Goal: Check status: Check status

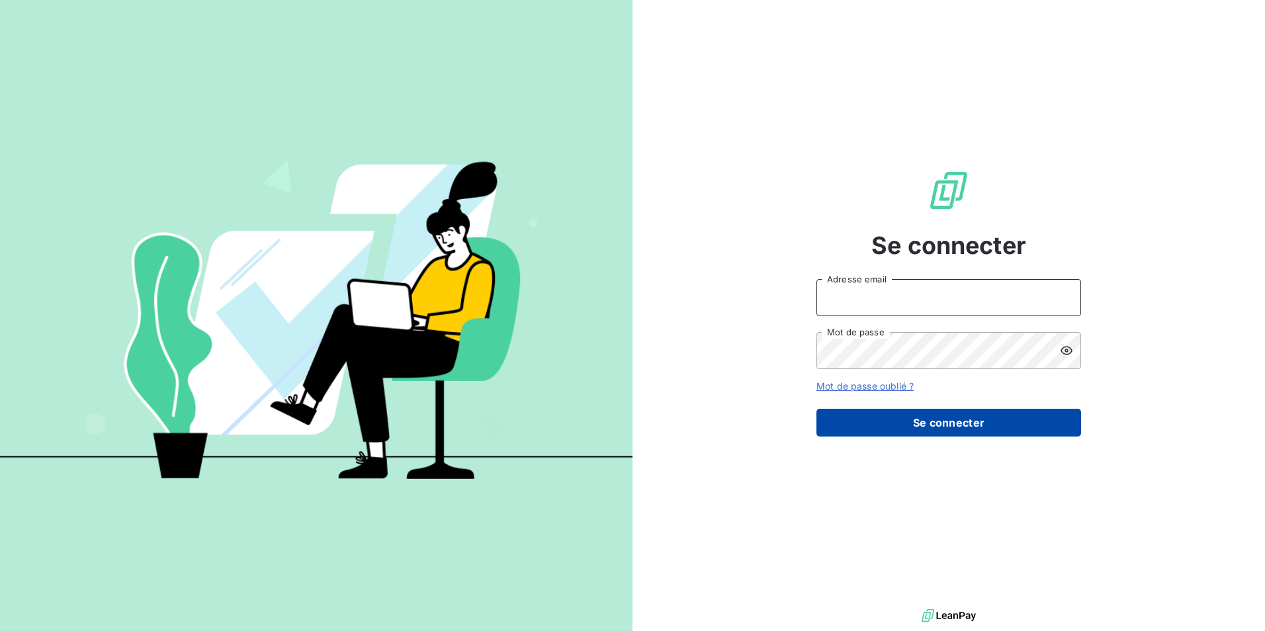
type input "natacha.procter@met.com"
click at [951, 422] on button "Se connecter" at bounding box center [948, 423] width 265 height 28
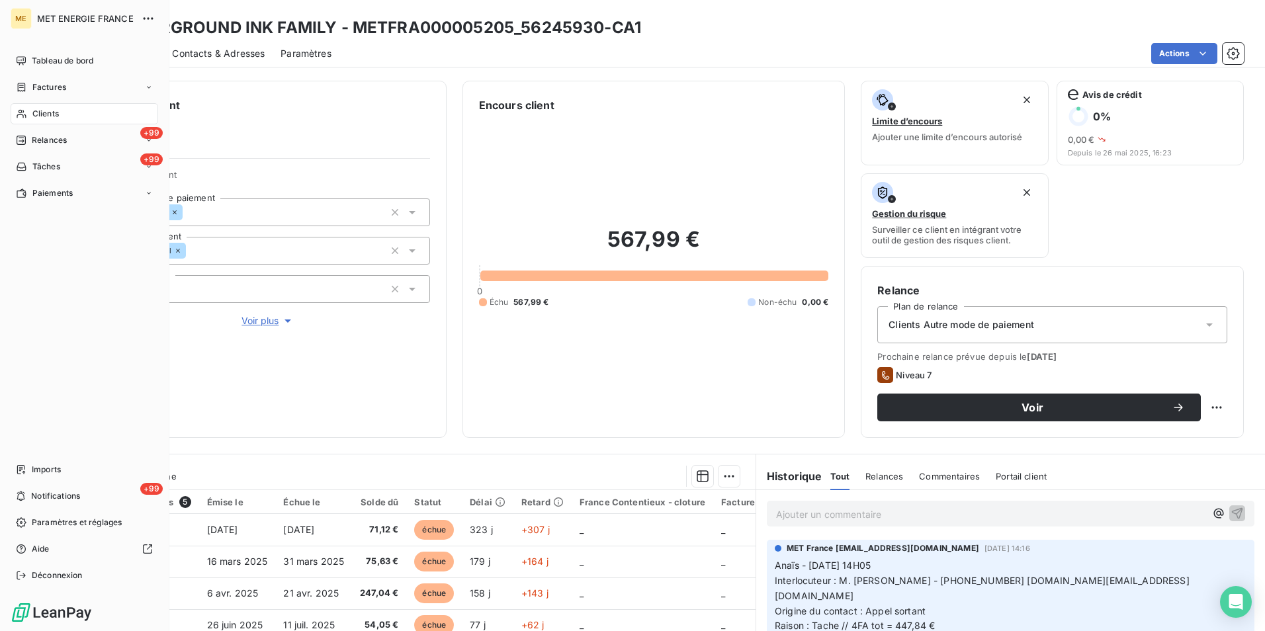
click at [38, 114] on span "Clients" at bounding box center [45, 114] width 26 height 12
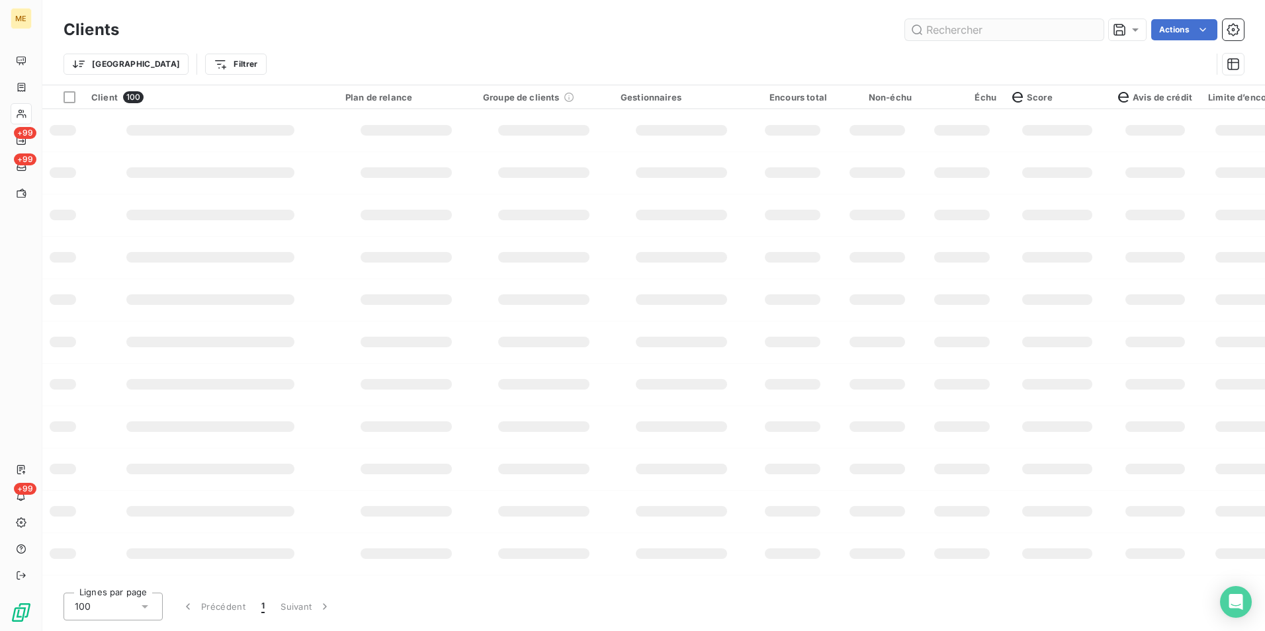
click at [961, 32] on input "text" at bounding box center [1004, 29] width 198 height 21
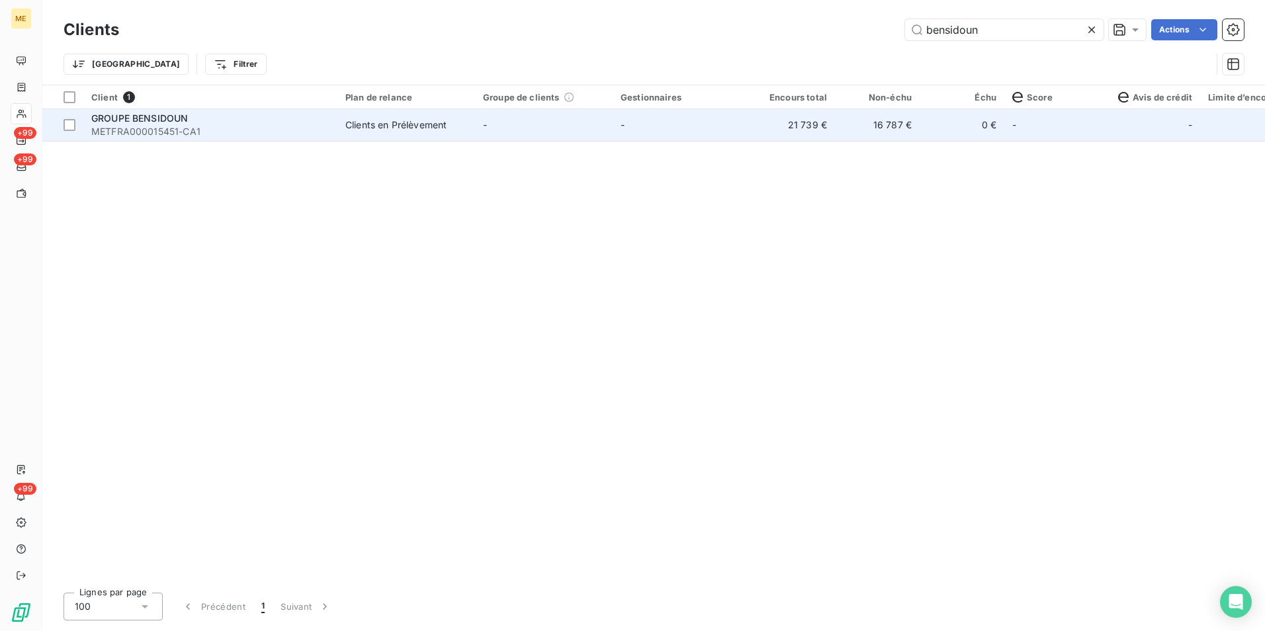
type input "bensidoun"
click at [553, 120] on td "-" at bounding box center [544, 125] width 138 height 32
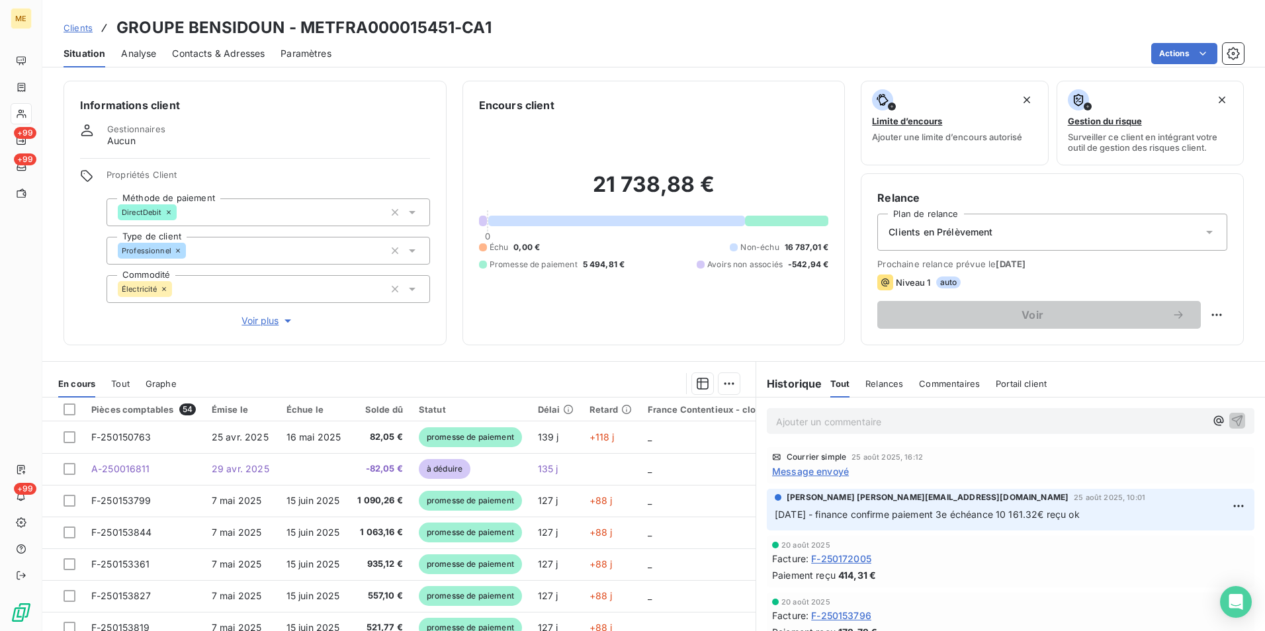
click at [870, 381] on span "Relances" at bounding box center [884, 383] width 38 height 11
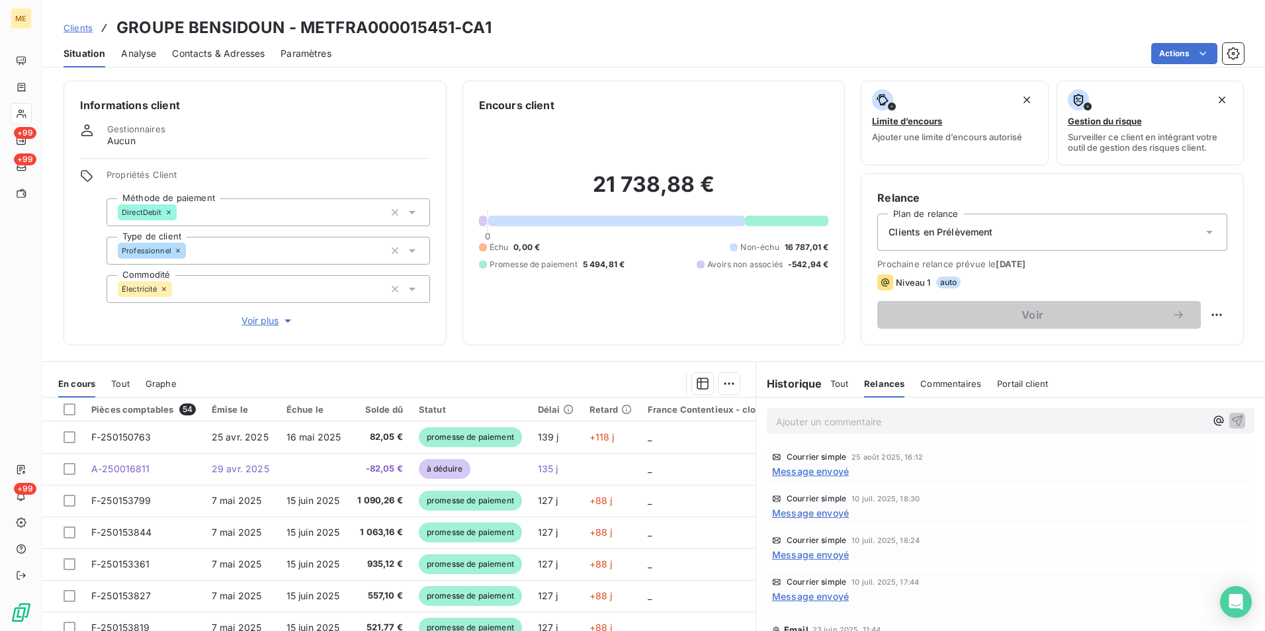
click at [809, 515] on span "Message envoyé" at bounding box center [810, 513] width 77 height 14
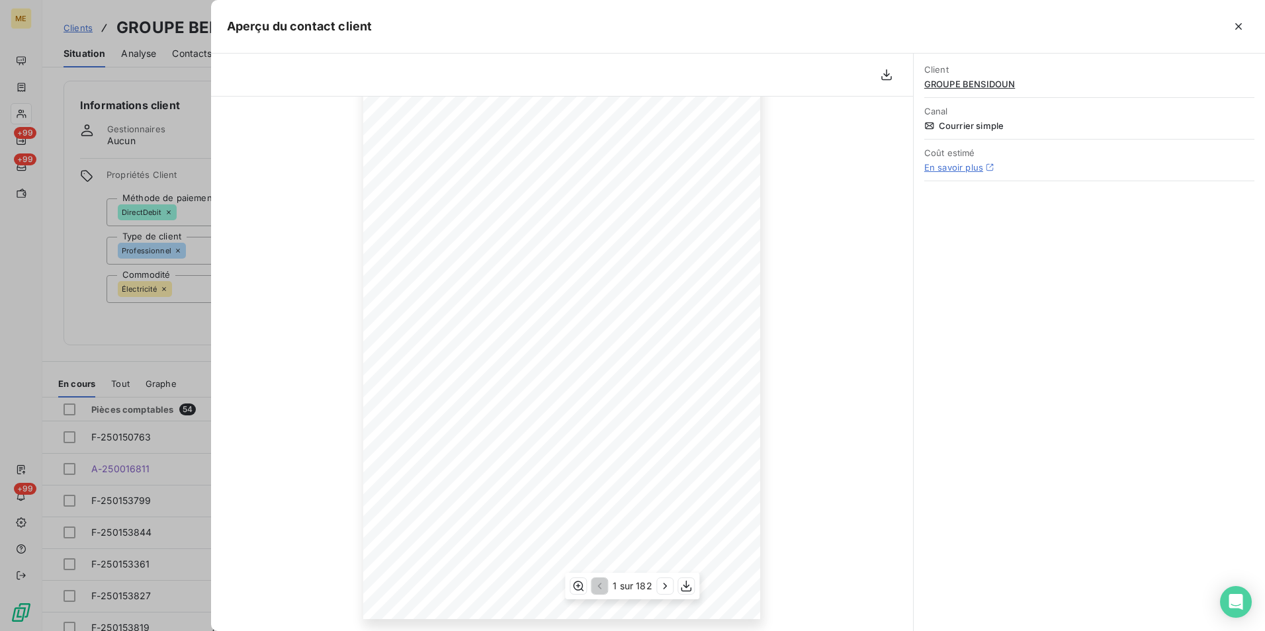
scroll to position [105, 0]
click at [660, 586] on icon "button" at bounding box center [665, 586] width 13 height 13
click at [660, 586] on icon "button" at bounding box center [666, 586] width 13 height 13
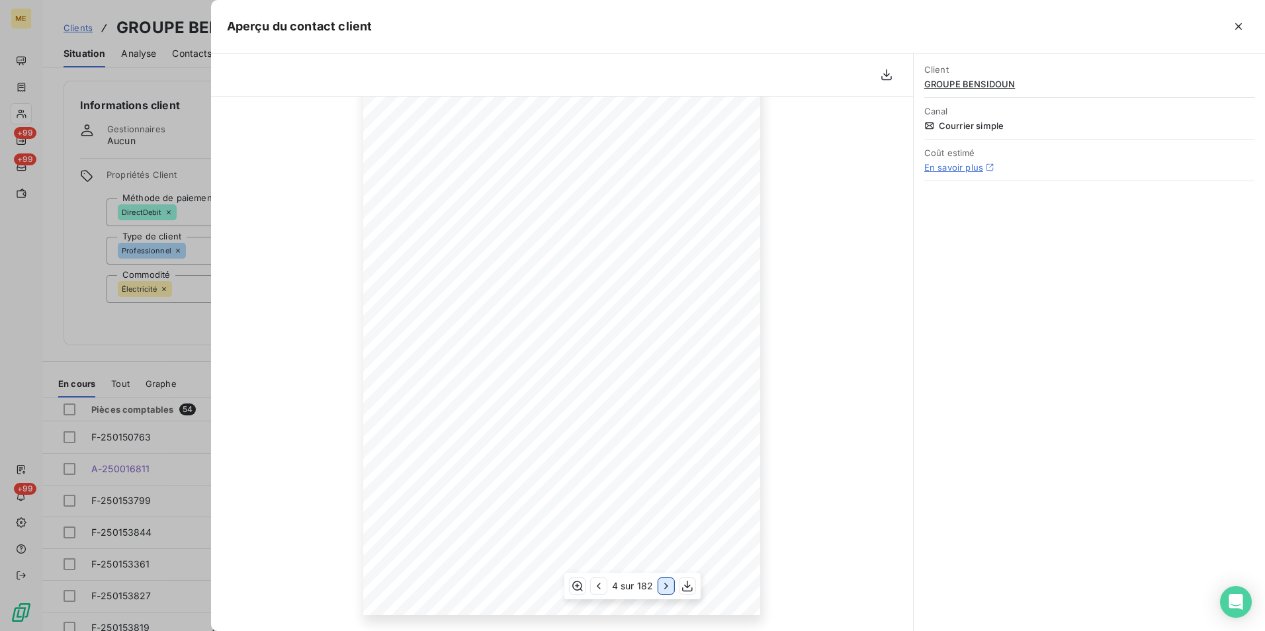
click at [660, 586] on icon "button" at bounding box center [666, 586] width 13 height 13
click at [661, 586] on icon "button" at bounding box center [666, 586] width 13 height 13
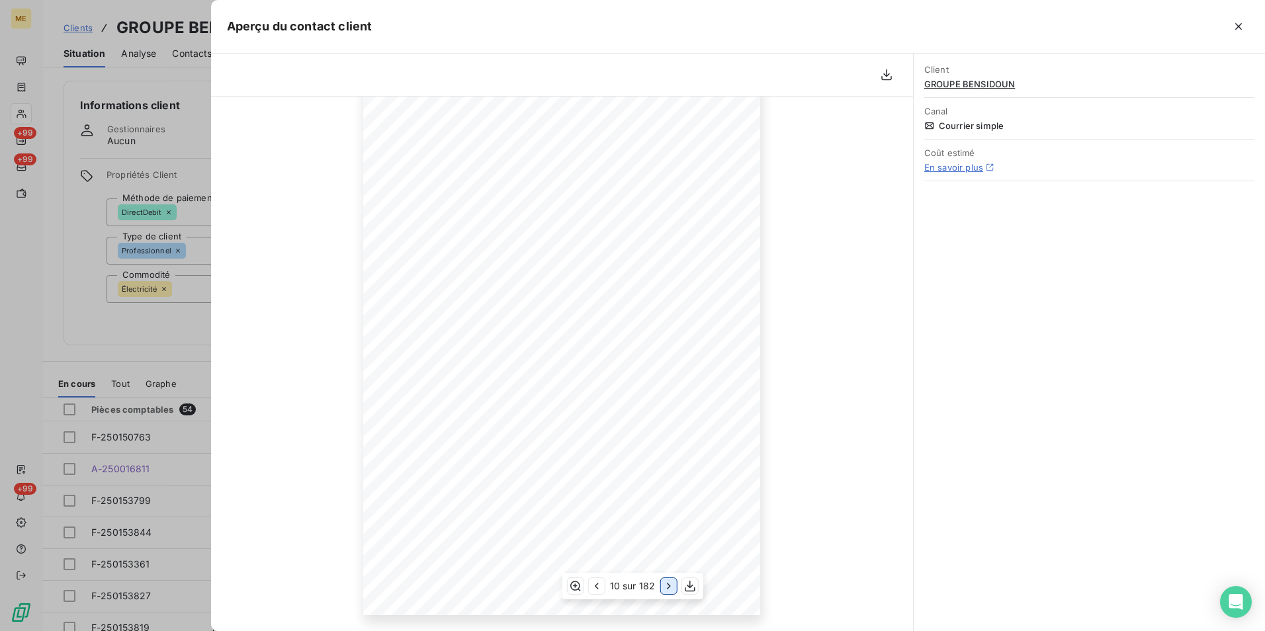
click at [662, 586] on icon "button" at bounding box center [668, 586] width 13 height 13
click at [661, 586] on icon "button" at bounding box center [667, 586] width 13 height 13
click at [662, 586] on icon "button" at bounding box center [668, 586] width 13 height 13
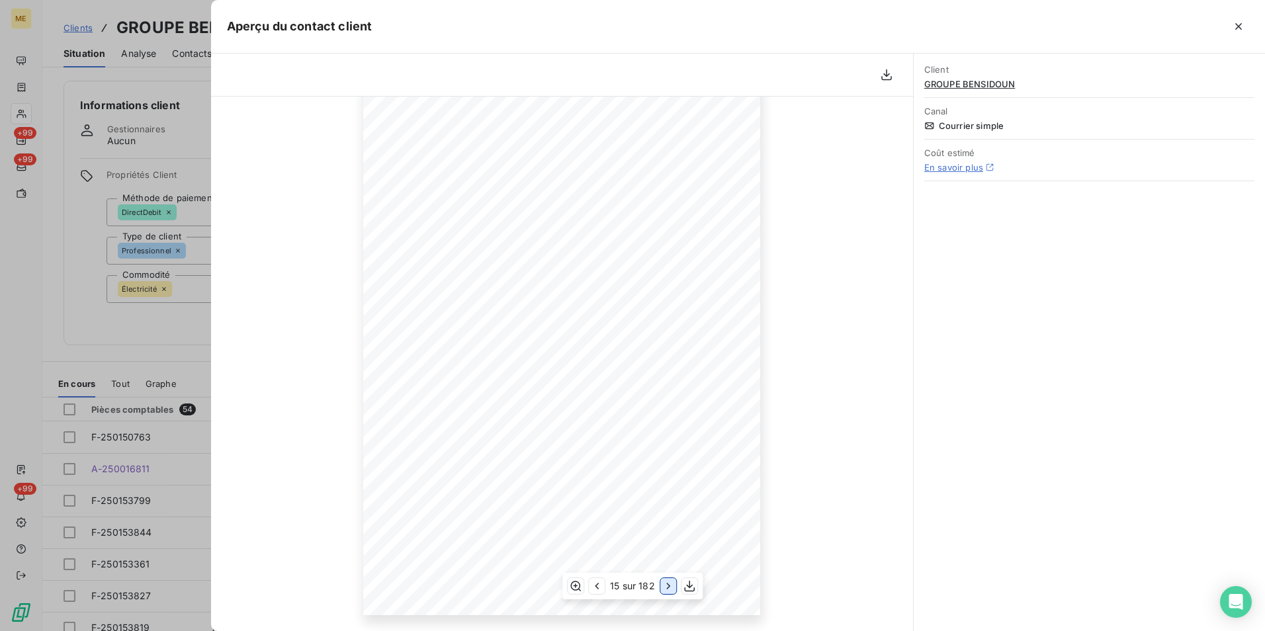
click at [662, 586] on icon "button" at bounding box center [668, 586] width 13 height 13
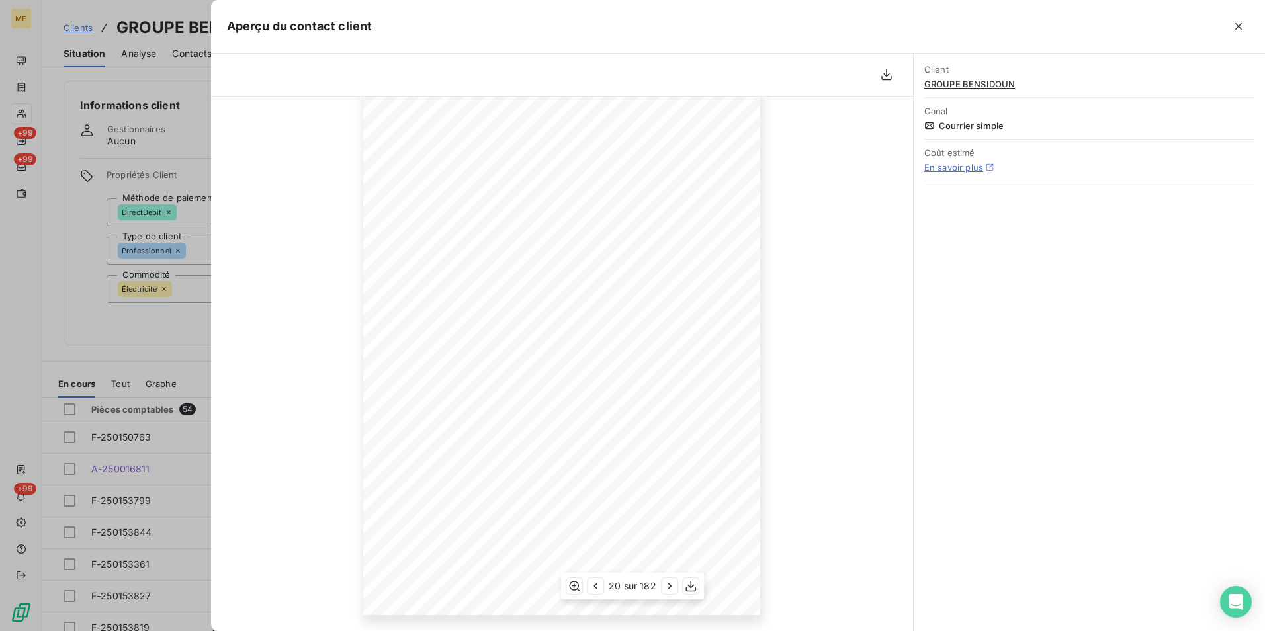
click at [604, 587] on div "20 sur 182" at bounding box center [632, 586] width 143 height 26
click at [595, 586] on icon "button" at bounding box center [596, 586] width 4 height 7
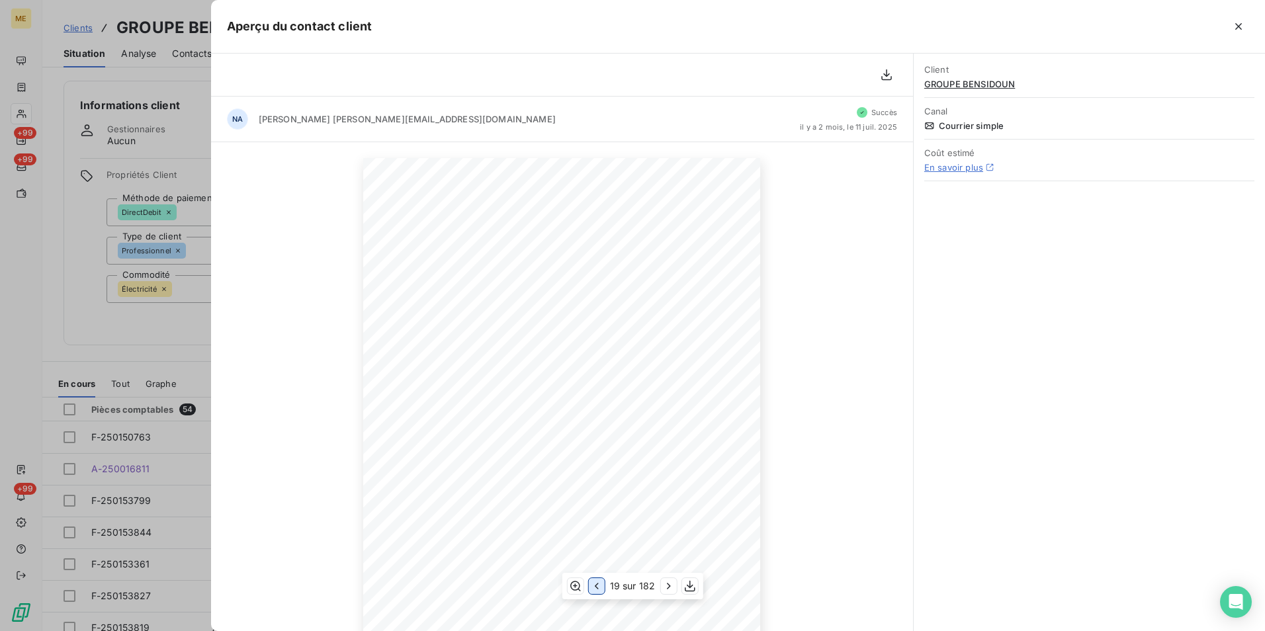
click at [598, 587] on icon "button" at bounding box center [596, 586] width 13 height 13
drag, startPoint x: 454, startPoint y: 181, endPoint x: 496, endPoint y: 183, distance: 42.4
click at [496, 183] on span "F-250165039" at bounding box center [481, 183] width 44 height 7
copy span "F-250165039"
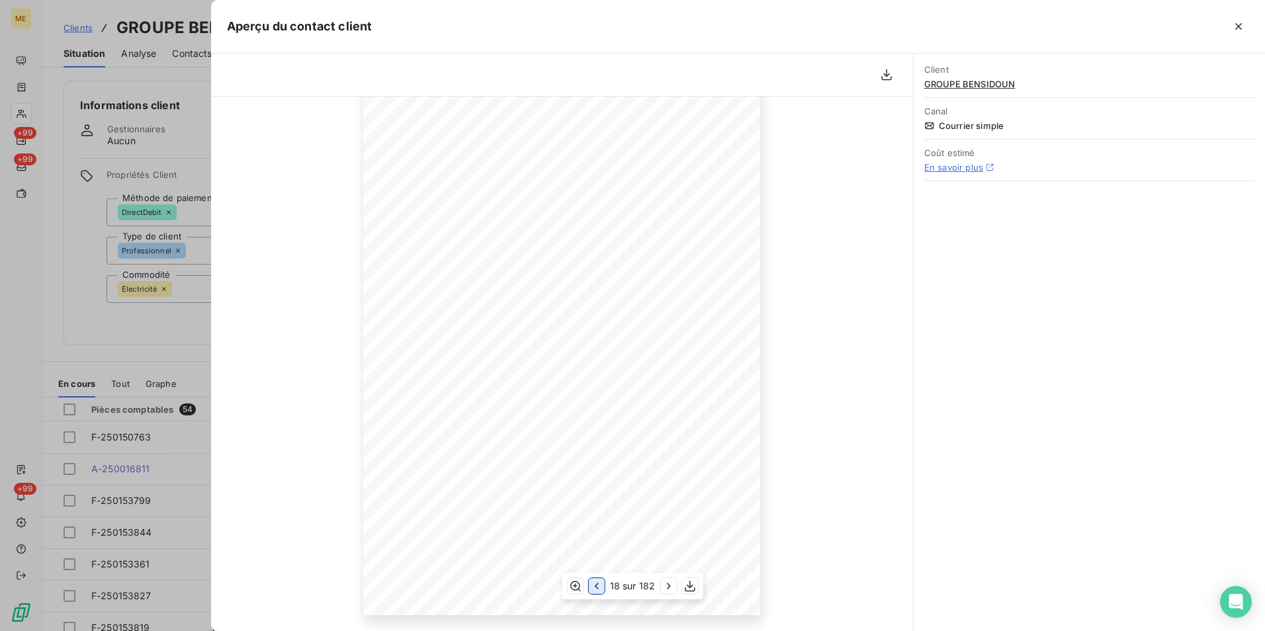
click at [597, 586] on icon "button" at bounding box center [596, 586] width 13 height 13
click at [665, 590] on icon "button" at bounding box center [668, 586] width 13 height 13
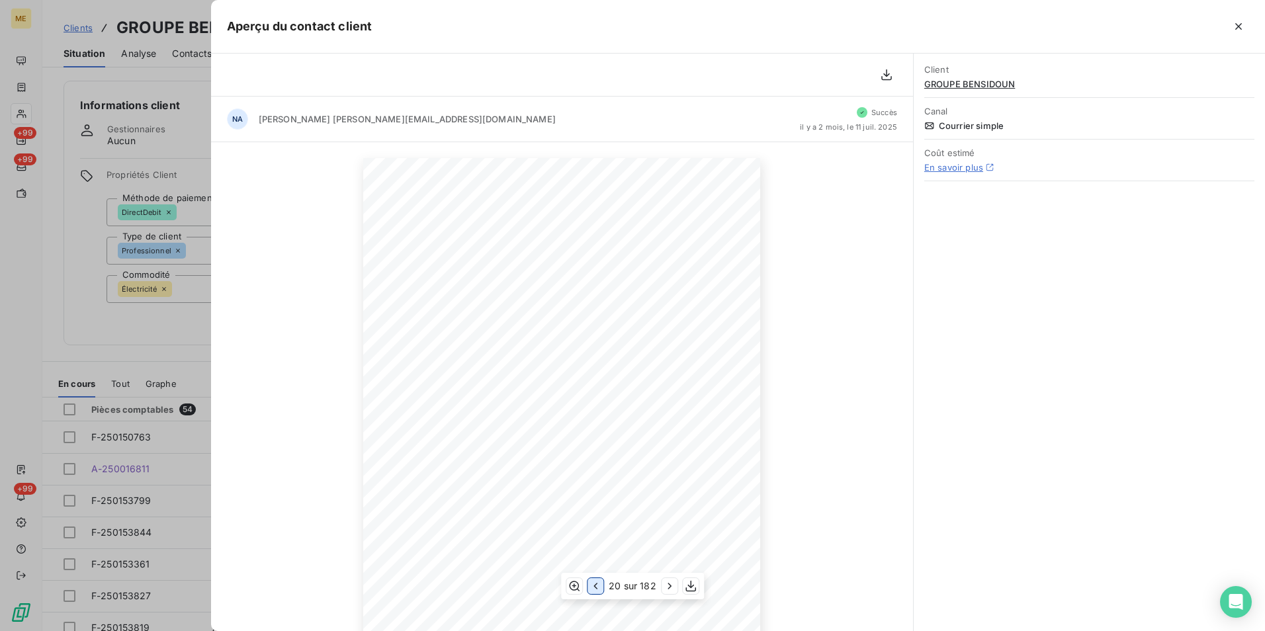
click at [599, 586] on icon "button" at bounding box center [595, 586] width 13 height 13
click at [599, 585] on icon "button" at bounding box center [596, 586] width 13 height 13
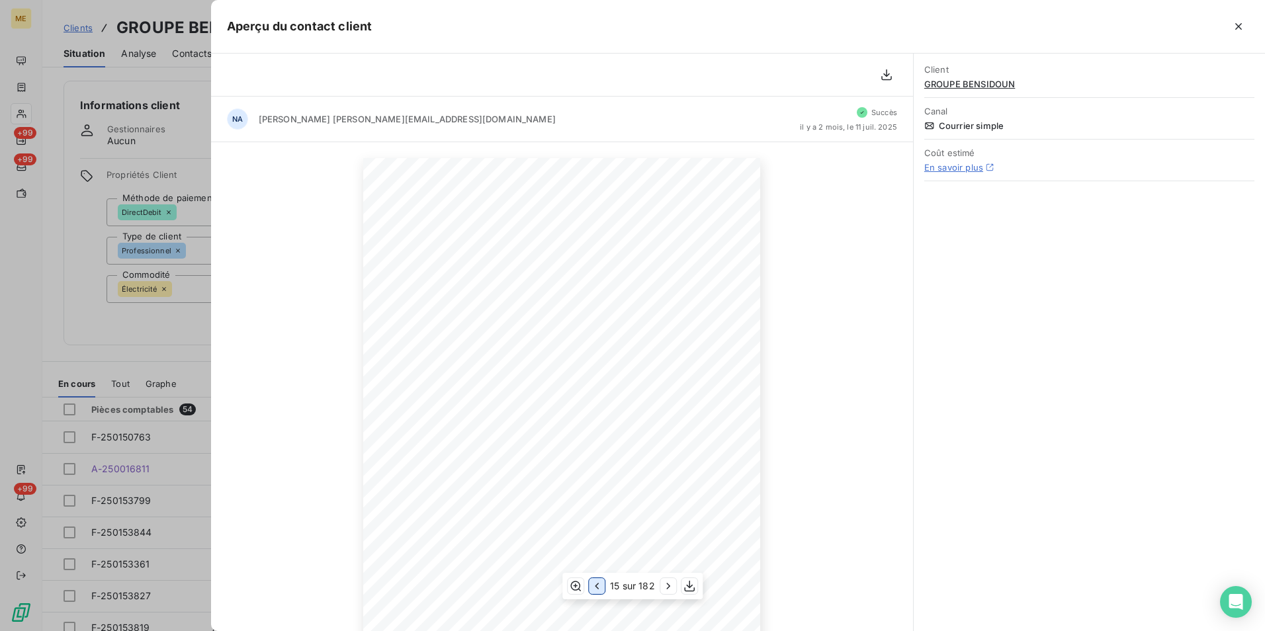
click at [599, 585] on icon "button" at bounding box center [596, 586] width 13 height 13
click at [599, 585] on icon "button" at bounding box center [597, 586] width 13 height 13
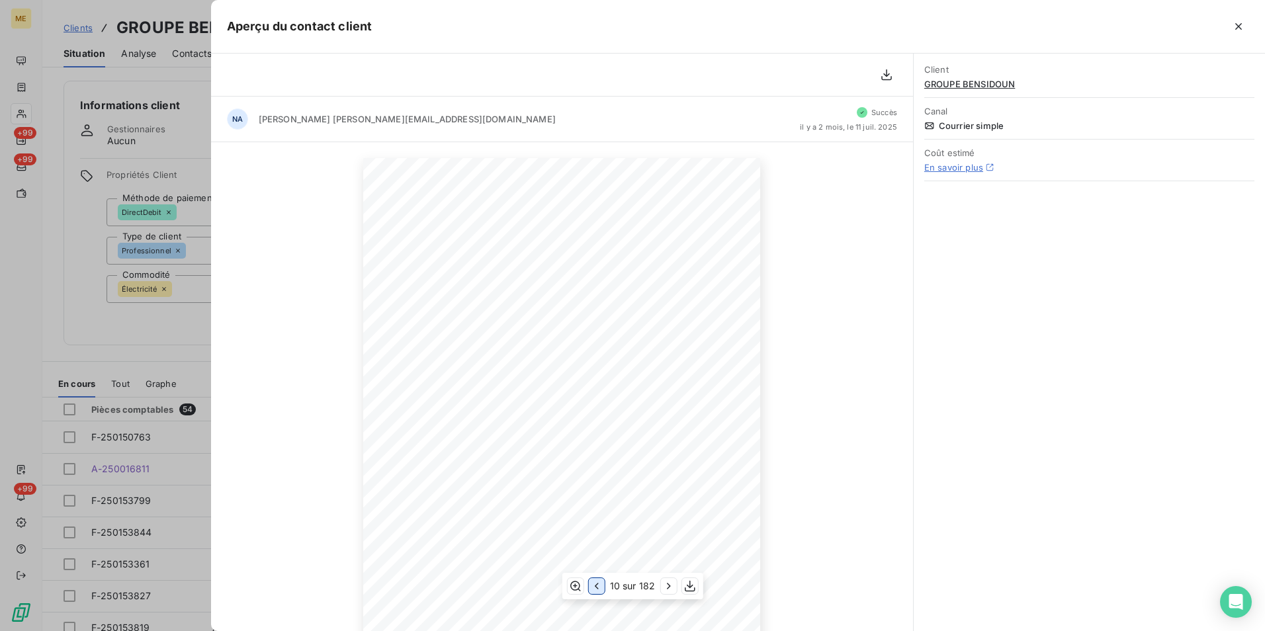
click at [599, 585] on icon "button" at bounding box center [596, 586] width 13 height 13
click at [658, 591] on div "9 sur 182" at bounding box center [632, 586] width 136 height 26
click at [664, 587] on icon "button" at bounding box center [666, 586] width 13 height 13
click at [662, 587] on icon "button" at bounding box center [668, 586] width 13 height 13
click at [662, 587] on icon "button" at bounding box center [667, 586] width 13 height 13
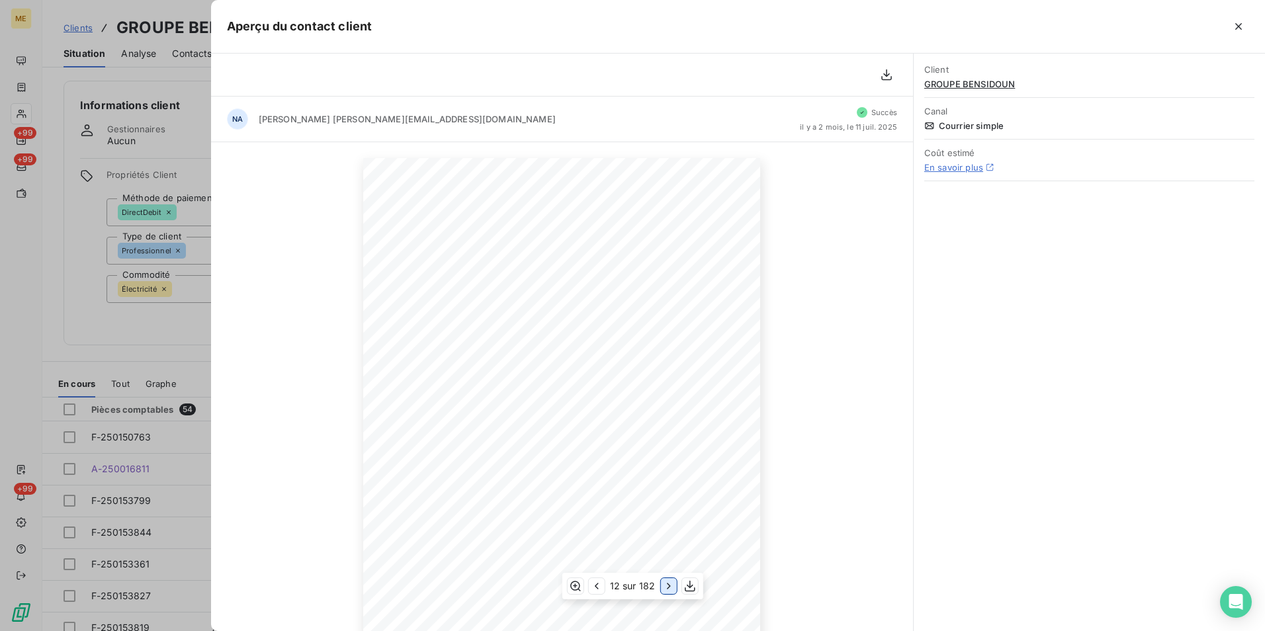
click at [662, 587] on icon "button" at bounding box center [668, 586] width 13 height 13
click at [660, 587] on button "button" at bounding box center [668, 586] width 16 height 16
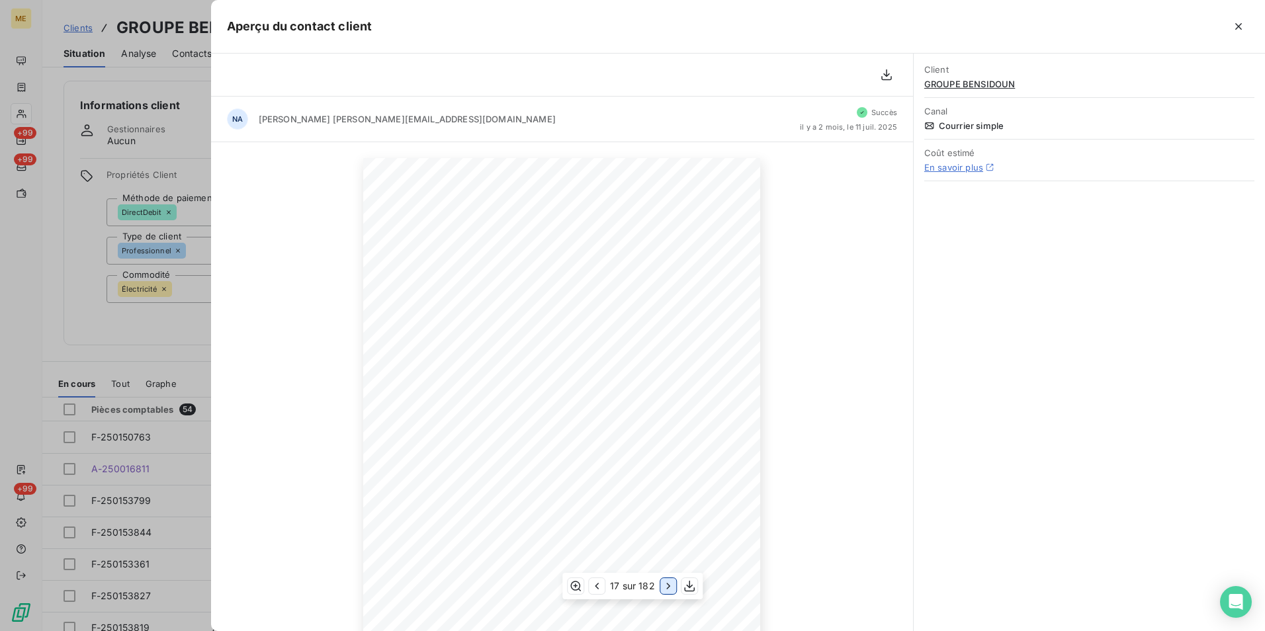
click at [660, 587] on button "button" at bounding box center [668, 586] width 16 height 16
click at [660, 587] on div "20 sur 182" at bounding box center [632, 586] width 143 height 26
click at [662, 584] on button "button" at bounding box center [670, 586] width 16 height 16
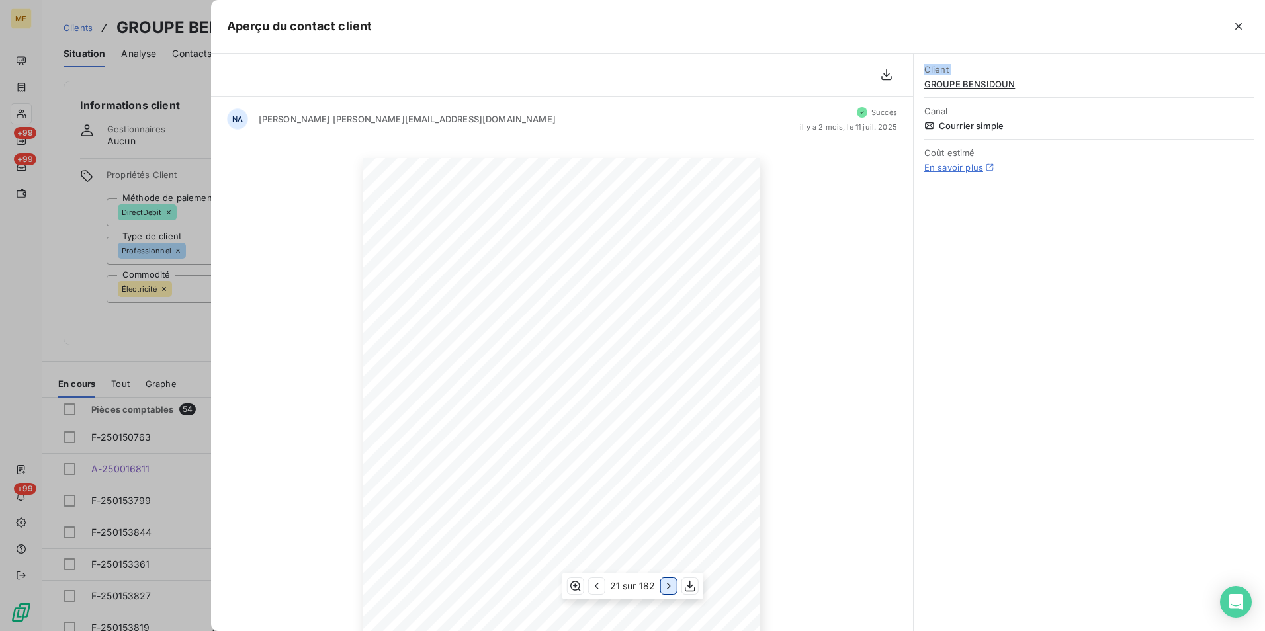
click at [666, 585] on icon "button" at bounding box center [668, 586] width 13 height 13
click at [666, 585] on icon "button" at bounding box center [669, 586] width 13 height 13
click at [666, 585] on icon "button" at bounding box center [668, 586] width 13 height 13
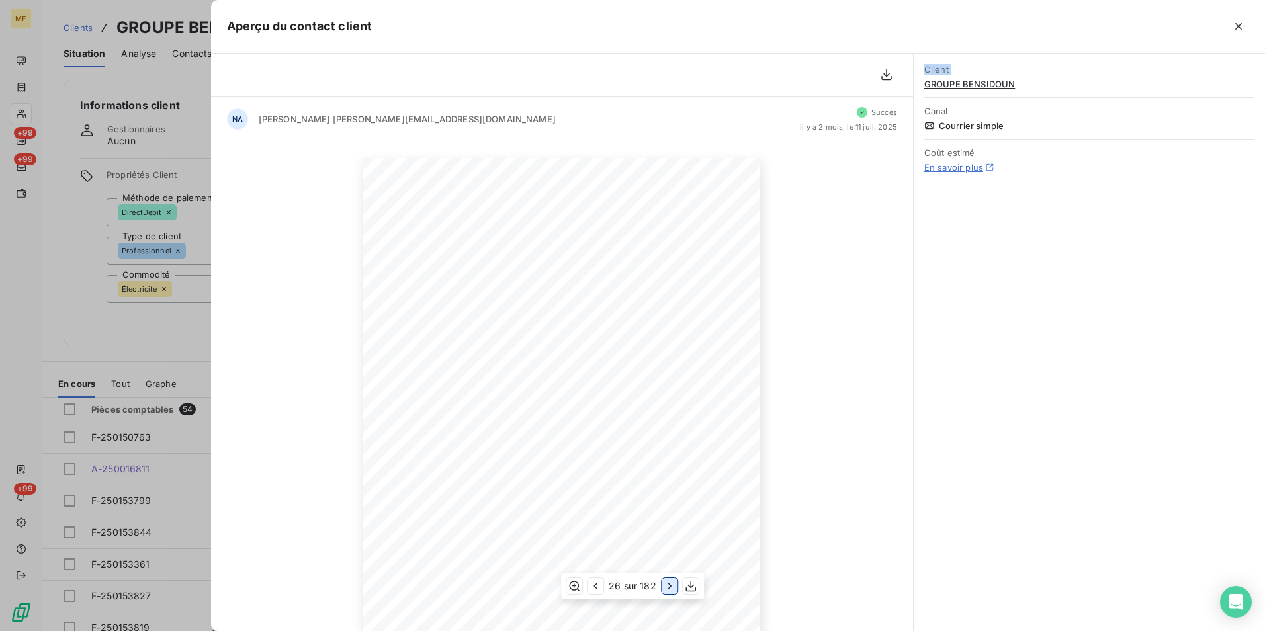
click at [666, 585] on icon "button" at bounding box center [669, 586] width 13 height 13
click at [666, 585] on icon "button" at bounding box center [668, 586] width 13 height 13
click at [666, 585] on icon "button" at bounding box center [669, 586] width 13 height 13
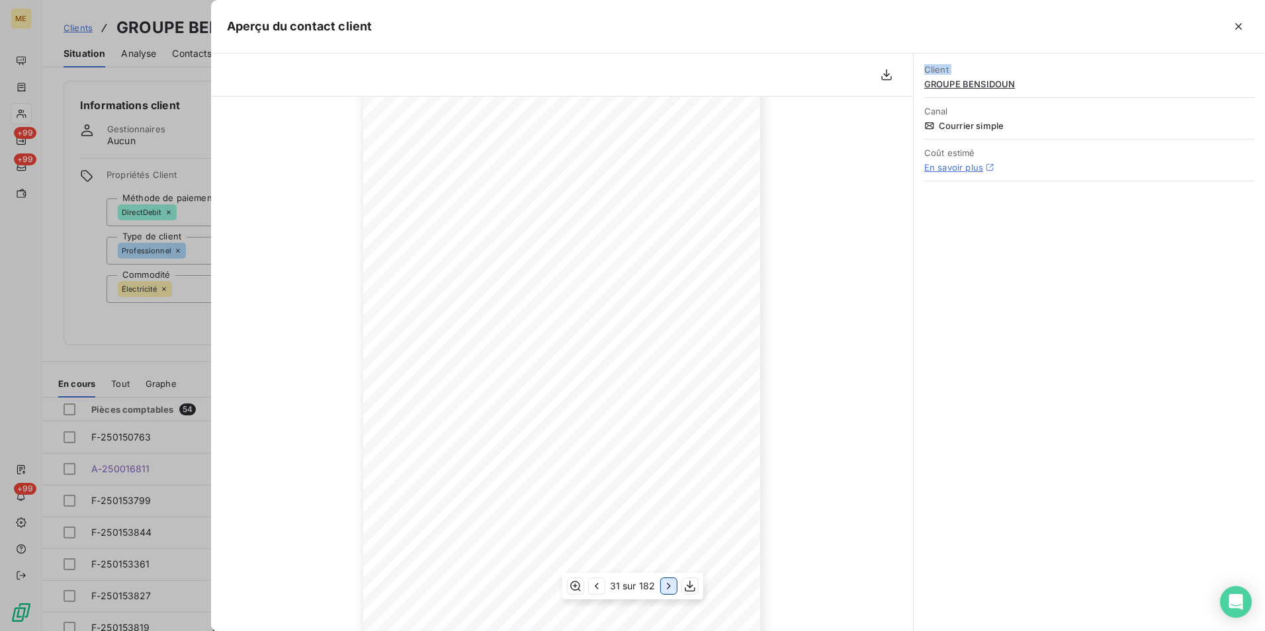
scroll to position [105, 0]
click at [599, 582] on icon "button" at bounding box center [596, 586] width 13 height 13
click at [596, 584] on icon "button" at bounding box center [596, 586] width 4 height 7
drag, startPoint x: 453, startPoint y: 182, endPoint x: 496, endPoint y: 184, distance: 42.4
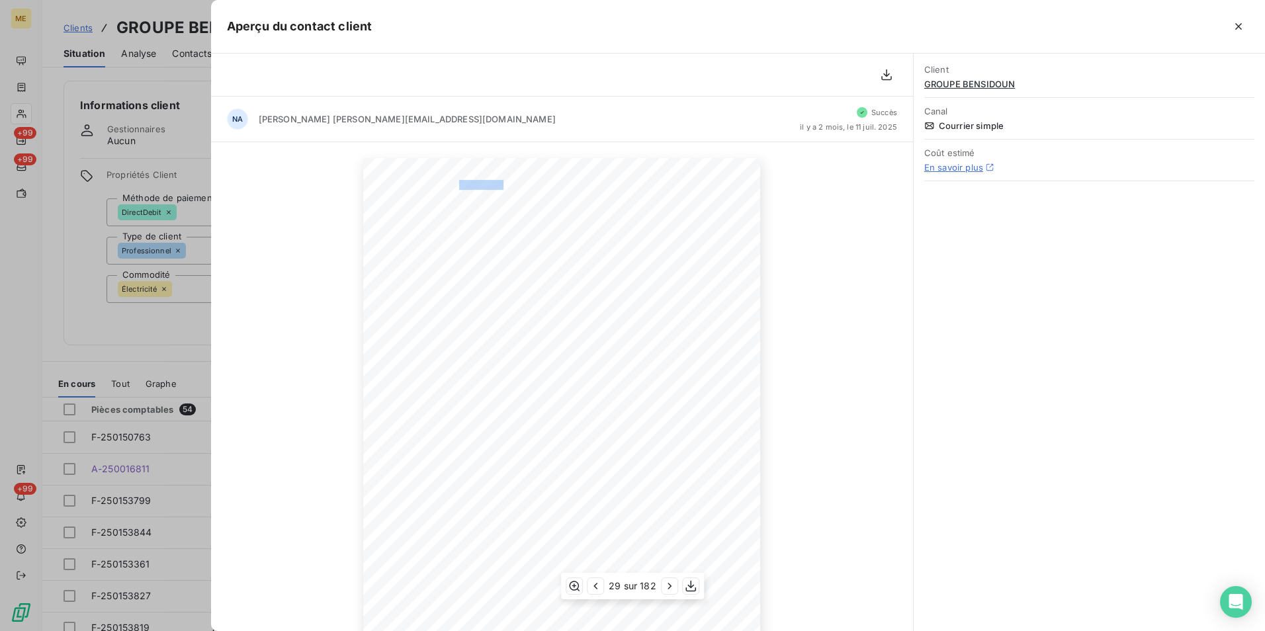
click at [496, 184] on div "Facture Électricité N° F-250165038 MET Energie France 4, rue de la République 6…" at bounding box center [561, 439] width 397 height 562
copy div "Facture Électricité N° F-250165038"
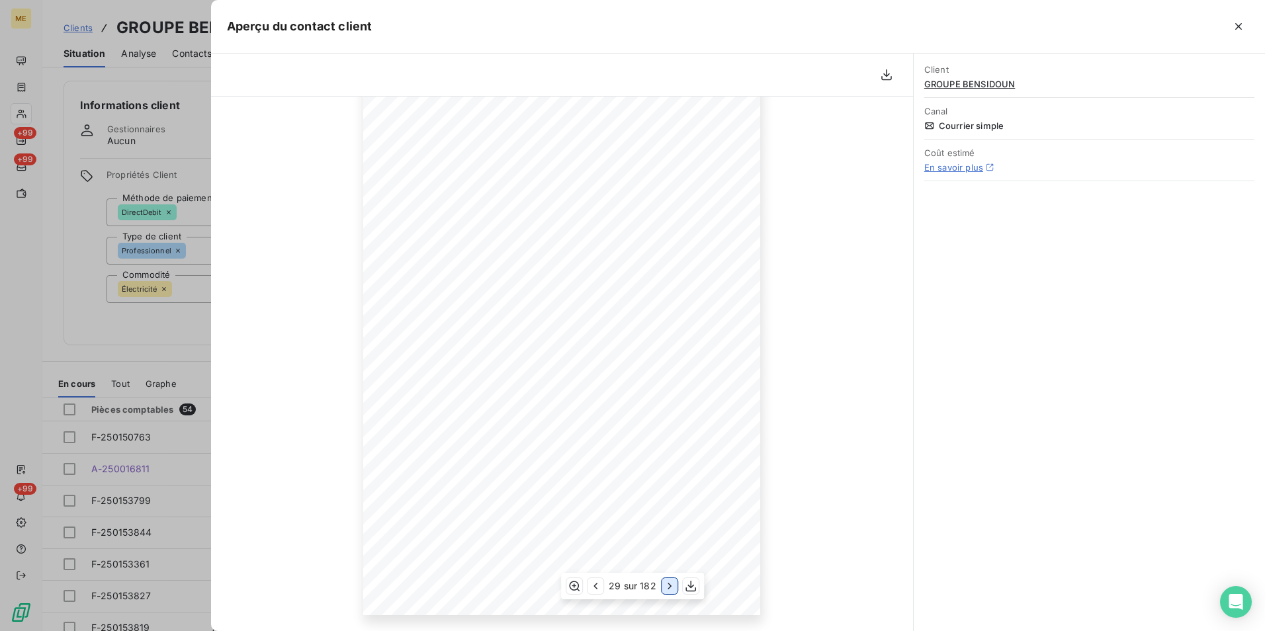
click at [666, 588] on icon "button" at bounding box center [669, 586] width 13 height 13
click at [666, 588] on icon "button" at bounding box center [668, 586] width 13 height 13
click at [666, 588] on icon "button" at bounding box center [669, 586] width 13 height 13
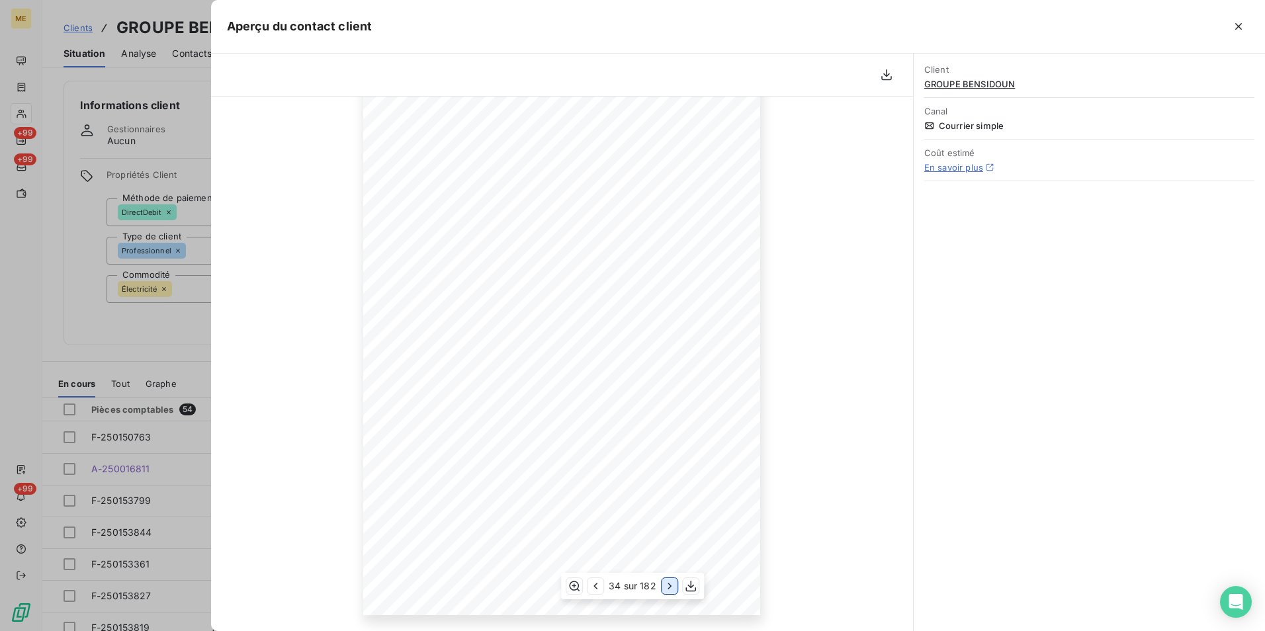
click at [666, 588] on icon "button" at bounding box center [669, 586] width 13 height 13
click at [666, 588] on icon "button" at bounding box center [668, 586] width 13 height 13
click at [666, 588] on icon "button" at bounding box center [669, 586] width 13 height 13
click at [666, 588] on icon "button" at bounding box center [668, 586] width 13 height 13
click at [666, 588] on icon "button" at bounding box center [669, 586] width 13 height 13
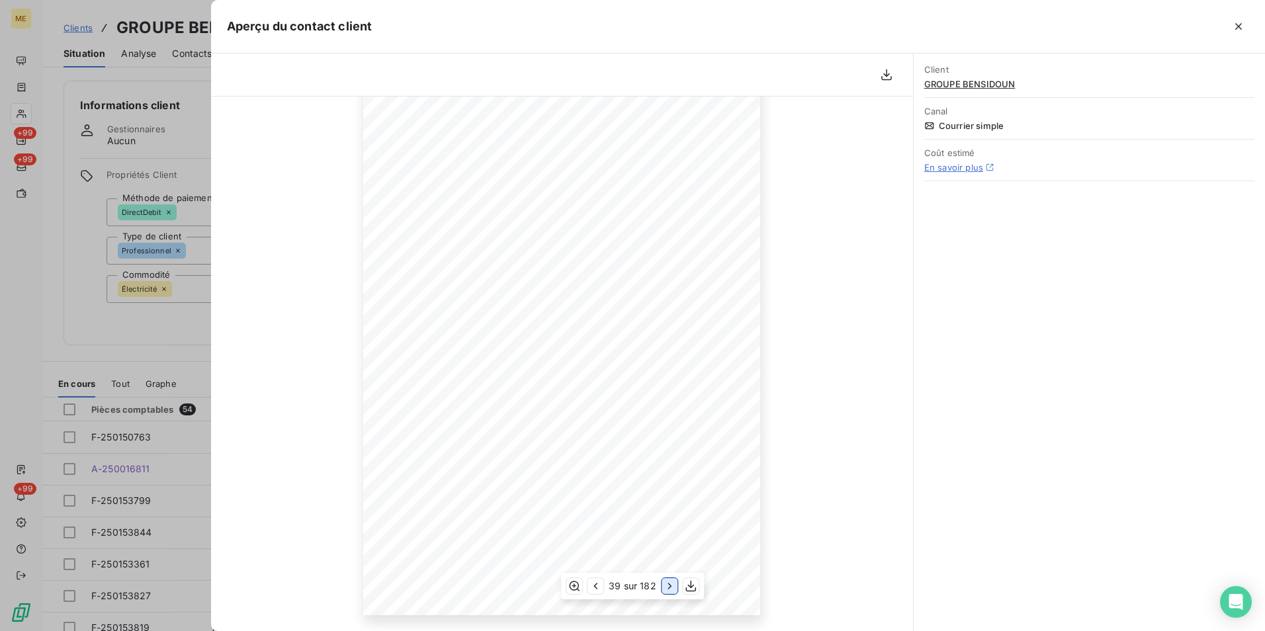
click at [666, 588] on icon "button" at bounding box center [669, 586] width 13 height 13
click at [666, 588] on icon "button" at bounding box center [668, 586] width 13 height 13
click at [666, 588] on icon "button" at bounding box center [669, 586] width 13 height 13
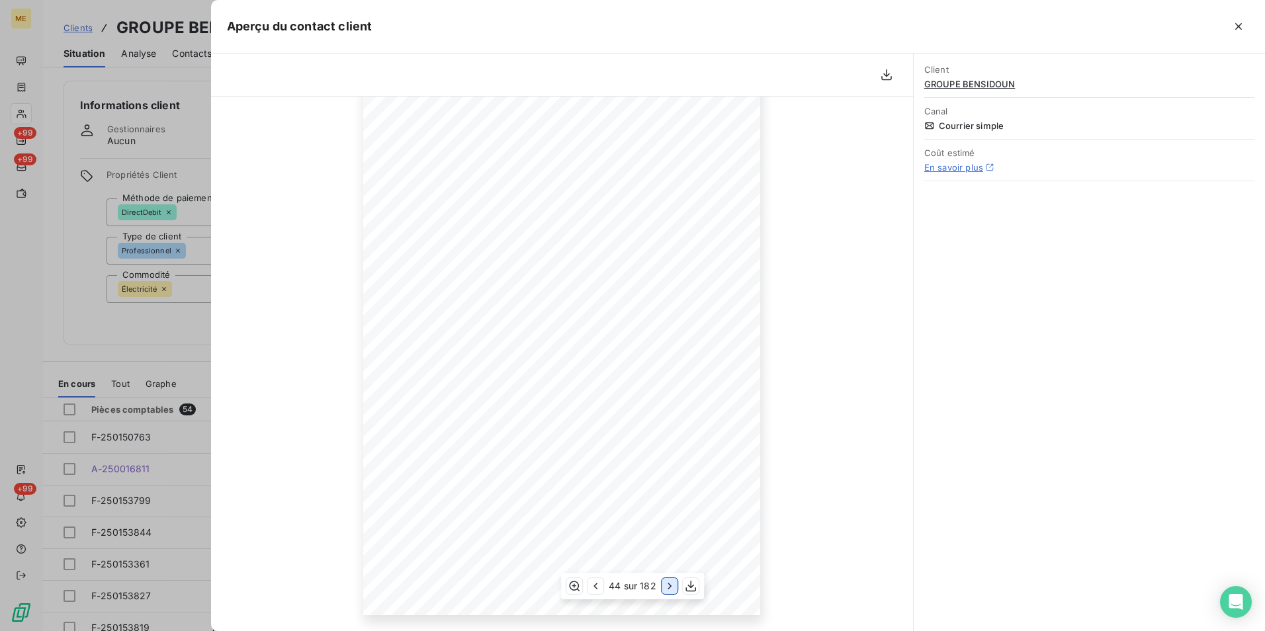
click at [666, 588] on icon "button" at bounding box center [669, 586] width 13 height 13
click at [666, 588] on icon "button" at bounding box center [668, 586] width 13 height 13
click at [666, 588] on icon "button" at bounding box center [669, 586] width 13 height 13
click at [666, 588] on icon "button" at bounding box center [668, 586] width 13 height 13
click at [666, 588] on icon "button" at bounding box center [669, 586] width 13 height 13
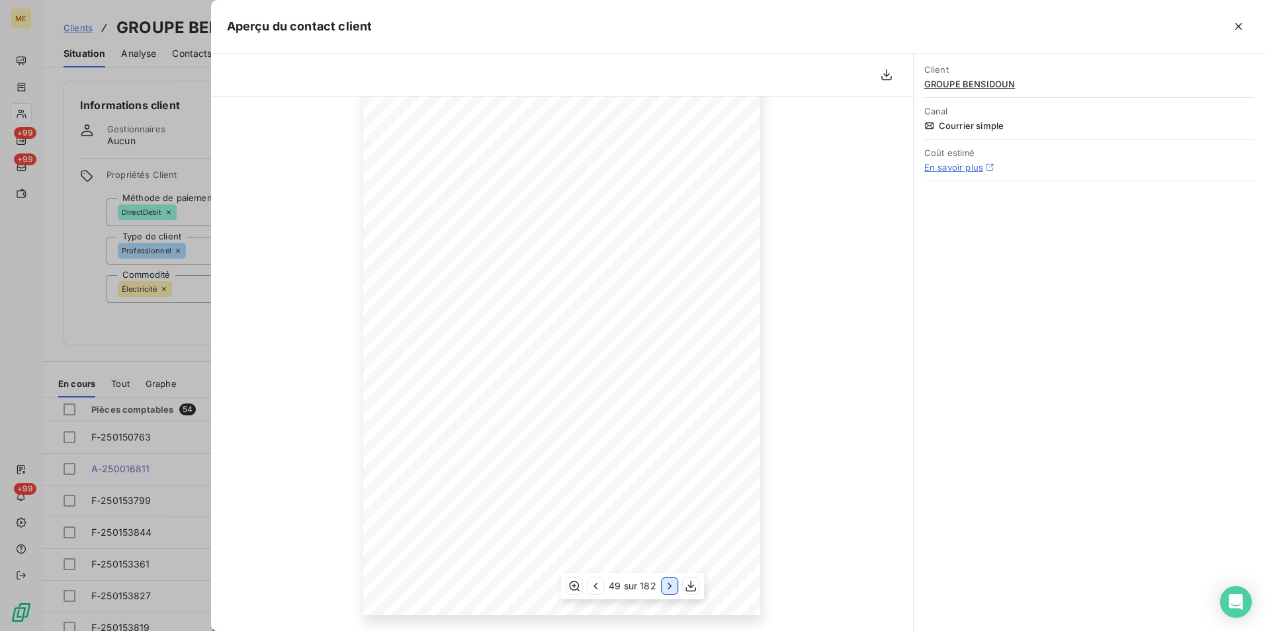
click at [666, 588] on icon "button" at bounding box center [669, 586] width 13 height 13
click at [666, 588] on icon "button" at bounding box center [668, 586] width 13 height 13
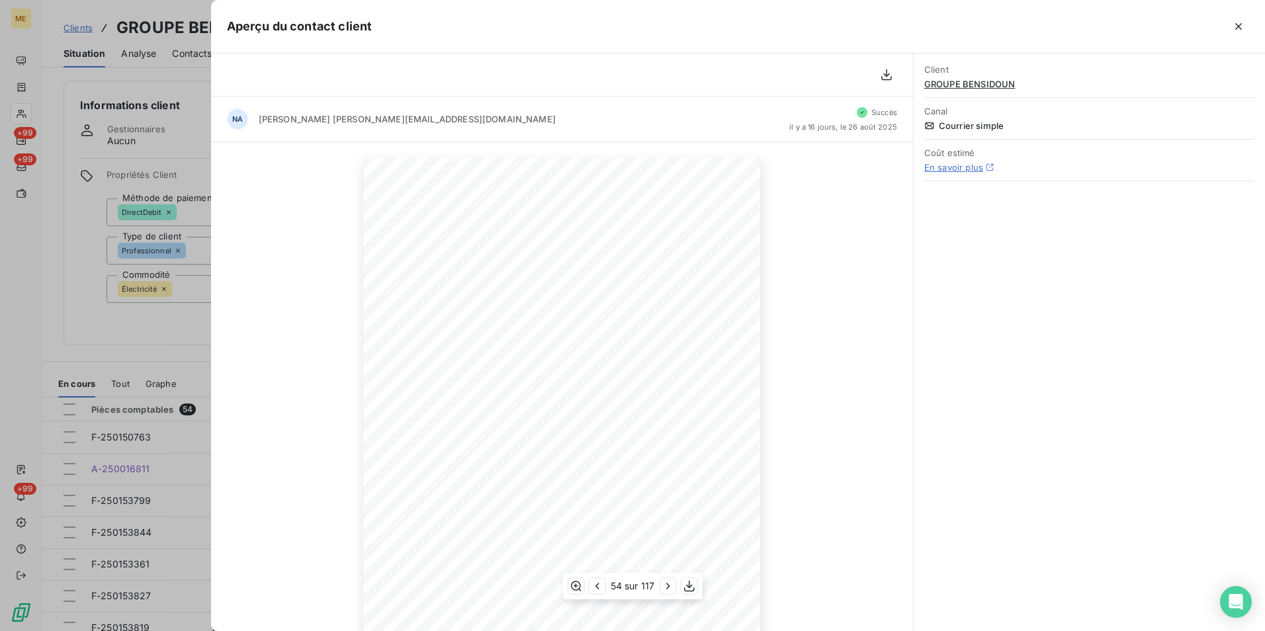
click at [662, 587] on icon "button" at bounding box center [667, 586] width 13 height 13
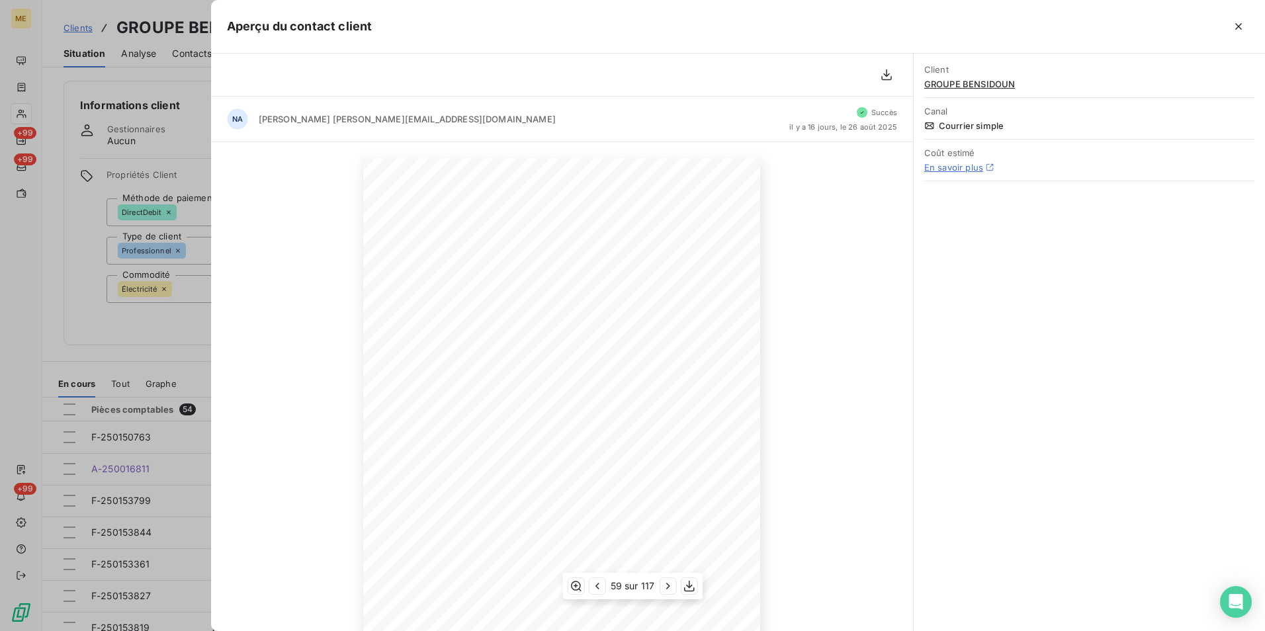
click at [662, 587] on icon "button" at bounding box center [667, 586] width 13 height 13
click at [662, 587] on icon "button" at bounding box center [668, 586] width 13 height 13
click at [662, 587] on icon "button" at bounding box center [666, 586] width 13 height 13
click at [662, 587] on icon "button" at bounding box center [668, 586] width 13 height 13
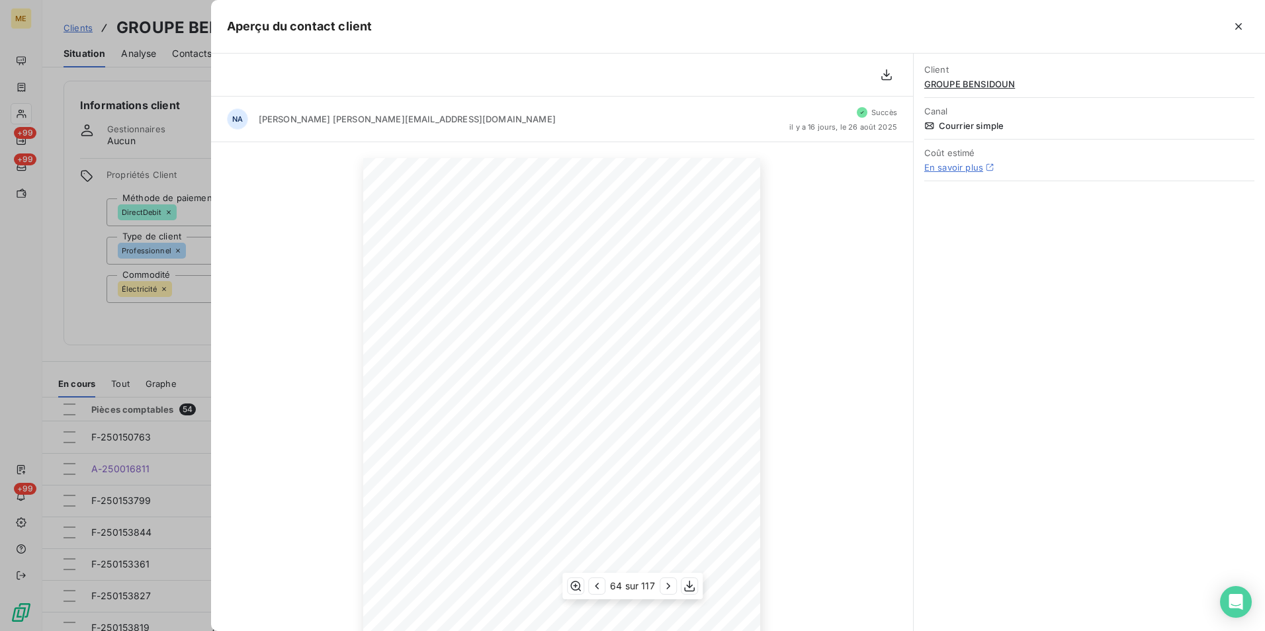
click at [662, 587] on icon "button" at bounding box center [668, 586] width 13 height 13
click at [662, 587] on icon "button" at bounding box center [667, 586] width 13 height 13
click at [662, 587] on icon "button" at bounding box center [668, 586] width 13 height 13
click at [662, 587] on icon "button" at bounding box center [667, 586] width 13 height 13
click at [662, 587] on icon "button" at bounding box center [668, 586] width 13 height 13
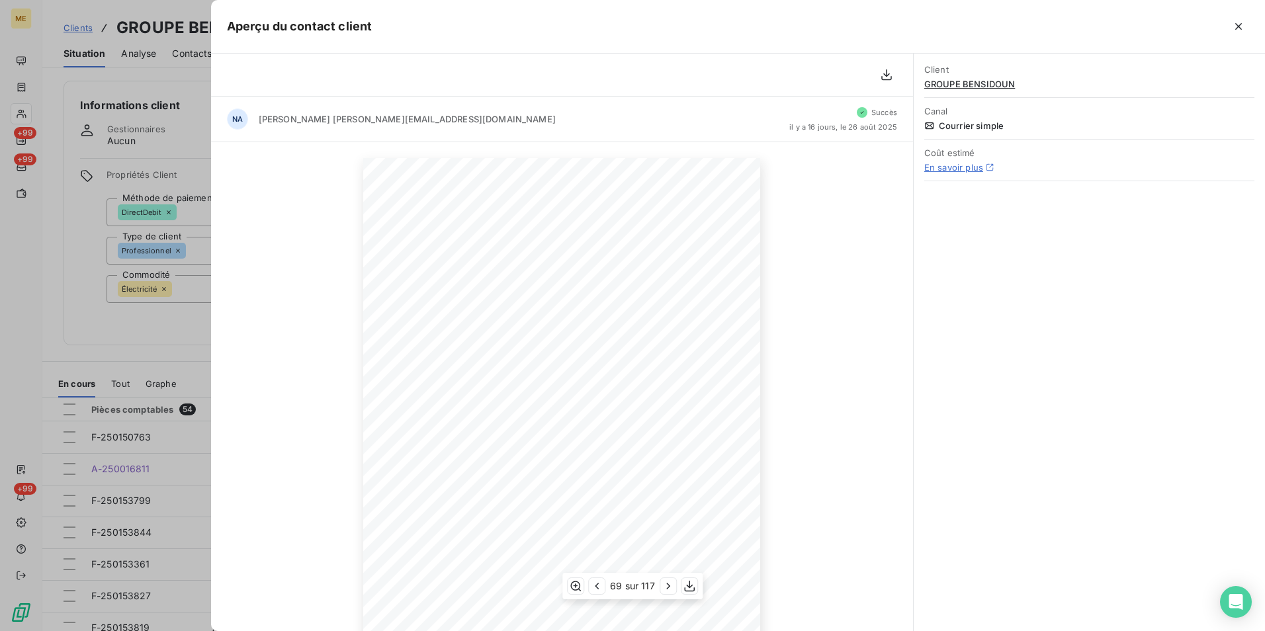
click at [662, 587] on icon "button" at bounding box center [668, 586] width 13 height 13
click at [662, 587] on icon "button" at bounding box center [667, 586] width 13 height 13
click at [662, 587] on icon "button" at bounding box center [666, 586] width 13 height 13
click at [662, 587] on icon "button" at bounding box center [667, 586] width 13 height 13
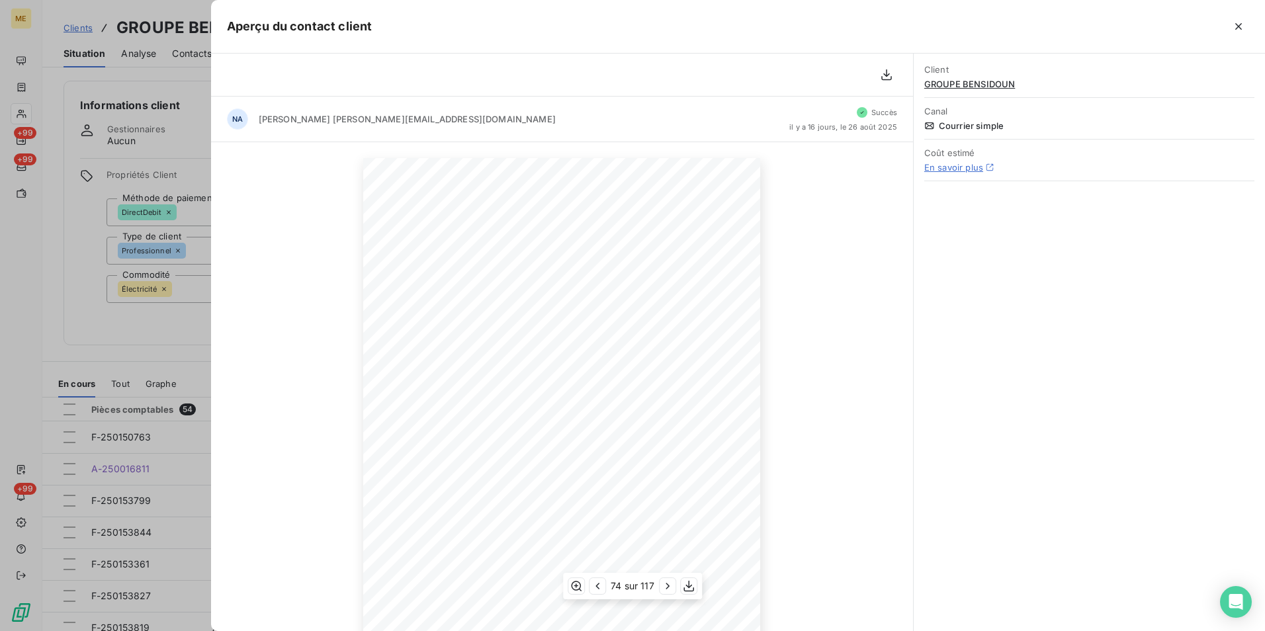
click at [662, 587] on icon "button" at bounding box center [667, 586] width 13 height 13
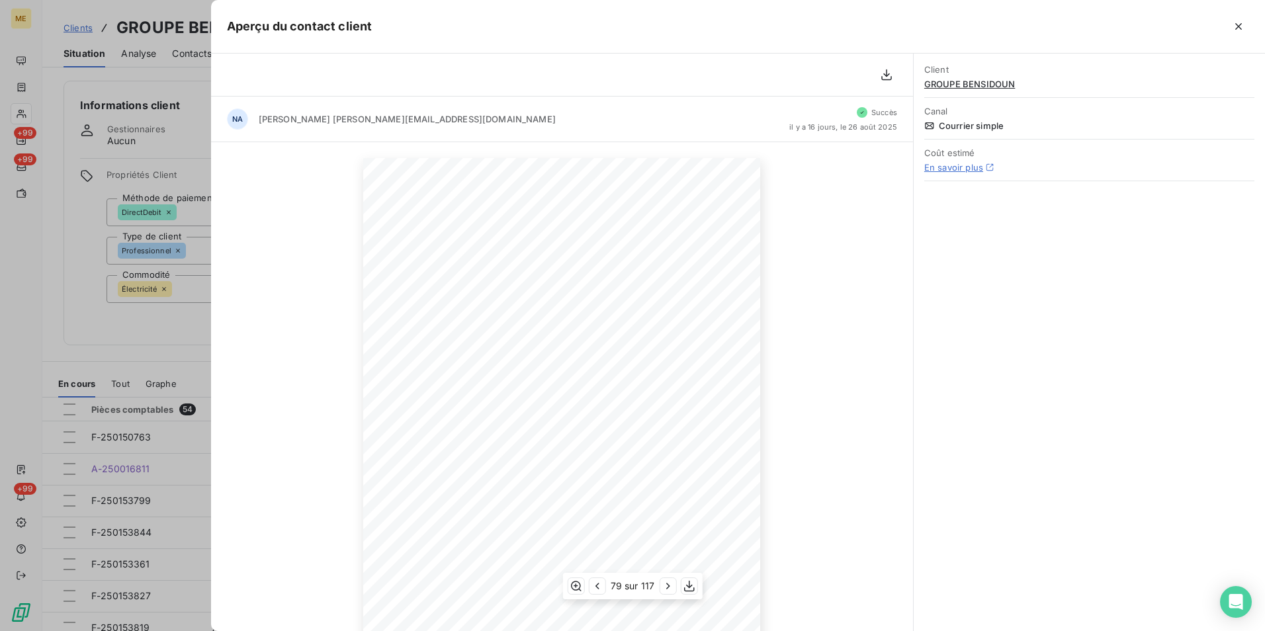
click at [662, 587] on icon "button" at bounding box center [667, 586] width 13 height 13
click at [662, 587] on icon "button" at bounding box center [668, 586] width 13 height 13
click at [662, 587] on icon "button" at bounding box center [666, 586] width 13 height 13
click at [662, 587] on icon "button" at bounding box center [668, 586] width 13 height 13
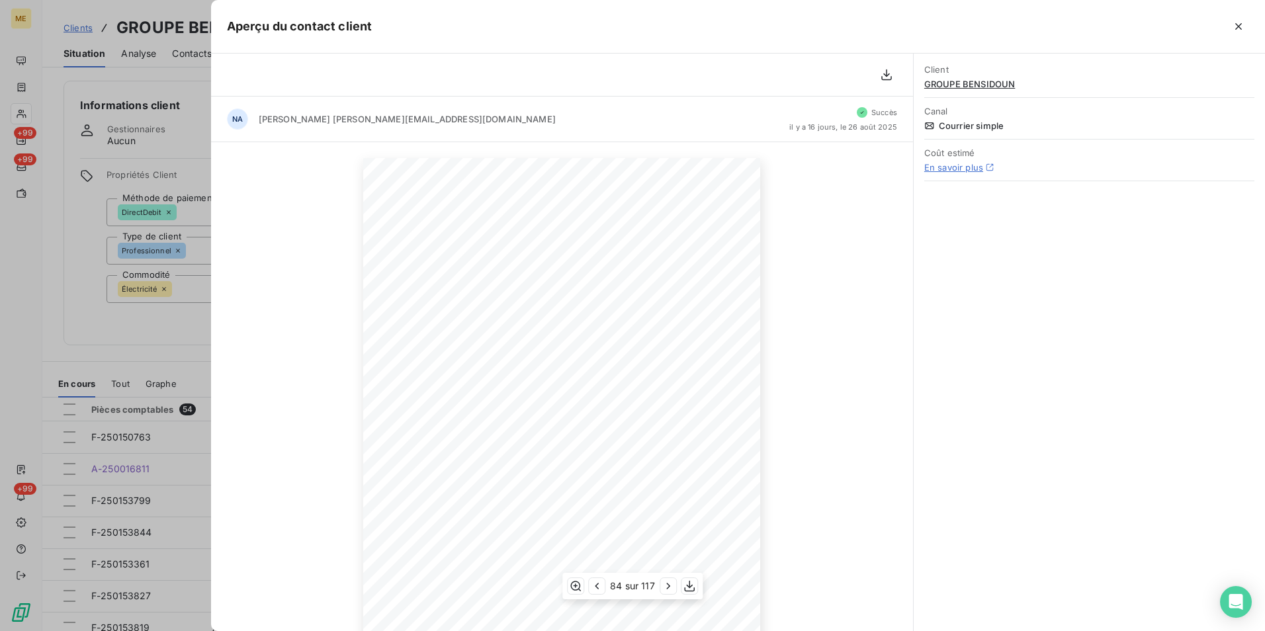
click at [662, 587] on icon "button" at bounding box center [668, 586] width 13 height 13
click at [662, 587] on icon "button" at bounding box center [667, 586] width 13 height 13
click at [662, 587] on icon "button" at bounding box center [668, 586] width 13 height 13
click at [662, 587] on icon "button" at bounding box center [667, 586] width 13 height 13
click at [662, 587] on icon "button" at bounding box center [668, 586] width 13 height 13
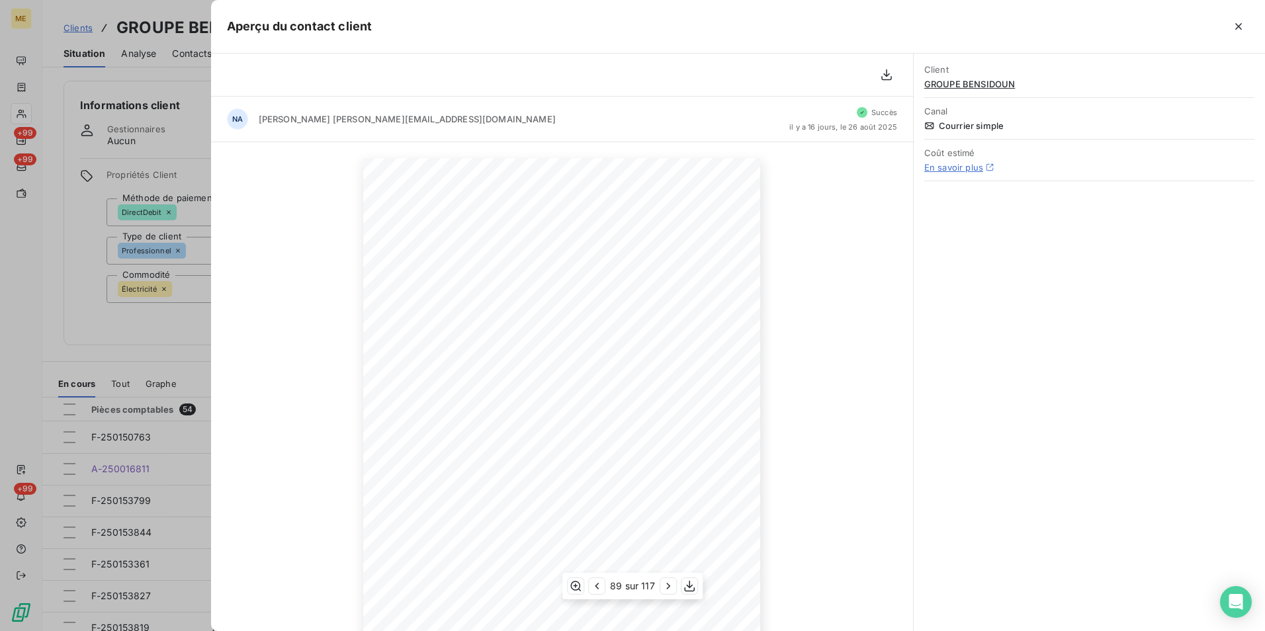
click at [662, 587] on icon "button" at bounding box center [668, 586] width 13 height 13
click at [662, 587] on icon "button" at bounding box center [666, 586] width 13 height 13
click at [662, 587] on icon "button" at bounding box center [668, 586] width 13 height 13
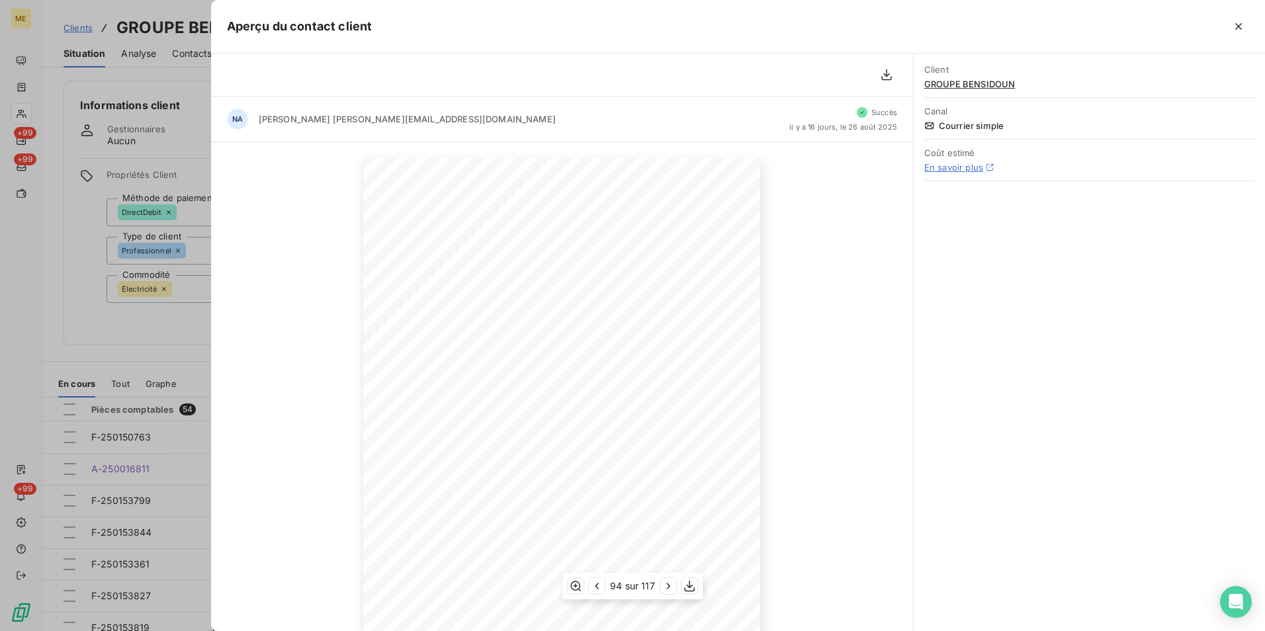
click at [662, 587] on icon "button" at bounding box center [668, 586] width 13 height 13
click at [662, 587] on icon "button" at bounding box center [667, 586] width 13 height 13
click at [662, 587] on icon "button" at bounding box center [668, 586] width 13 height 13
click at [662, 587] on icon "button" at bounding box center [667, 586] width 13 height 13
click at [662, 587] on icon "button" at bounding box center [668, 586] width 13 height 13
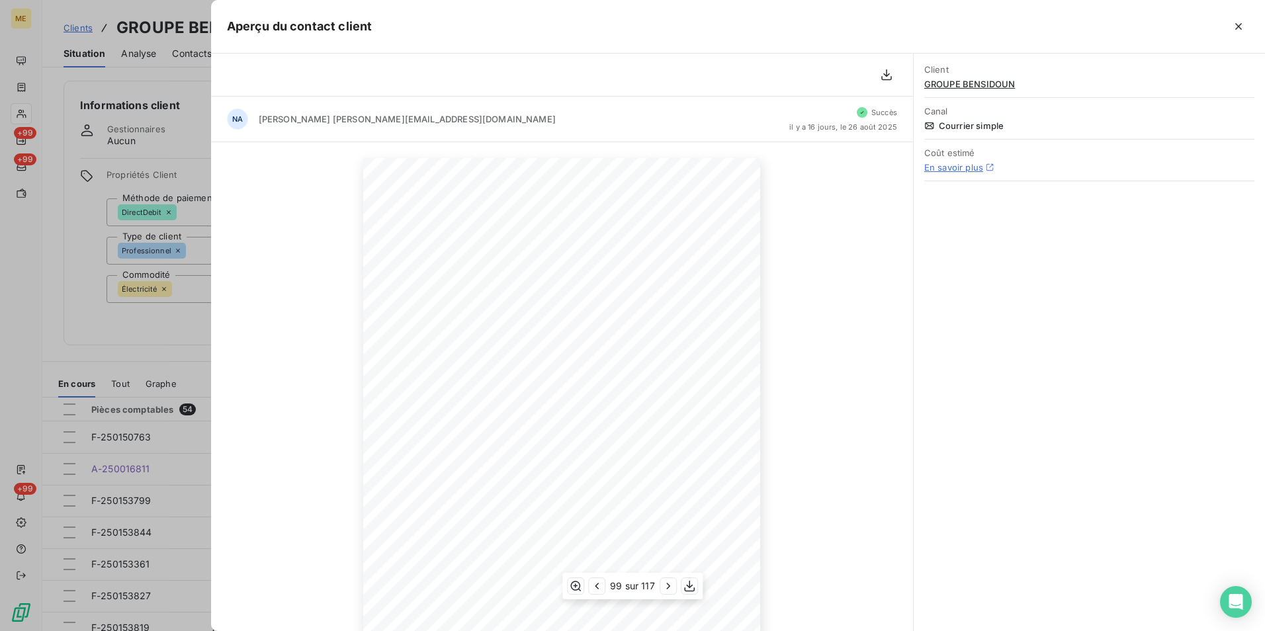
click at [662, 587] on icon "button" at bounding box center [668, 586] width 13 height 13
click at [662, 587] on button "button" at bounding box center [670, 586] width 16 height 16
click at [662, 587] on button "button" at bounding box center [669, 586] width 16 height 16
click at [662, 587] on button "button" at bounding box center [670, 586] width 16 height 16
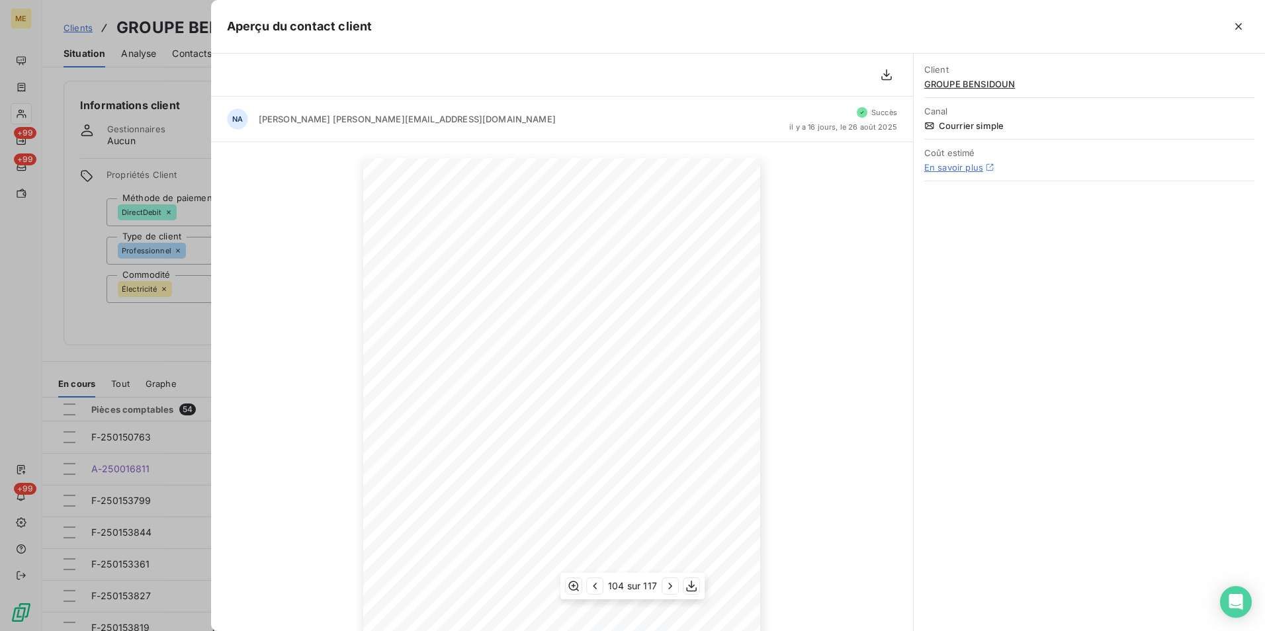
click at [662, 587] on button "button" at bounding box center [670, 586] width 16 height 16
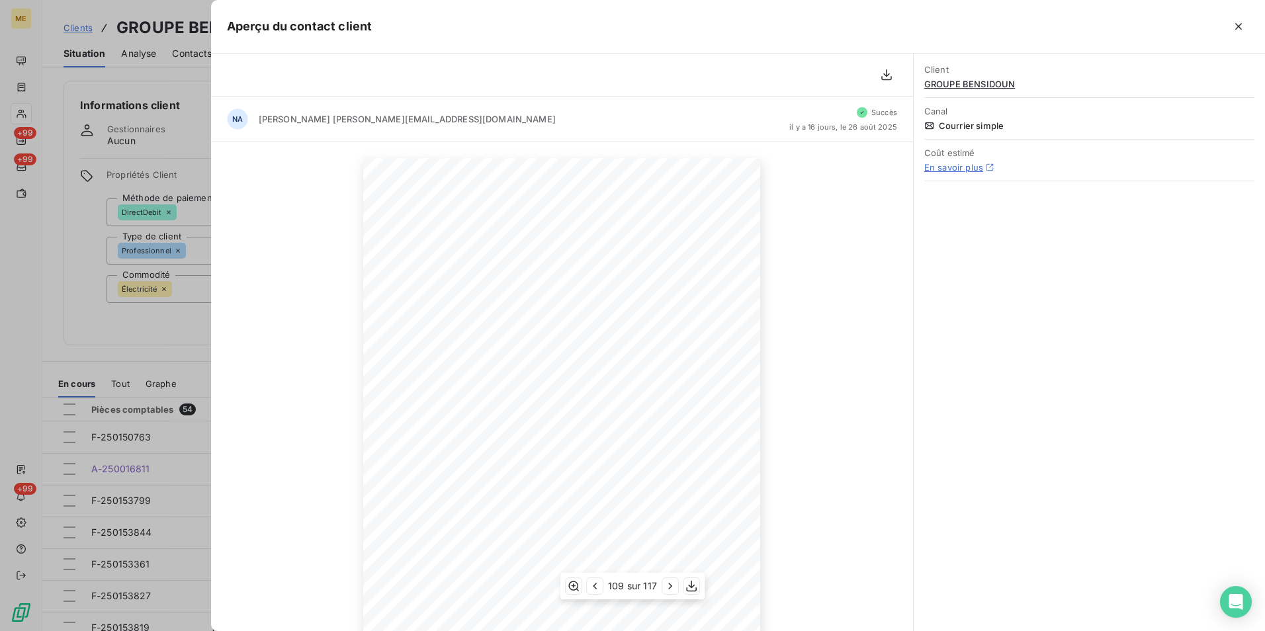
click at [662, 587] on button "button" at bounding box center [670, 586] width 16 height 16
click at [662, 587] on button "button" at bounding box center [669, 586] width 16 height 16
click at [662, 587] on icon "button" at bounding box center [668, 586] width 13 height 13
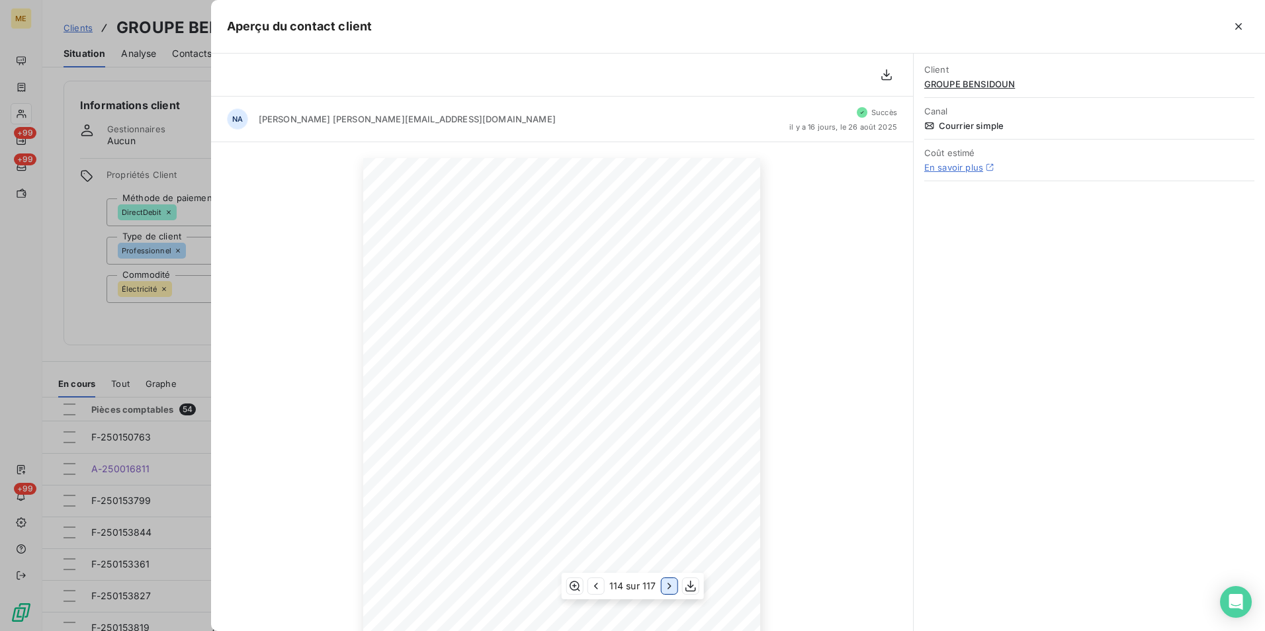
click at [661, 587] on button "button" at bounding box center [669, 586] width 16 height 16
click at [1234, 26] on icon "button" at bounding box center [1238, 26] width 13 height 13
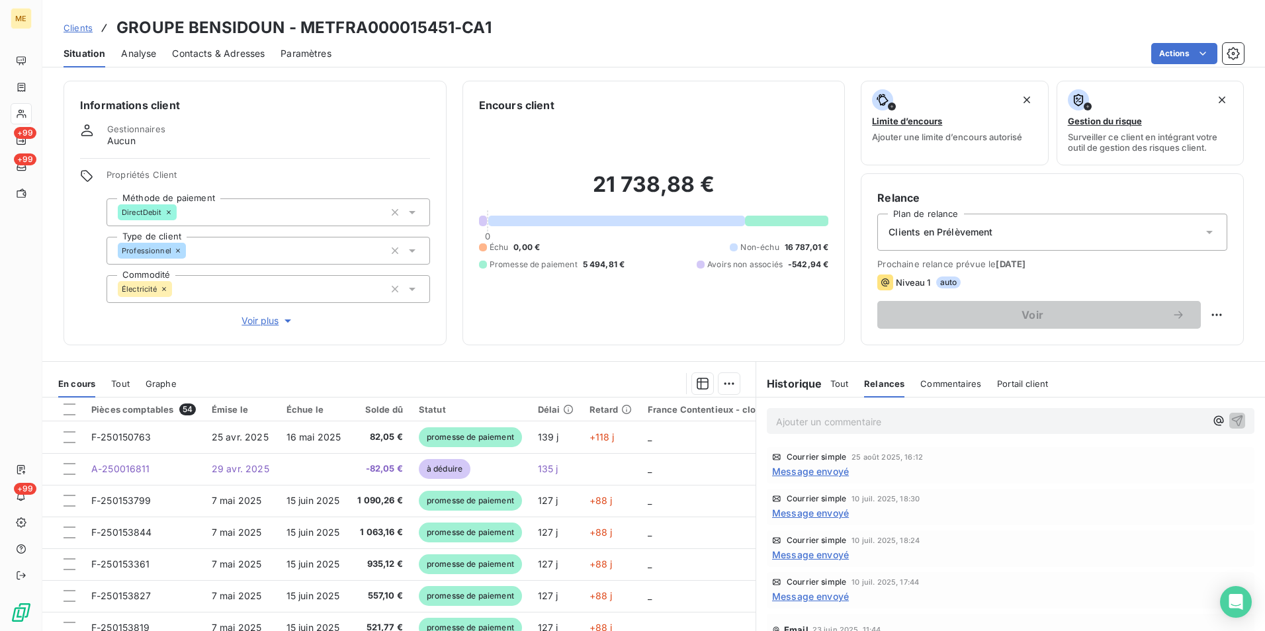
click at [796, 591] on span "Message envoyé" at bounding box center [810, 596] width 77 height 14
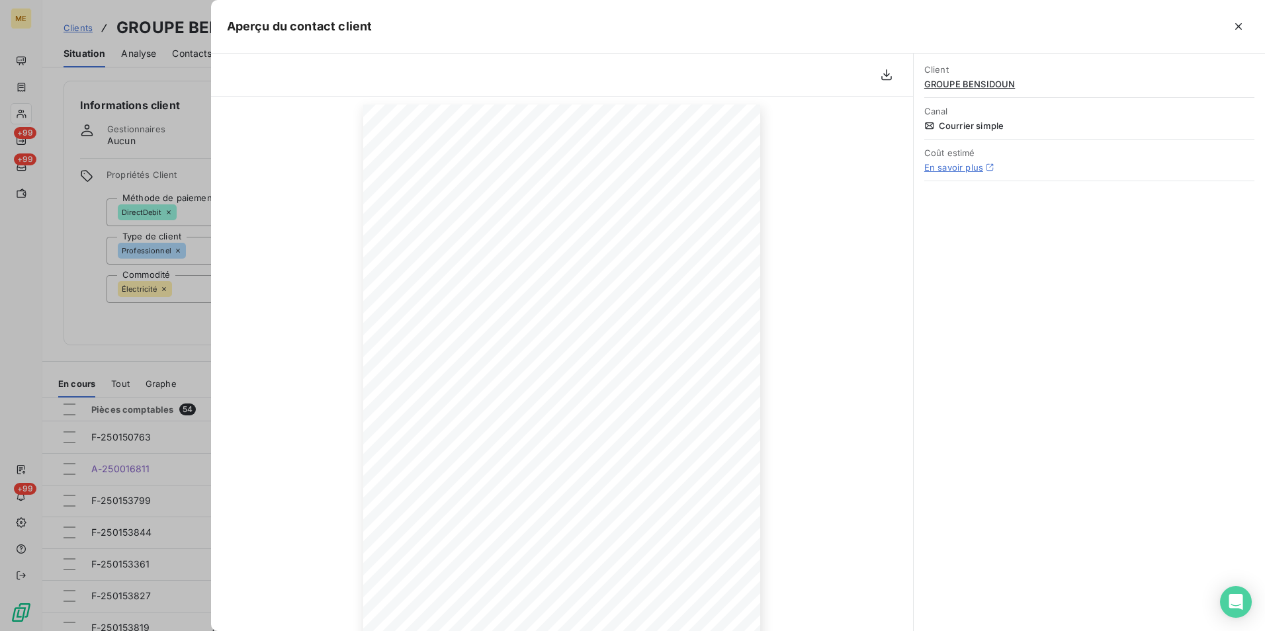
scroll to position [105, 0]
drag, startPoint x: 664, startPoint y: 583, endPoint x: 676, endPoint y: 586, distance: 12.2
click at [666, 583] on icon "button" at bounding box center [665, 586] width 13 height 13
click at [667, 586] on icon "button" at bounding box center [665, 586] width 3 height 6
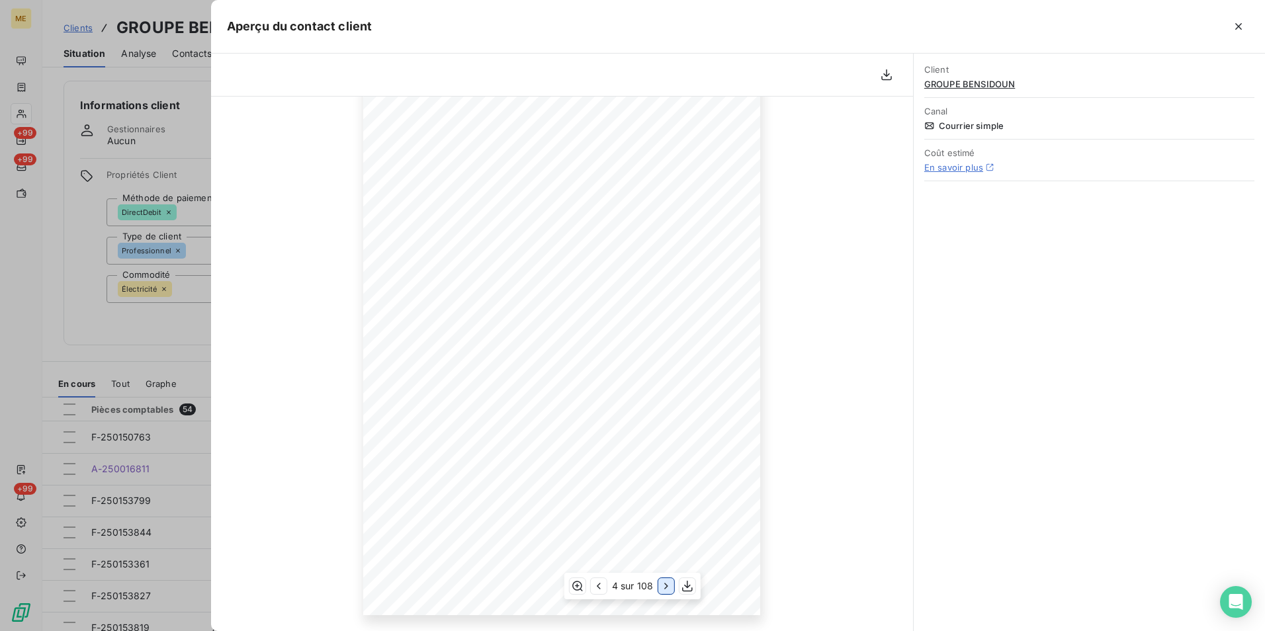
click at [667, 586] on icon "button" at bounding box center [665, 586] width 3 height 6
click at [666, 586] on icon "button" at bounding box center [666, 586] width 13 height 13
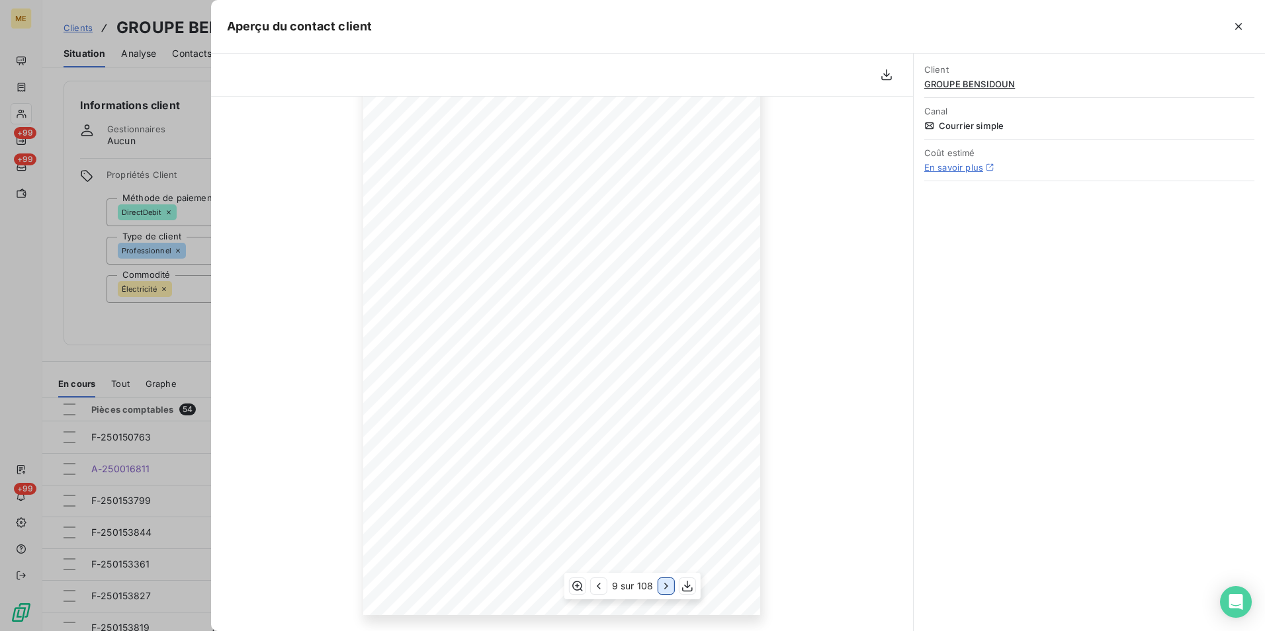
click at [666, 586] on icon "button" at bounding box center [666, 586] width 13 height 13
click at [666, 586] on icon "button" at bounding box center [668, 586] width 13 height 13
click at [666, 586] on icon "button" at bounding box center [667, 586] width 13 height 13
click at [663, 584] on icon "button" at bounding box center [668, 586] width 13 height 13
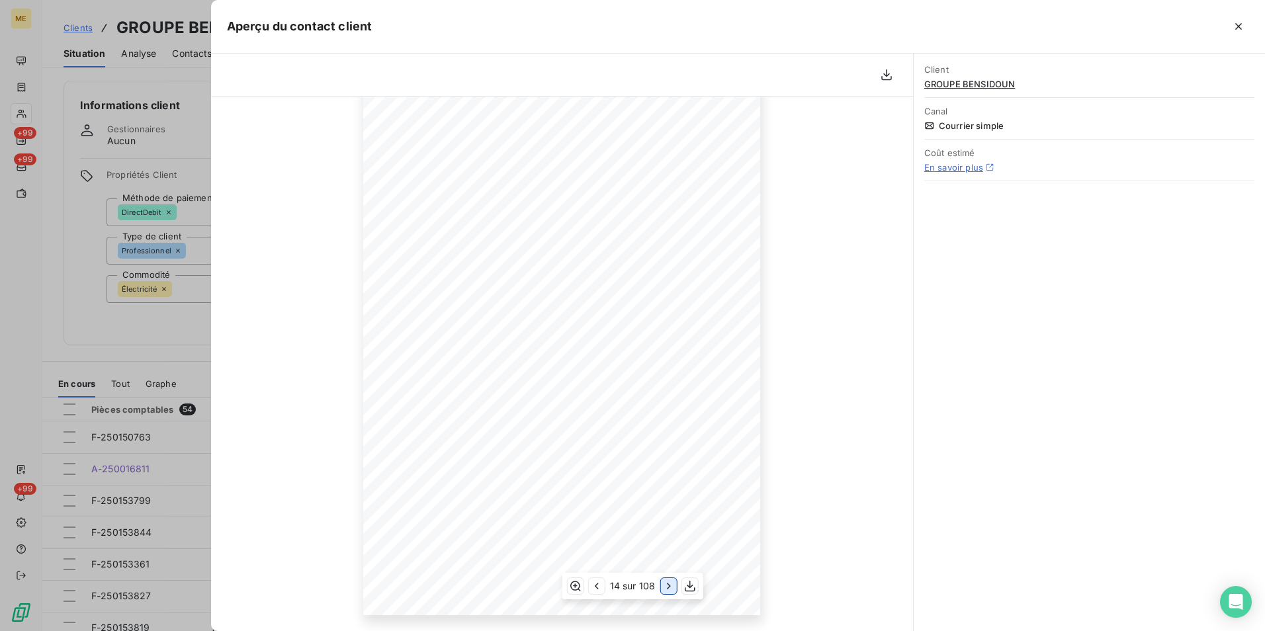
click at [667, 584] on icon "button" at bounding box center [668, 586] width 13 height 13
click at [667, 584] on icon "button" at bounding box center [667, 586] width 3 height 6
click at [667, 584] on icon "button" at bounding box center [668, 586] width 3 height 6
click at [667, 584] on icon "button" at bounding box center [667, 586] width 3 height 6
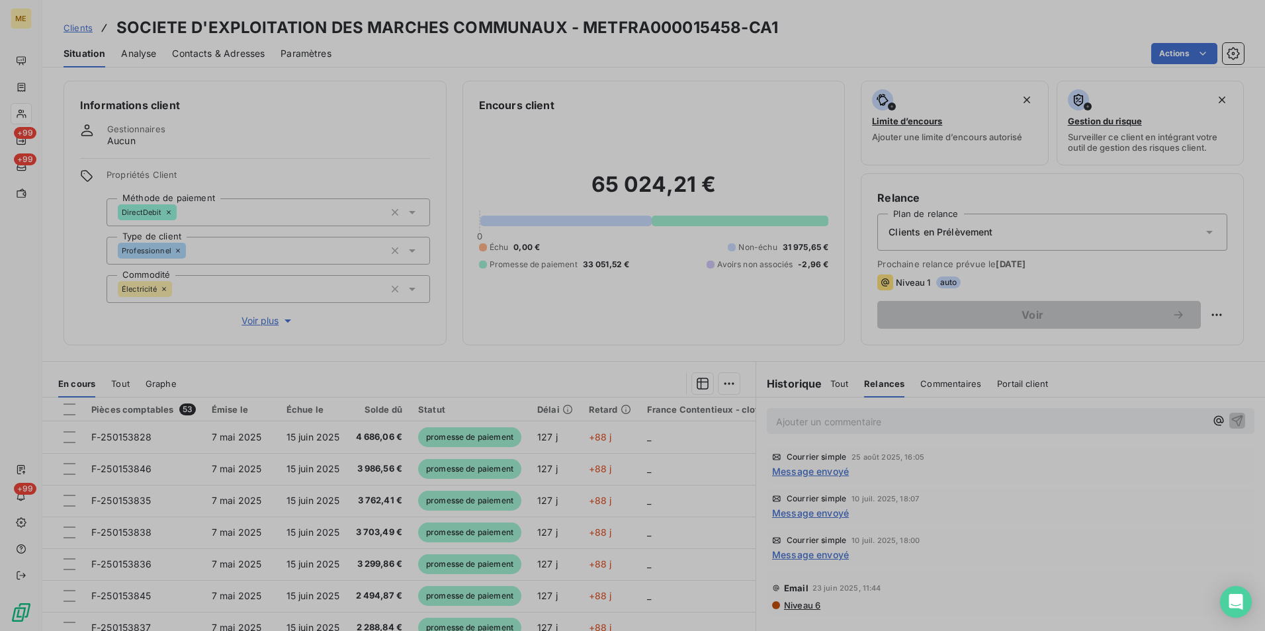
scroll to position [132, 0]
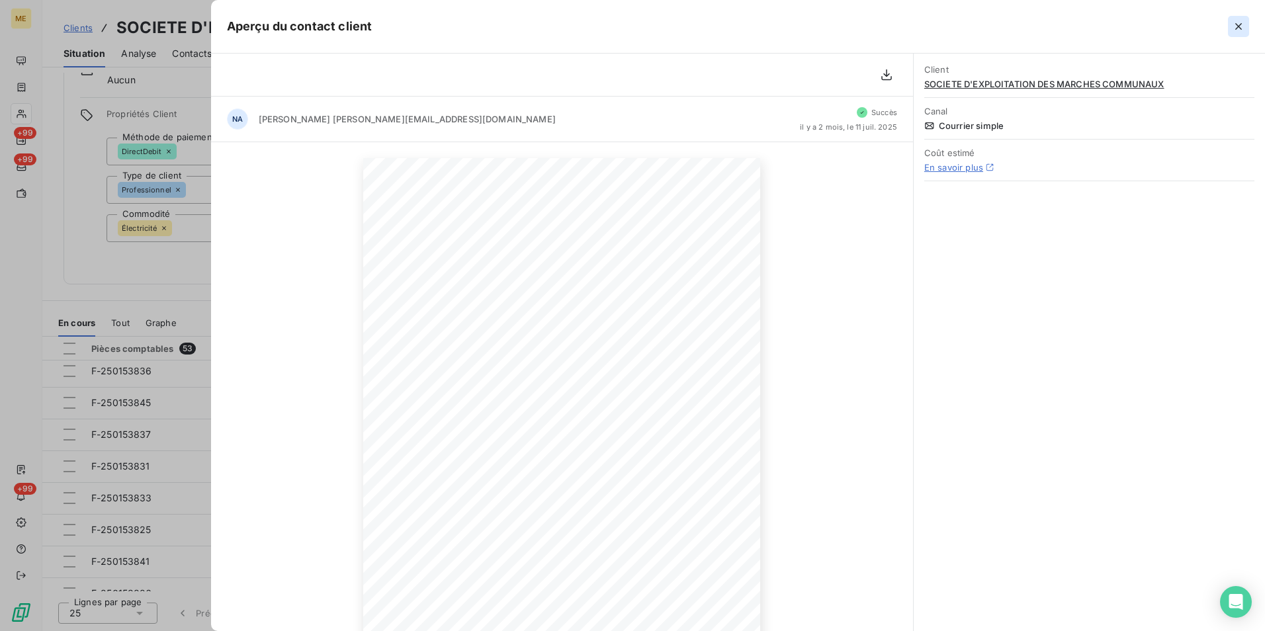
click at [1245, 26] on button "button" at bounding box center [1238, 26] width 21 height 21
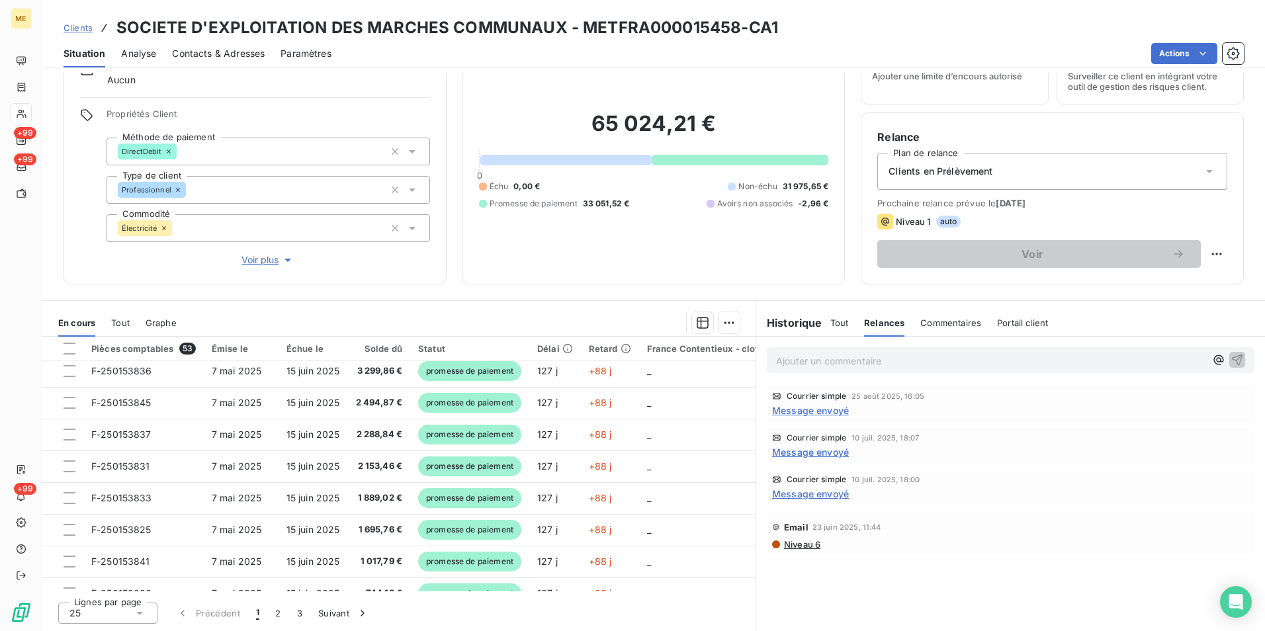
click at [832, 498] on span "Message envoyé" at bounding box center [810, 494] width 77 height 14
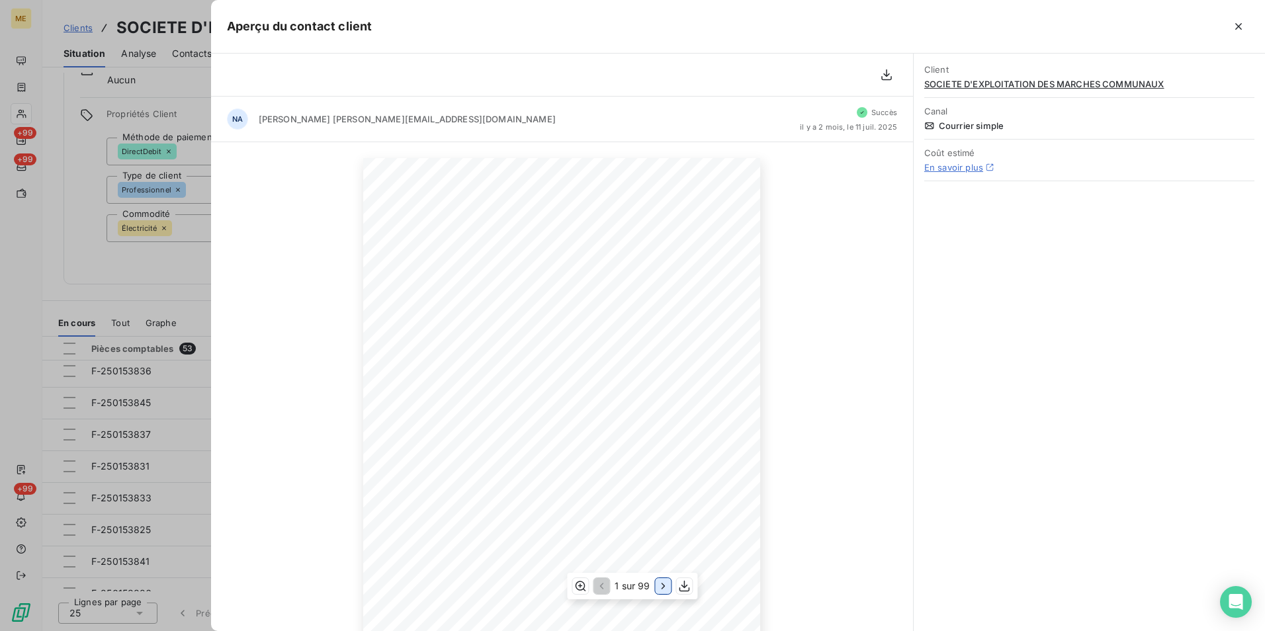
click at [666, 584] on icon "button" at bounding box center [663, 586] width 13 height 13
click at [666, 592] on icon "button" at bounding box center [664, 586] width 13 height 13
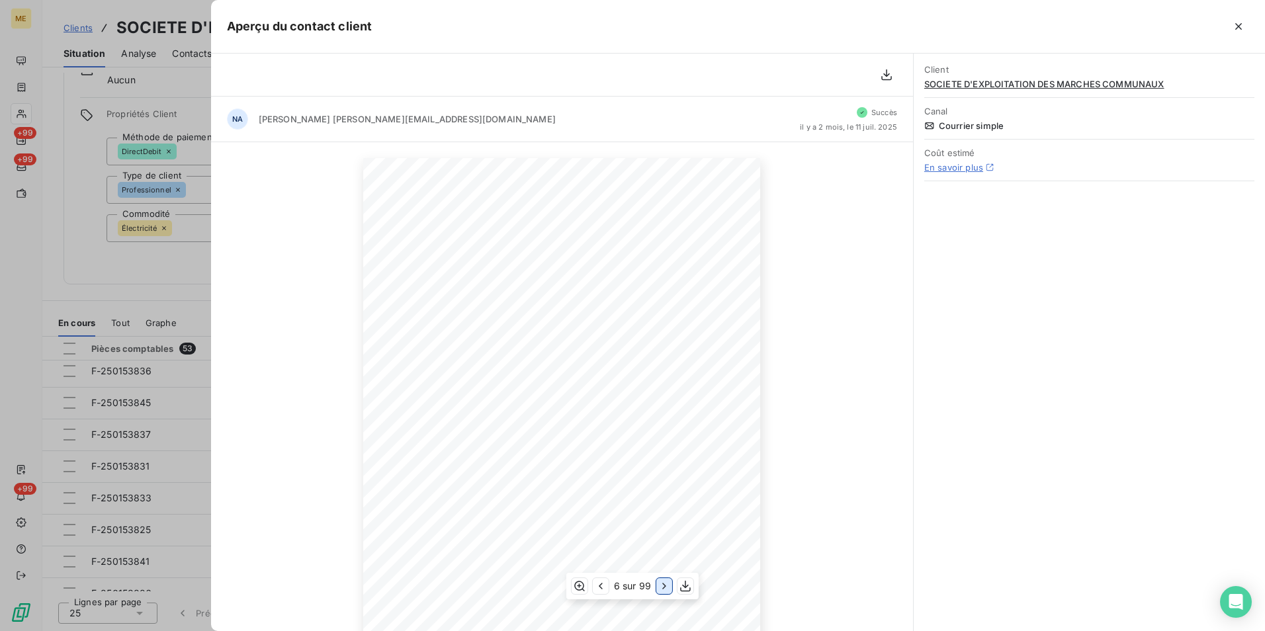
click at [666, 592] on icon "button" at bounding box center [664, 586] width 13 height 13
click at [666, 592] on icon "button" at bounding box center [666, 586] width 13 height 13
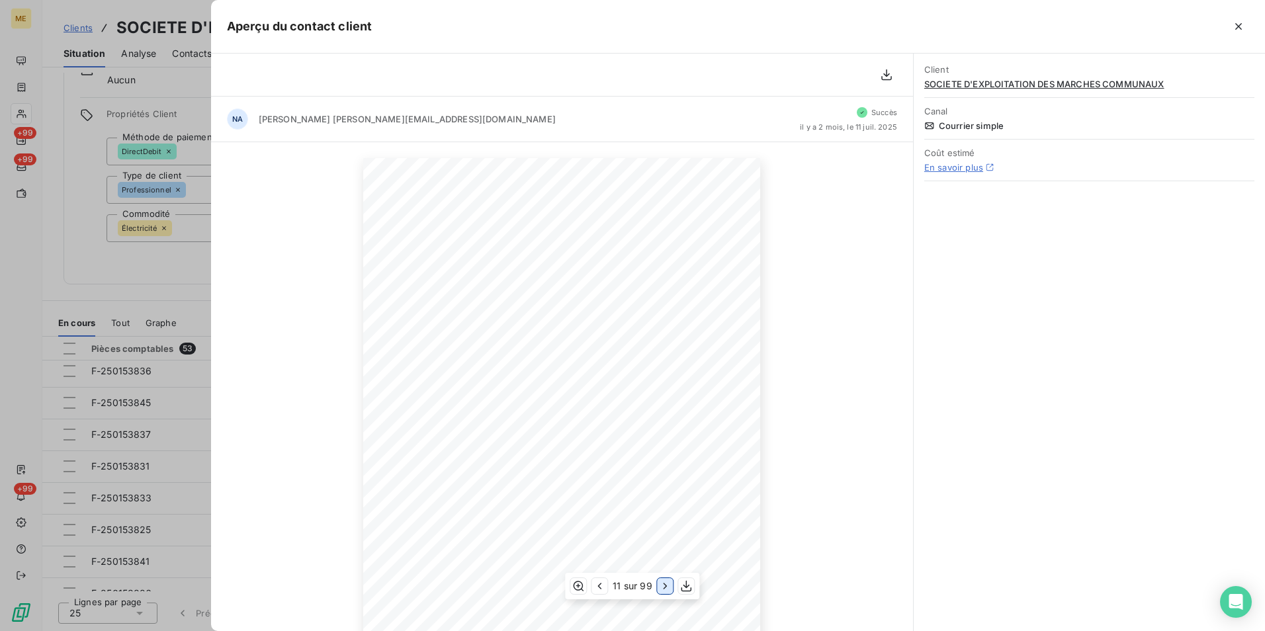
click at [666, 592] on icon "button" at bounding box center [665, 586] width 13 height 13
click at [666, 592] on icon "button" at bounding box center [666, 586] width 13 height 13
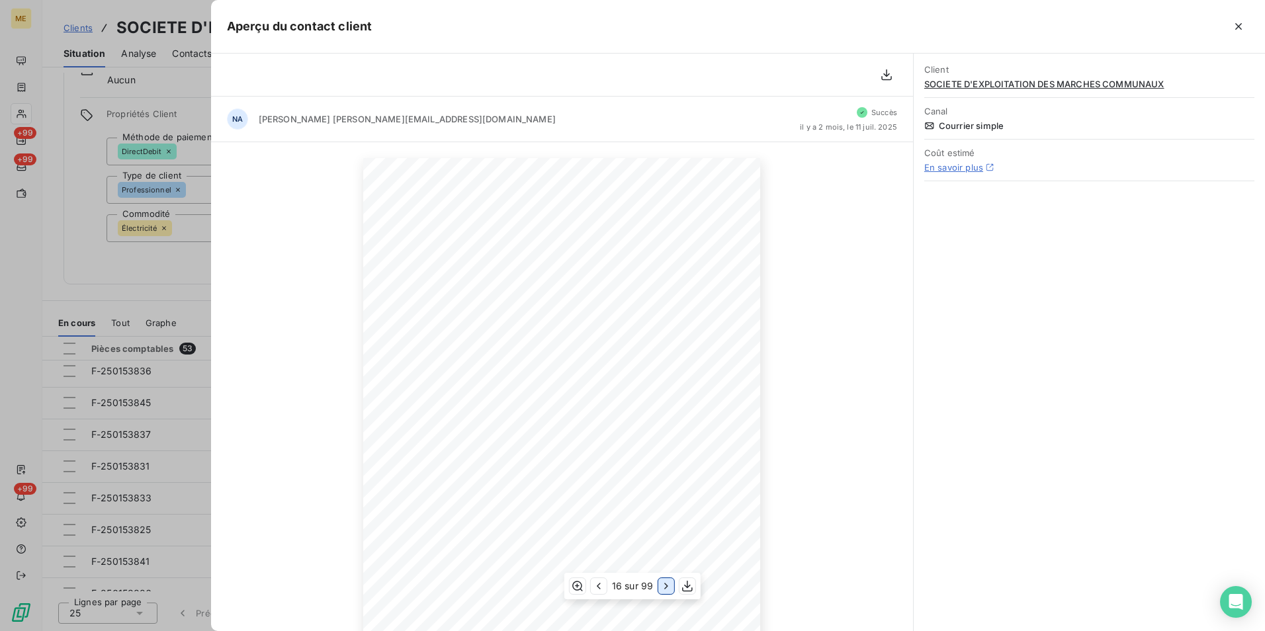
click at [666, 592] on icon "button" at bounding box center [666, 586] width 13 height 13
click at [666, 592] on icon "button" at bounding box center [667, 586] width 13 height 13
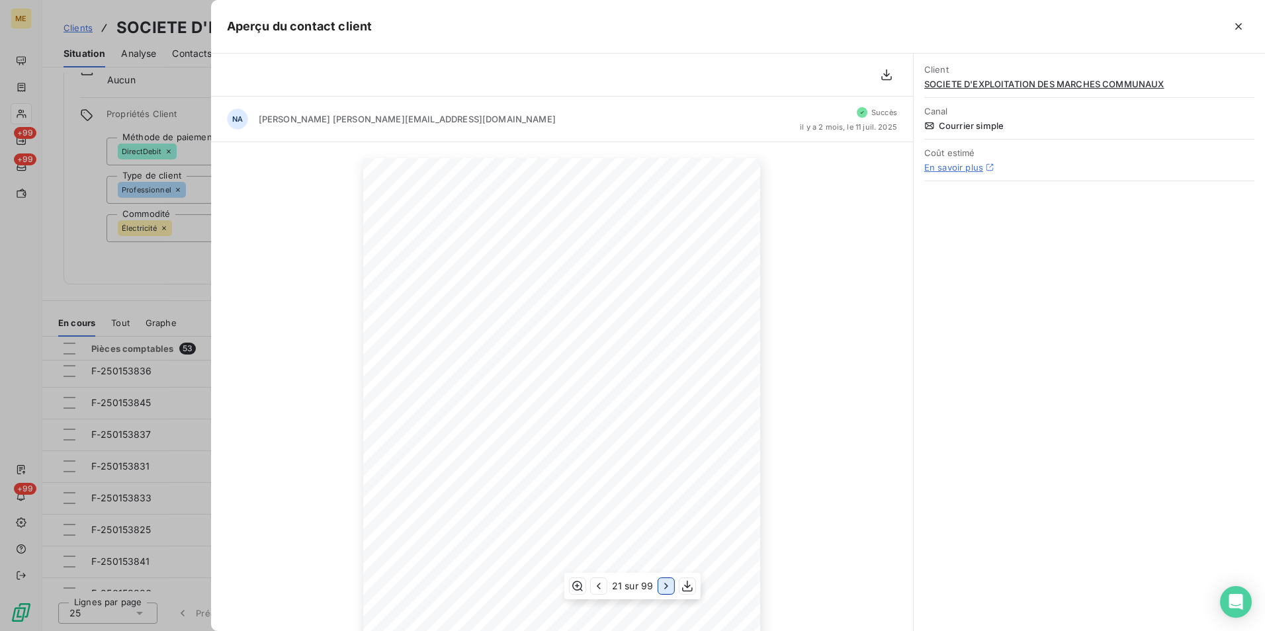
click at [666, 592] on icon "button" at bounding box center [666, 586] width 13 height 13
click at [666, 592] on icon "button" at bounding box center [667, 586] width 13 height 13
click at [666, 592] on icon "button" at bounding box center [666, 586] width 13 height 13
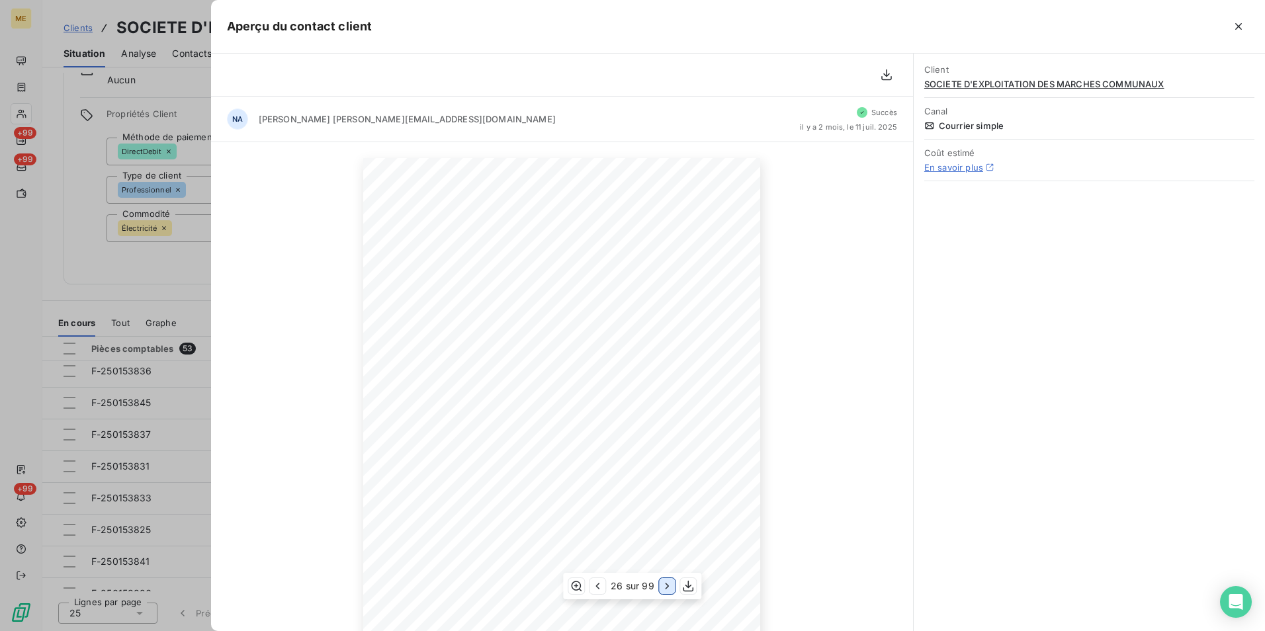
click at [666, 592] on icon "button" at bounding box center [667, 586] width 13 height 13
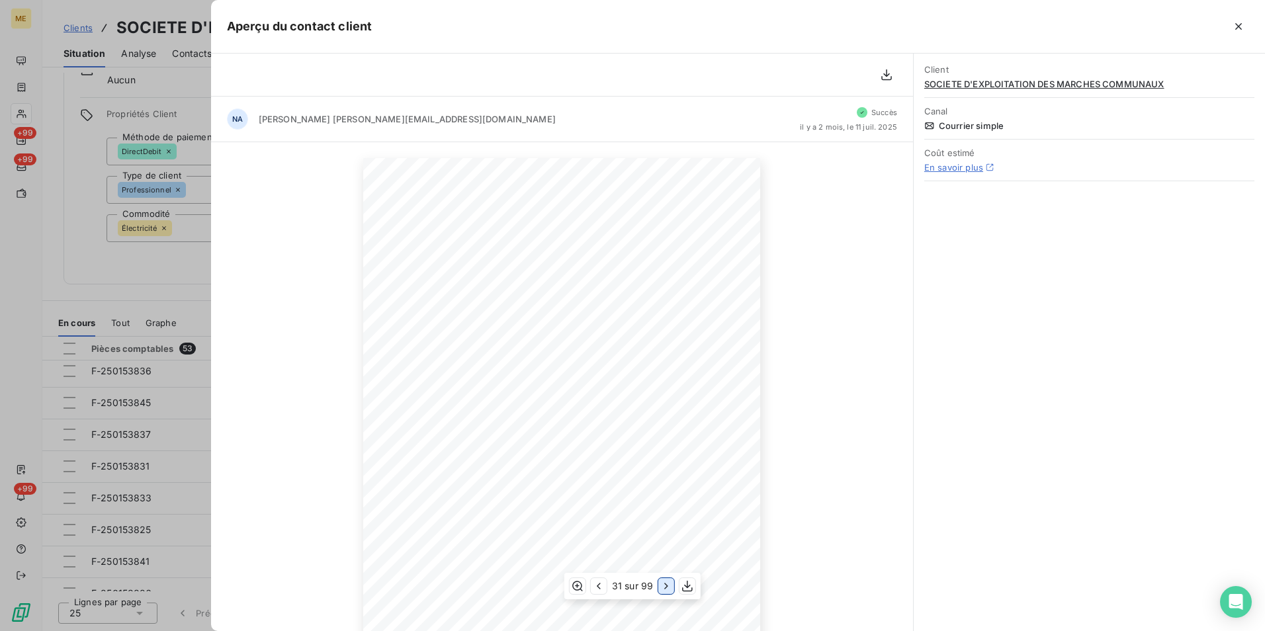
click at [666, 592] on icon "button" at bounding box center [666, 586] width 13 height 13
click at [666, 592] on icon "button" at bounding box center [667, 586] width 13 height 13
click at [666, 592] on icon "button" at bounding box center [666, 586] width 13 height 13
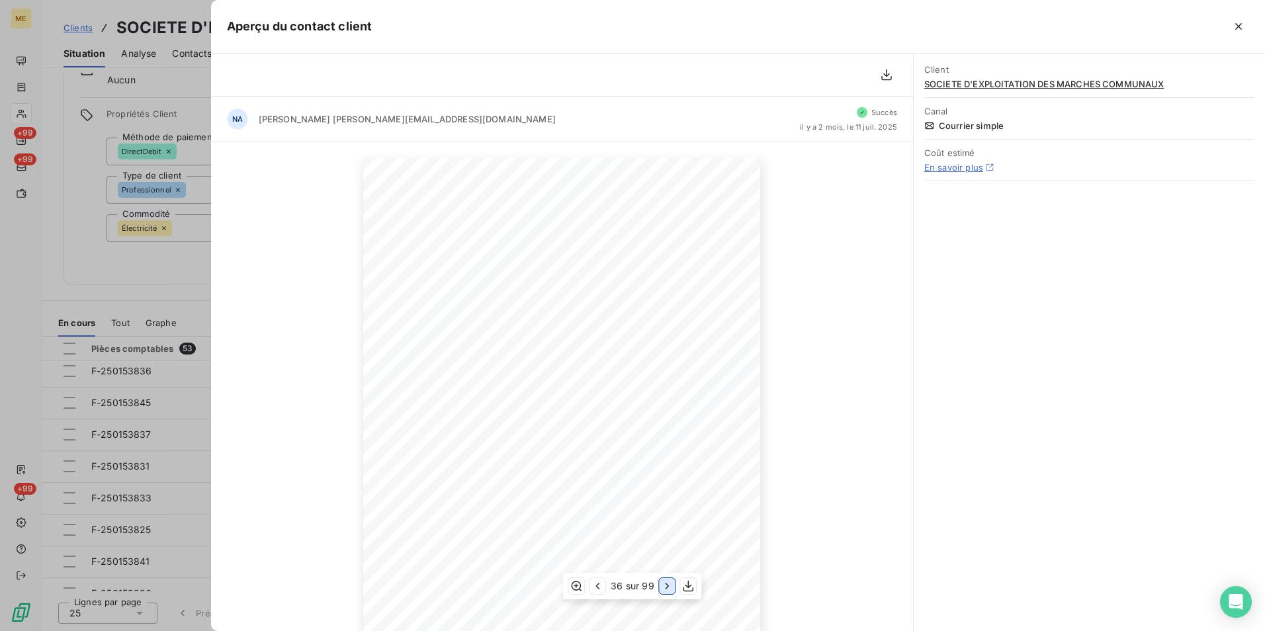
click at [666, 592] on icon "button" at bounding box center [667, 586] width 13 height 13
click at [666, 592] on icon "button" at bounding box center [666, 586] width 13 height 13
click at [666, 592] on icon "button" at bounding box center [667, 586] width 13 height 13
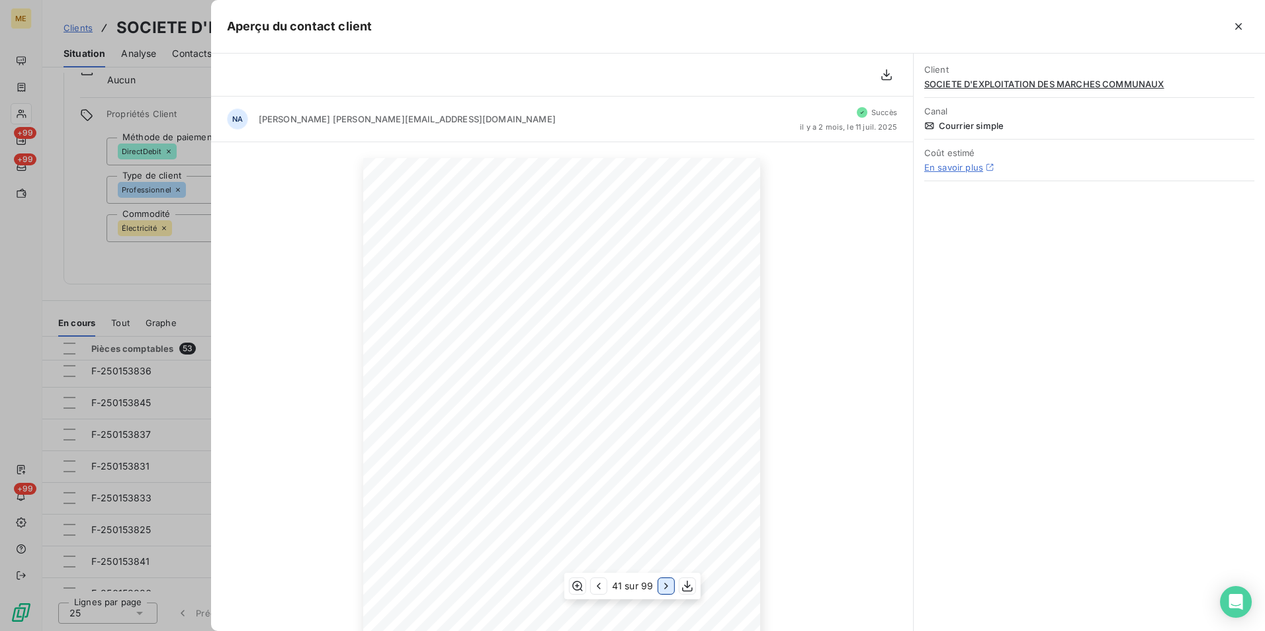
click at [666, 592] on icon "button" at bounding box center [666, 586] width 13 height 13
click at [666, 592] on icon "button" at bounding box center [667, 586] width 13 height 13
click at [666, 592] on icon "button" at bounding box center [666, 586] width 13 height 13
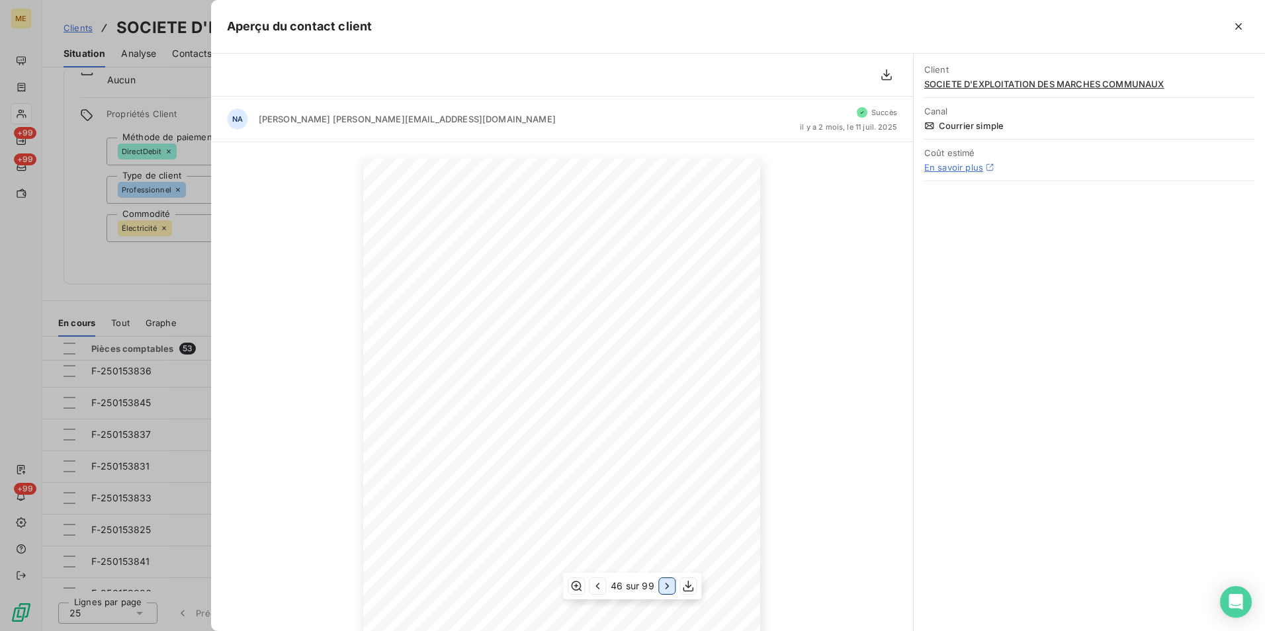
click at [666, 592] on icon "button" at bounding box center [667, 586] width 13 height 13
click at [666, 592] on icon "button" at bounding box center [666, 586] width 13 height 13
click at [666, 592] on icon "button" at bounding box center [667, 586] width 13 height 13
click at [666, 592] on icon "button" at bounding box center [666, 586] width 13 height 13
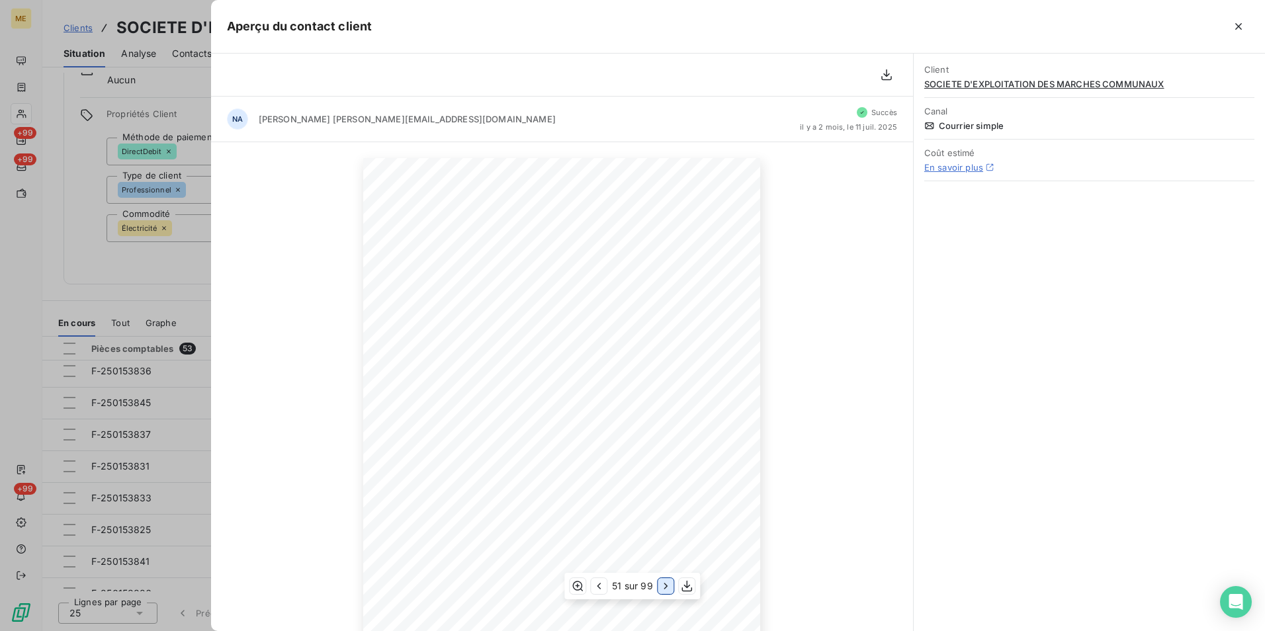
click at [666, 592] on icon "button" at bounding box center [666, 586] width 13 height 13
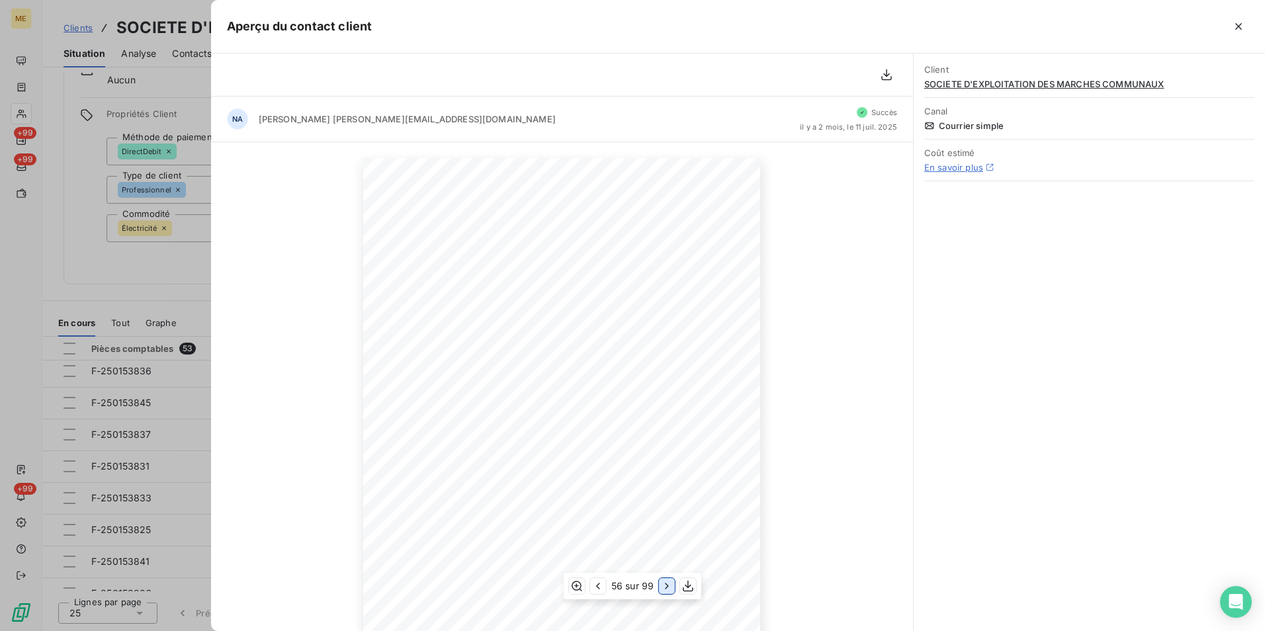
click at [666, 592] on icon "button" at bounding box center [666, 586] width 13 height 13
click at [666, 592] on icon "button" at bounding box center [667, 586] width 13 height 13
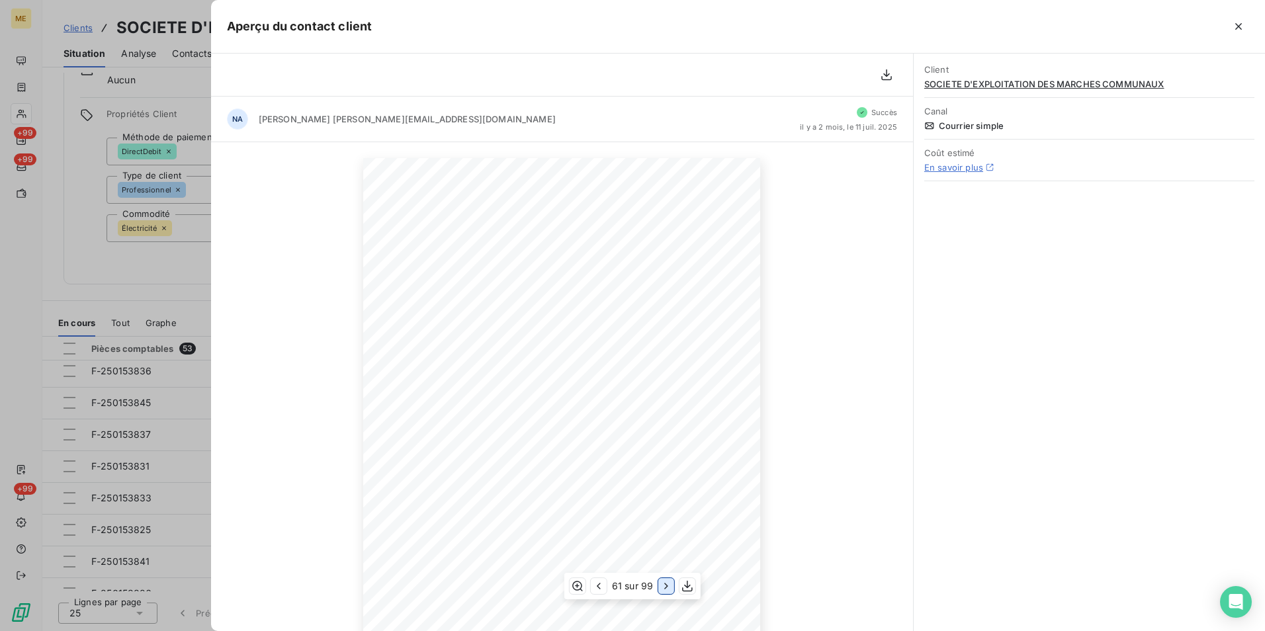
click at [666, 592] on icon "button" at bounding box center [666, 586] width 13 height 13
click at [666, 592] on icon "button" at bounding box center [667, 586] width 13 height 13
click at [666, 592] on icon "button" at bounding box center [666, 586] width 13 height 13
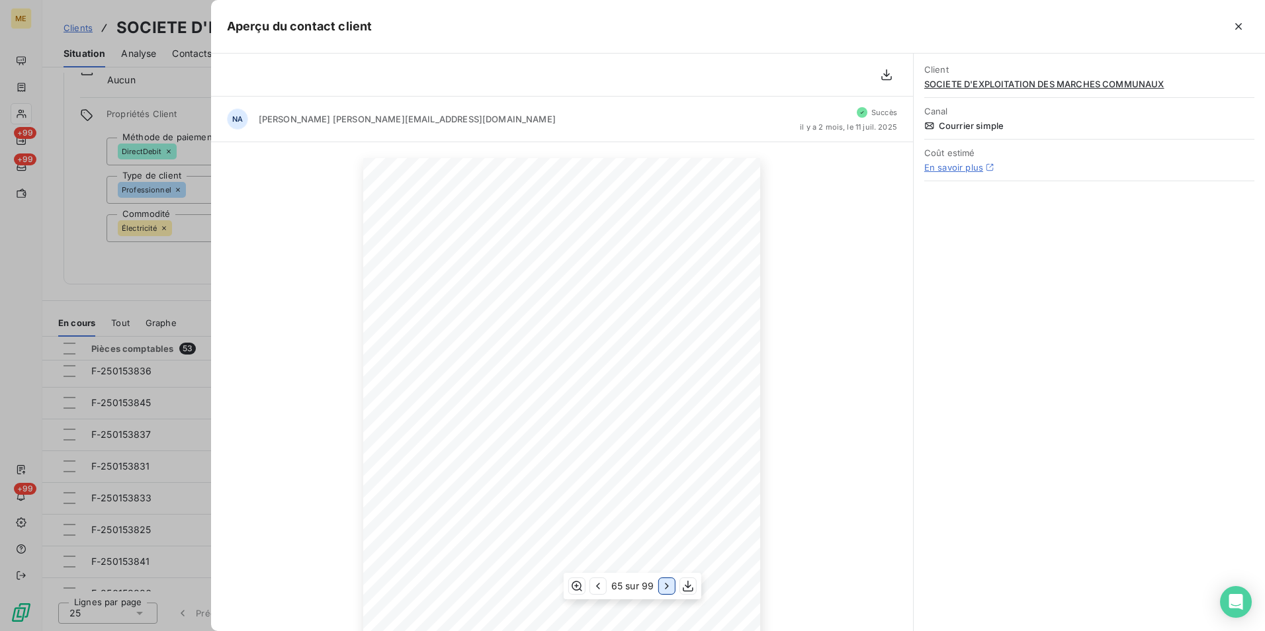
click at [666, 592] on icon "button" at bounding box center [666, 586] width 13 height 13
click at [666, 592] on icon "button" at bounding box center [667, 586] width 13 height 13
click at [666, 592] on icon "button" at bounding box center [666, 586] width 13 height 13
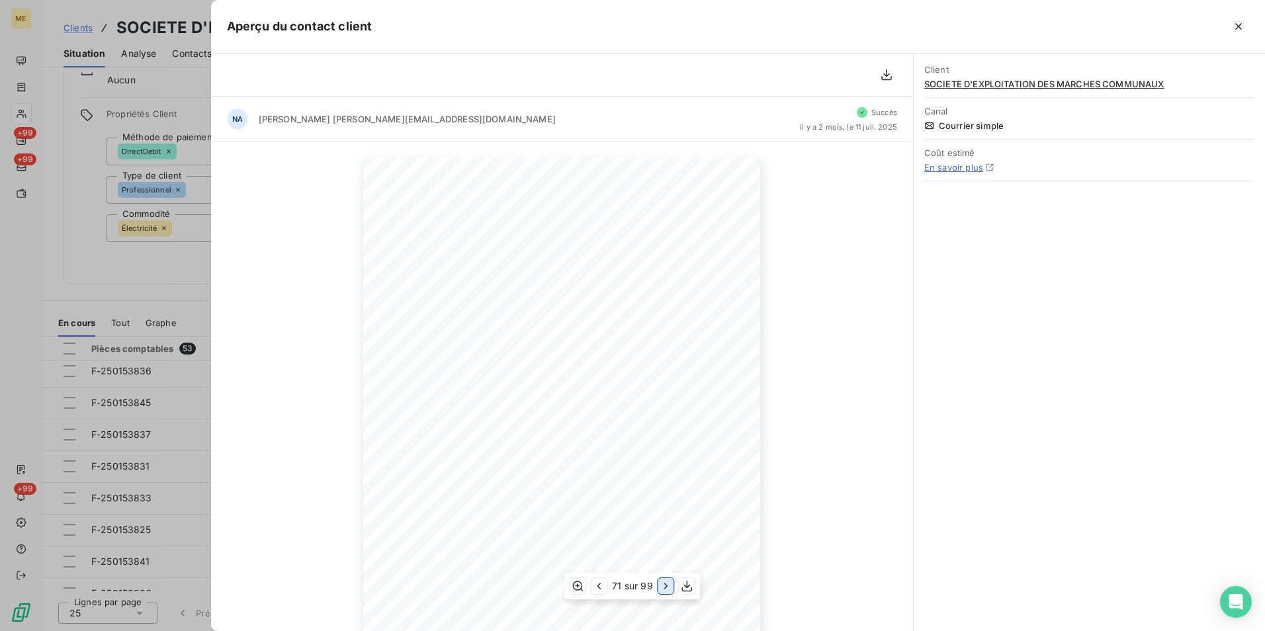
click at [666, 592] on icon "button" at bounding box center [666, 586] width 13 height 13
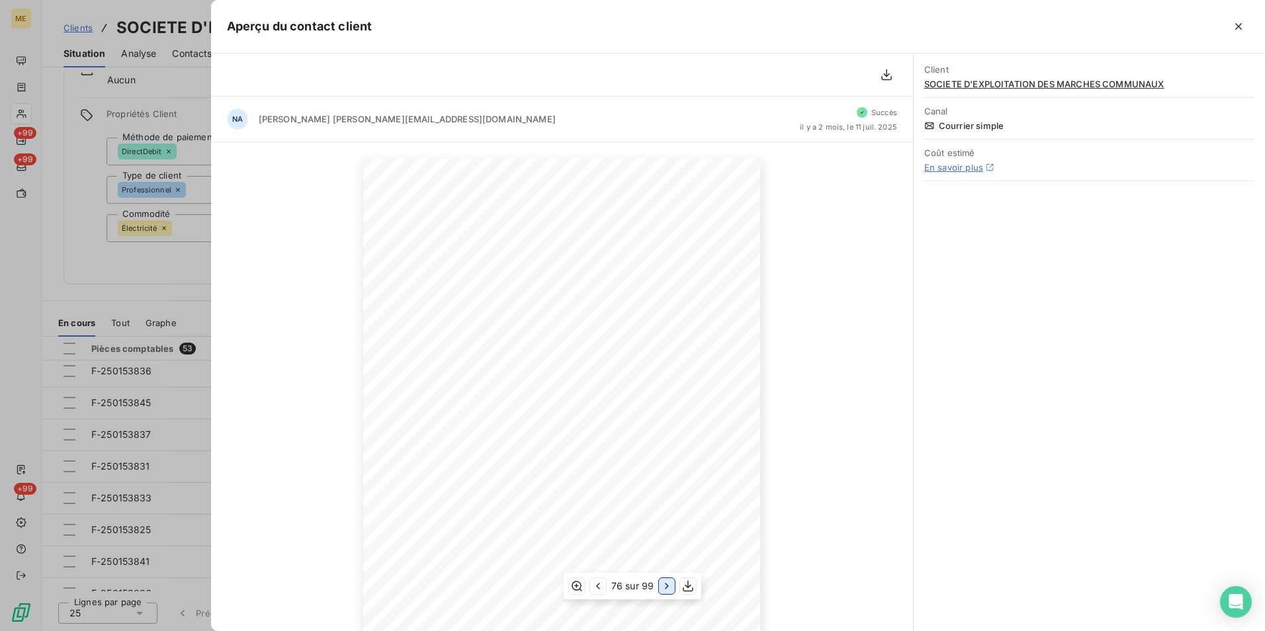
click at [666, 592] on icon "button" at bounding box center [666, 586] width 13 height 13
click at [666, 592] on icon "button" at bounding box center [667, 586] width 13 height 13
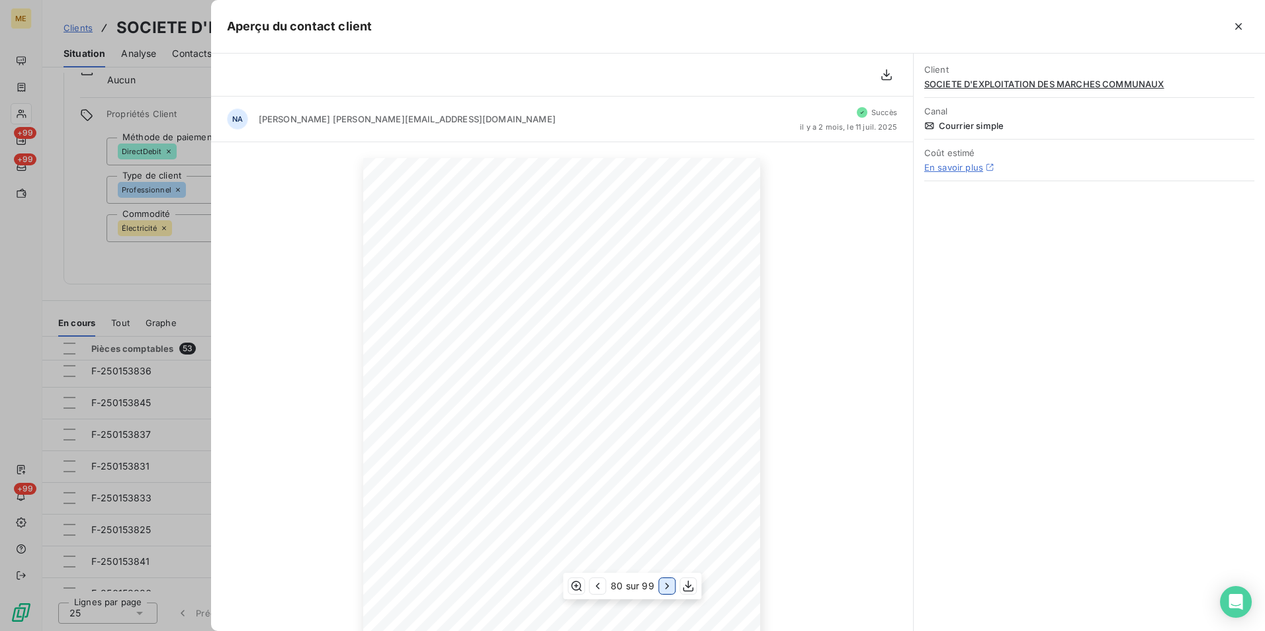
click at [666, 592] on icon "button" at bounding box center [667, 586] width 13 height 13
click at [666, 592] on icon "button" at bounding box center [666, 586] width 13 height 13
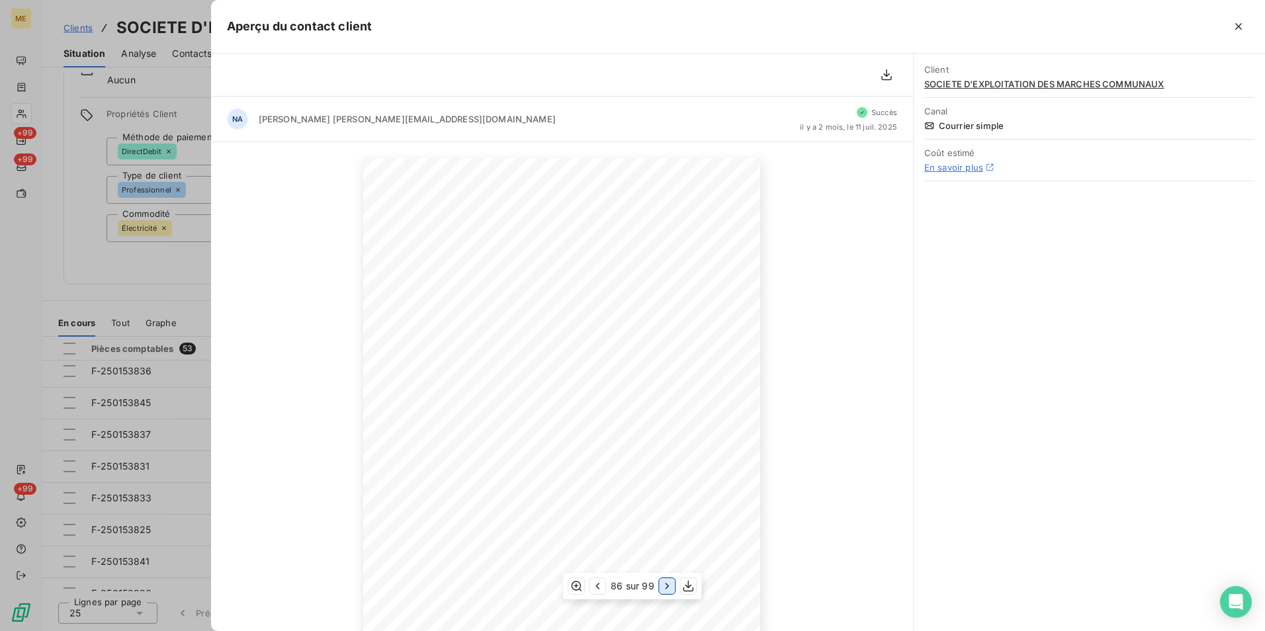
click at [666, 592] on icon "button" at bounding box center [667, 586] width 13 height 13
click at [666, 592] on icon "button" at bounding box center [666, 586] width 13 height 13
click at [666, 592] on icon "button" at bounding box center [667, 586] width 13 height 13
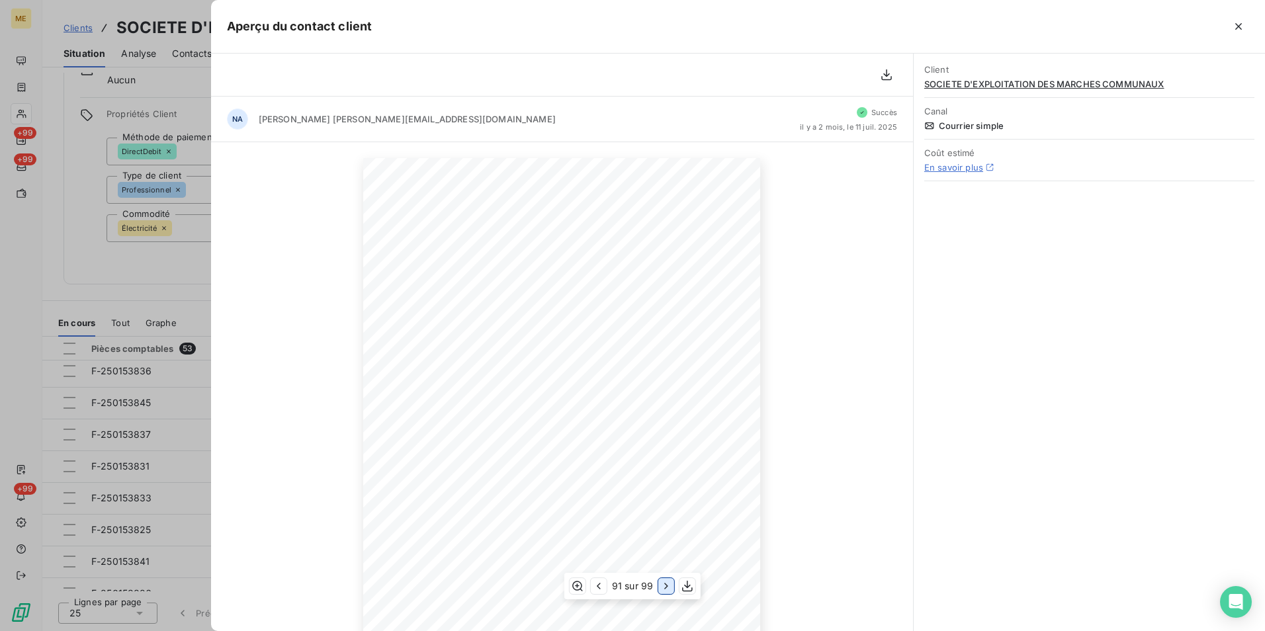
click at [666, 592] on icon "button" at bounding box center [666, 586] width 13 height 13
click at [666, 592] on icon "button" at bounding box center [667, 586] width 13 height 13
click at [666, 592] on icon "button" at bounding box center [666, 586] width 13 height 13
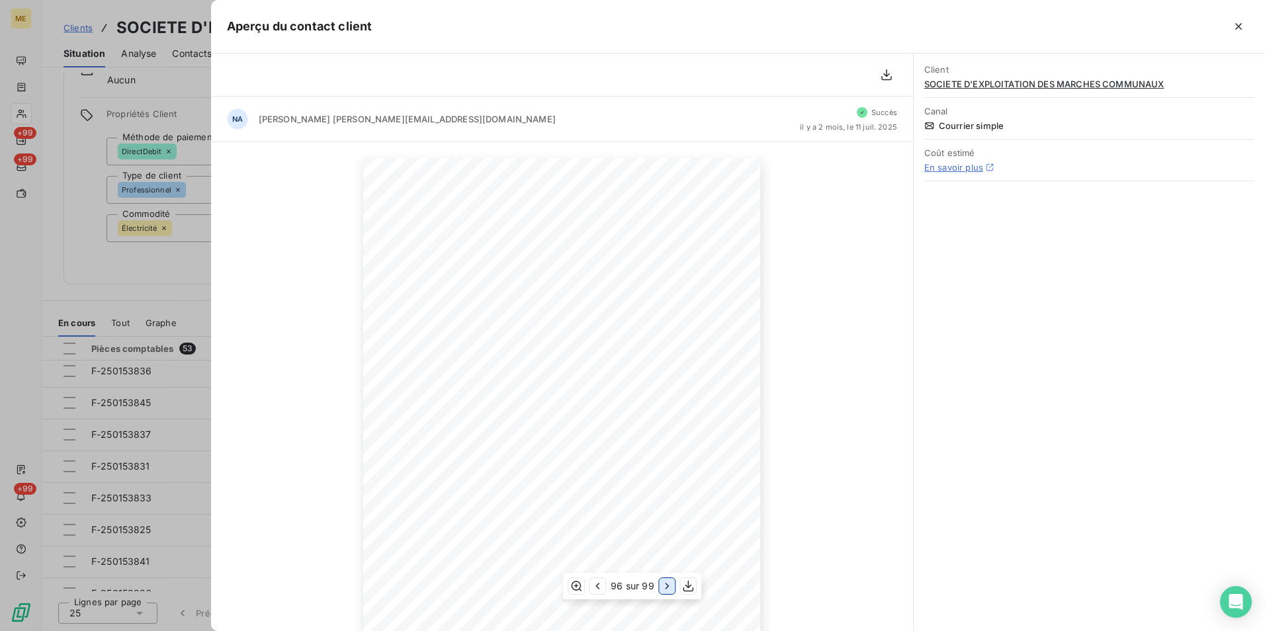
click at [666, 592] on icon "button" at bounding box center [667, 586] width 13 height 13
click at [666, 592] on icon "button" at bounding box center [666, 586] width 13 height 13
click at [666, 592] on icon "button" at bounding box center [667, 586] width 13 height 13
click at [1240, 26] on icon "button" at bounding box center [1238, 26] width 13 height 13
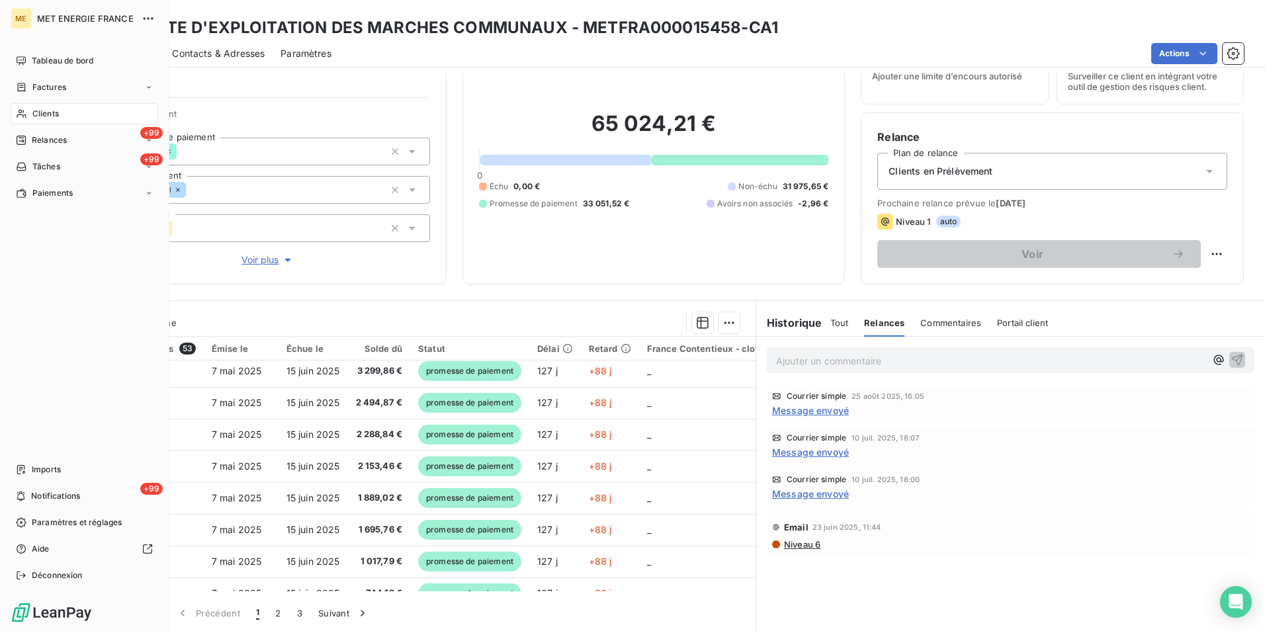
drag, startPoint x: 40, startPoint y: 113, endPoint x: 58, endPoint y: 106, distance: 18.7
click at [46, 111] on span "Clients" at bounding box center [45, 114] width 26 height 12
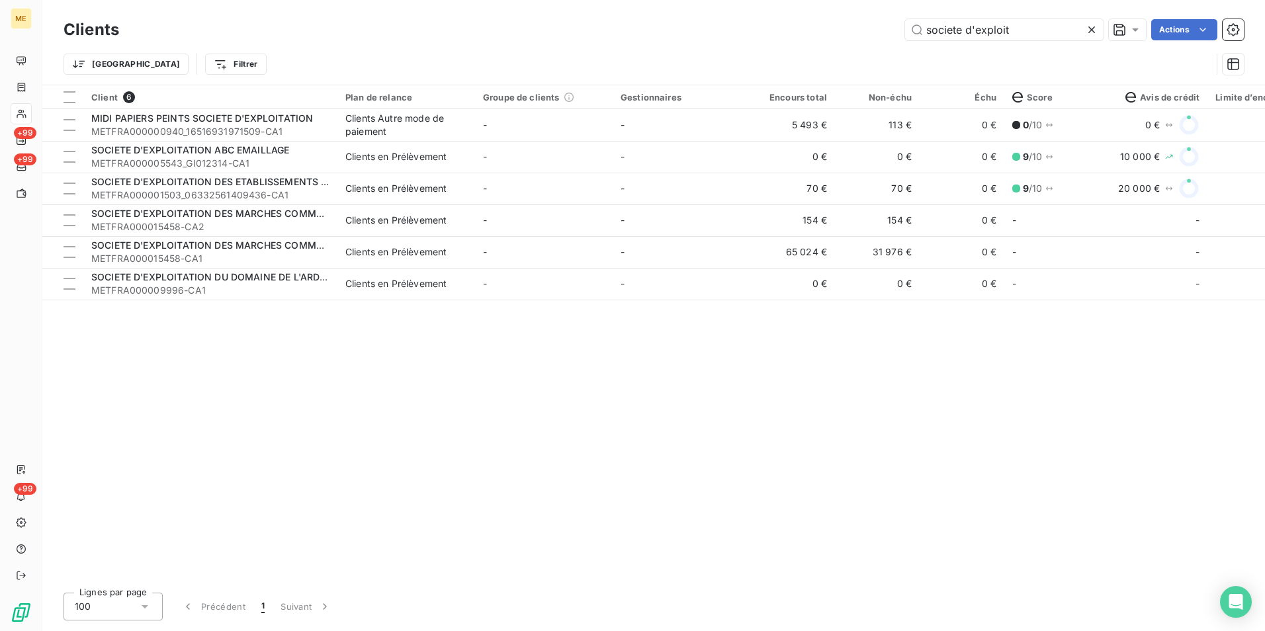
drag, startPoint x: 1013, startPoint y: 29, endPoint x: 817, endPoint y: 10, distance: 196.8
click at [828, 26] on div "societe d'exploit Actions" at bounding box center [689, 29] width 1109 height 21
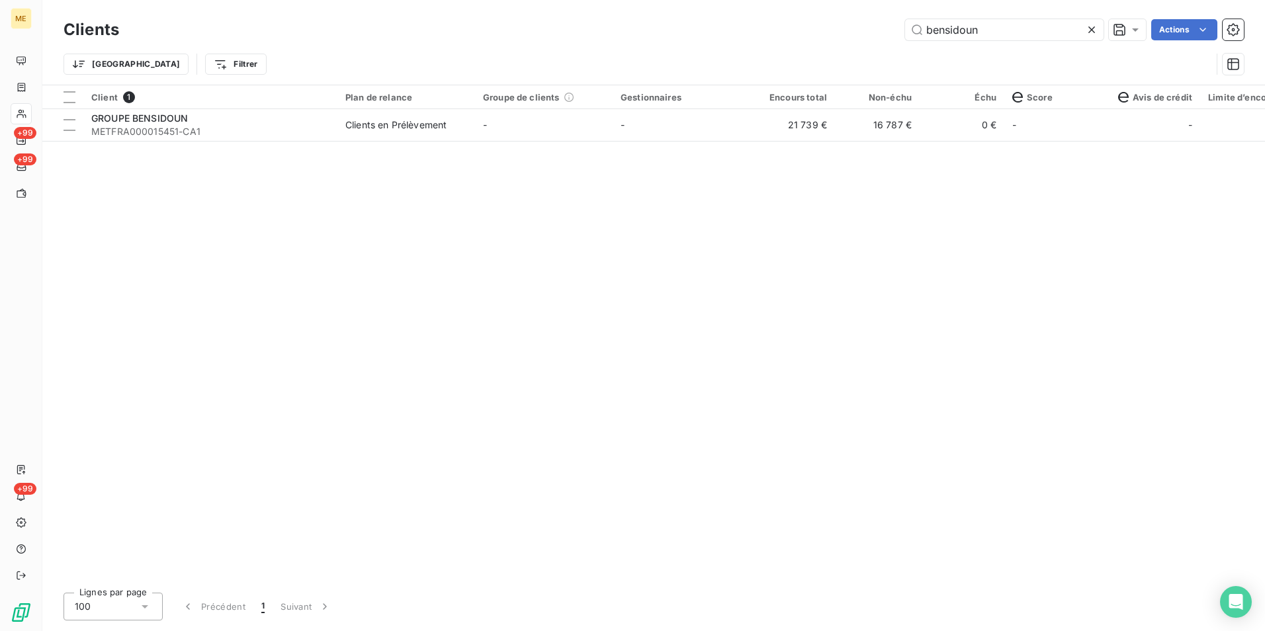
type input "bensidoun"
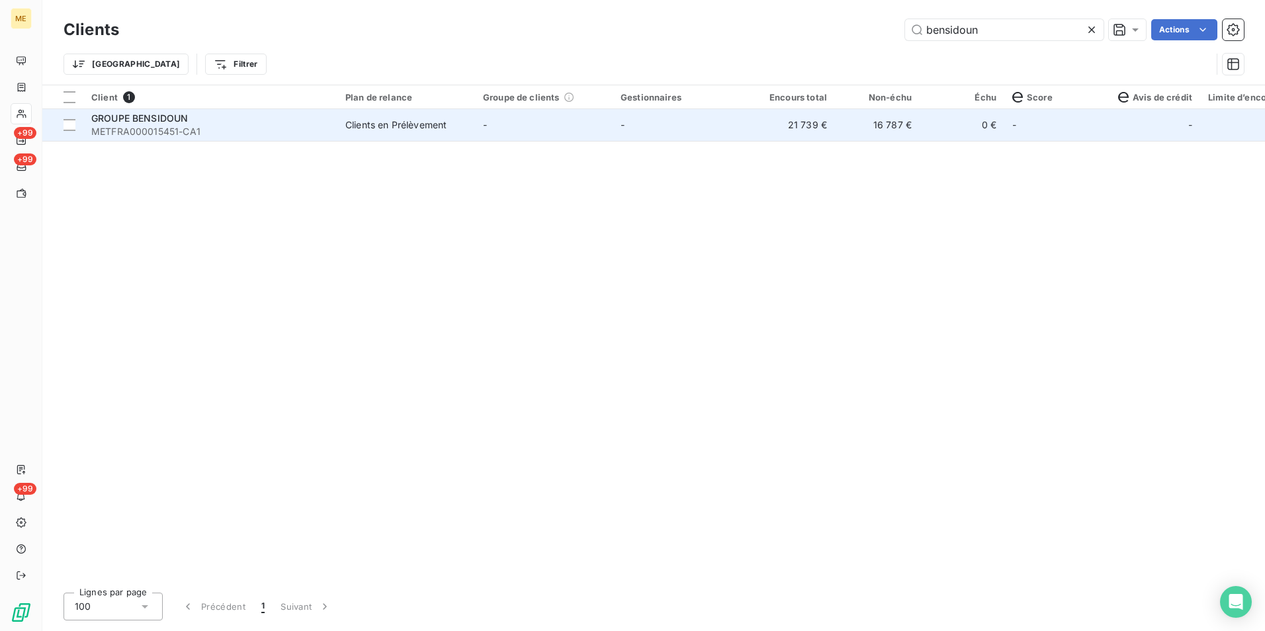
click at [636, 135] on td "-" at bounding box center [682, 125] width 138 height 32
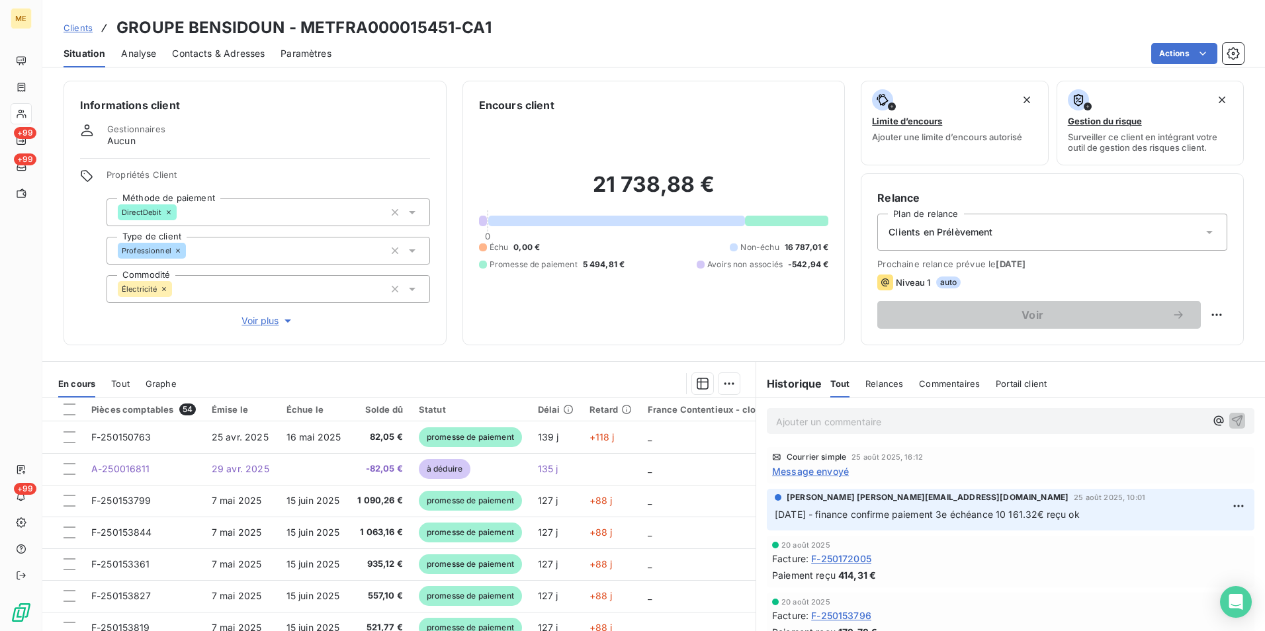
scroll to position [61, 0]
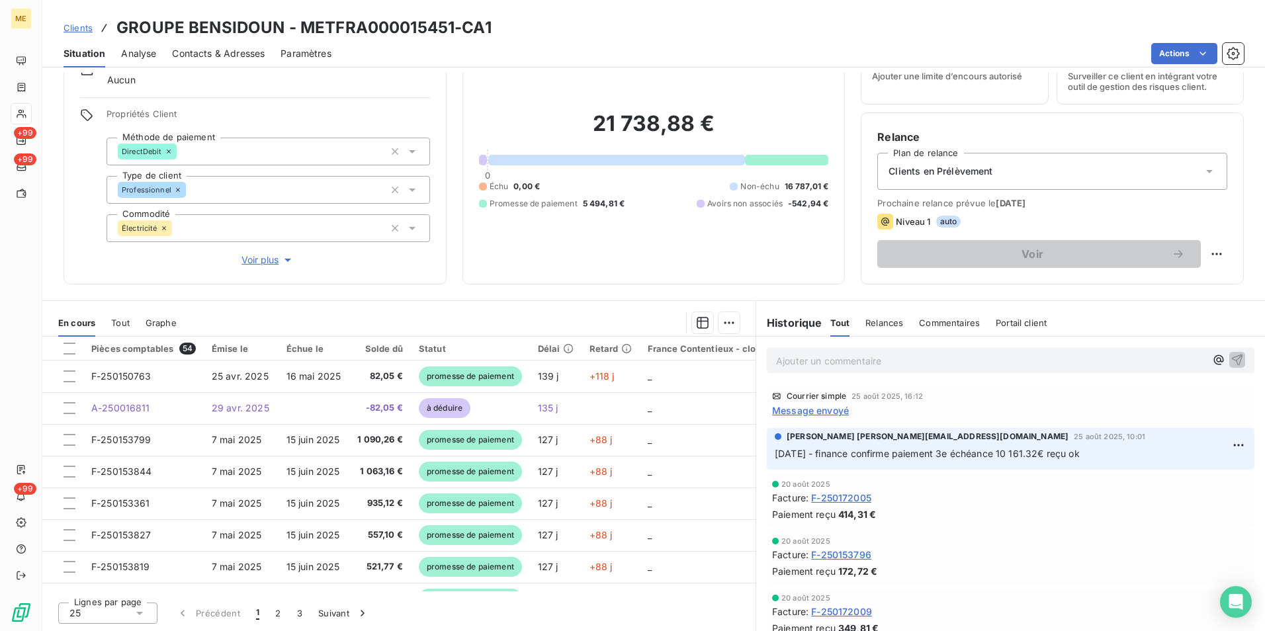
click at [866, 320] on span "Relances" at bounding box center [884, 323] width 38 height 11
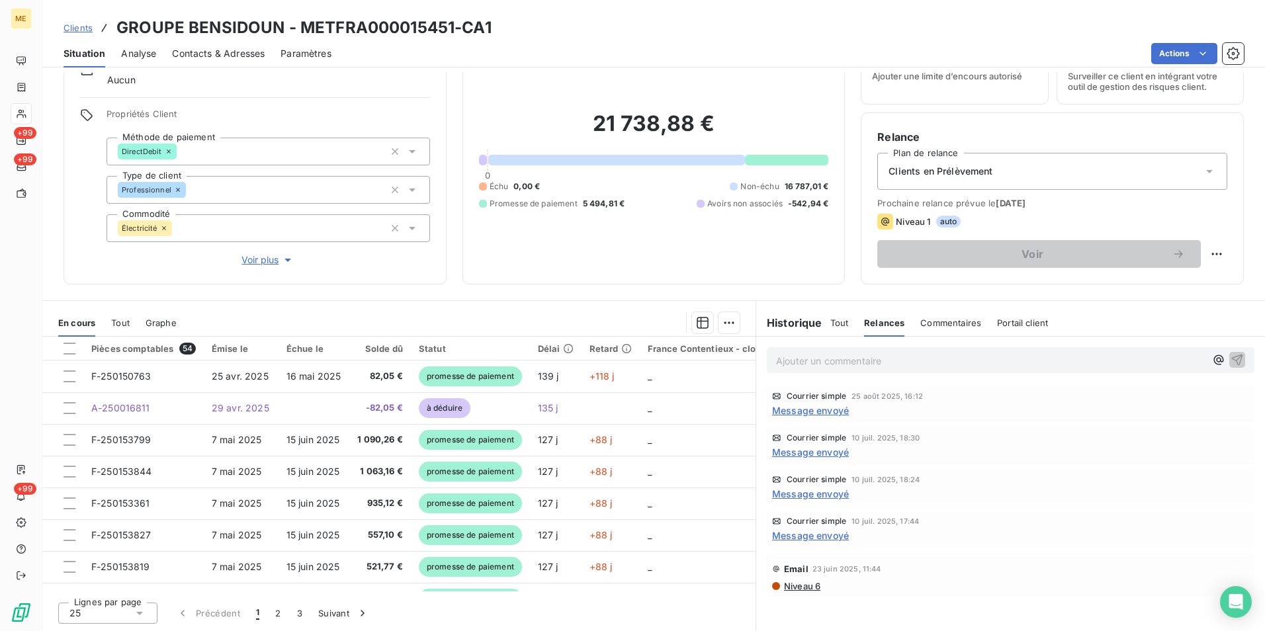
click at [810, 449] on span "Message envoyé" at bounding box center [810, 452] width 77 height 14
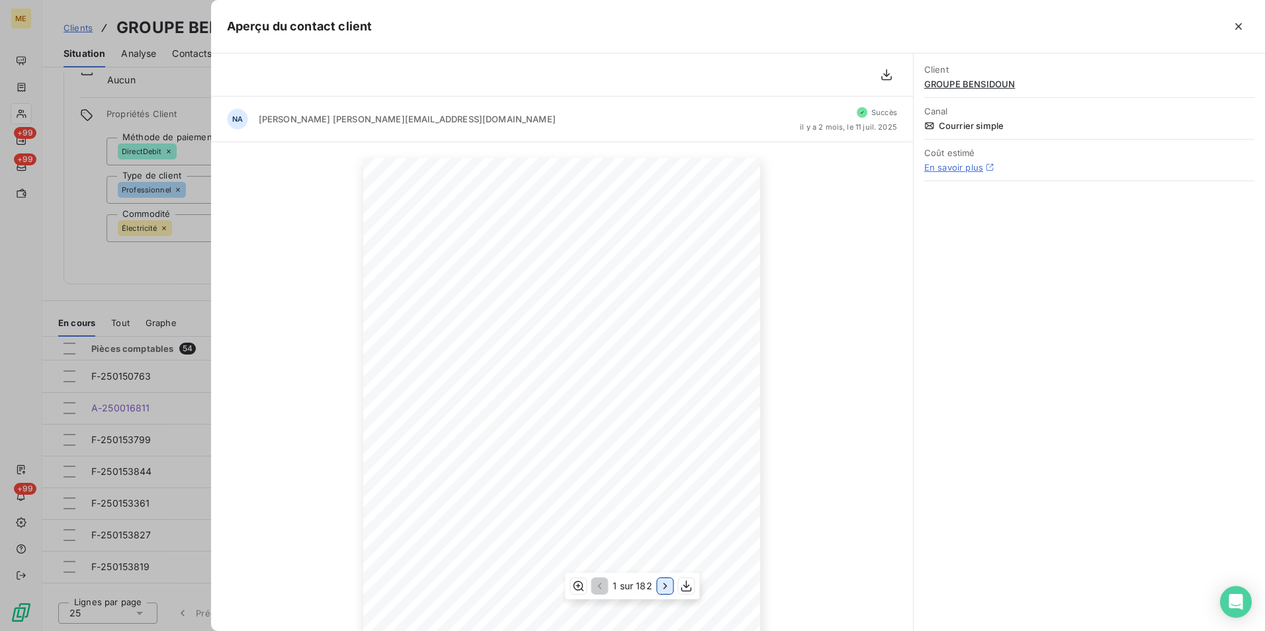
click at [661, 587] on icon "button" at bounding box center [665, 586] width 13 height 13
click at [597, 585] on icon "button" at bounding box center [598, 586] width 13 height 13
click at [1235, 26] on icon "button" at bounding box center [1238, 26] width 13 height 13
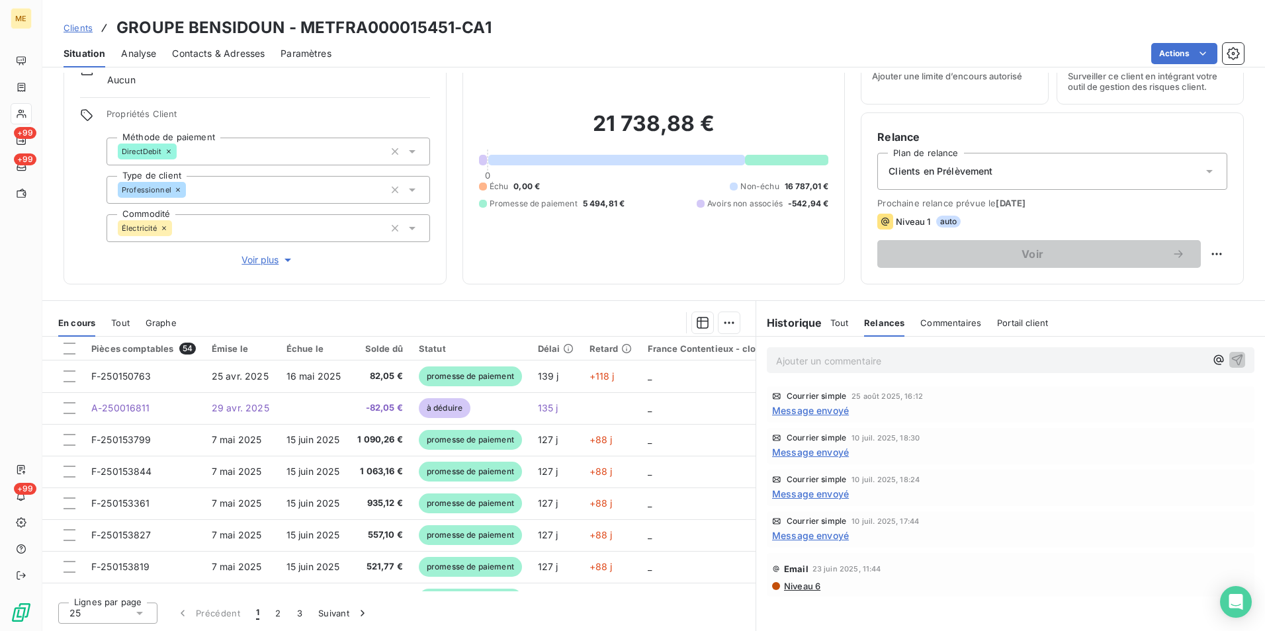
click at [803, 492] on span "Message envoyé" at bounding box center [810, 494] width 77 height 14
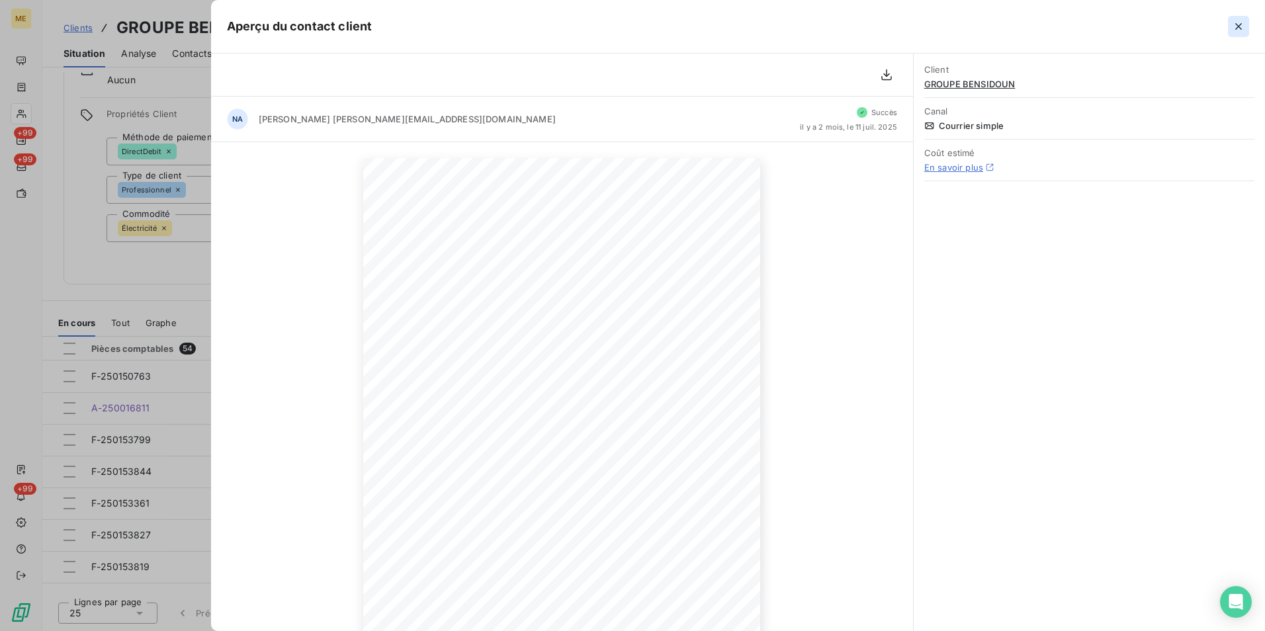
click at [1242, 30] on icon "button" at bounding box center [1238, 26] width 13 height 13
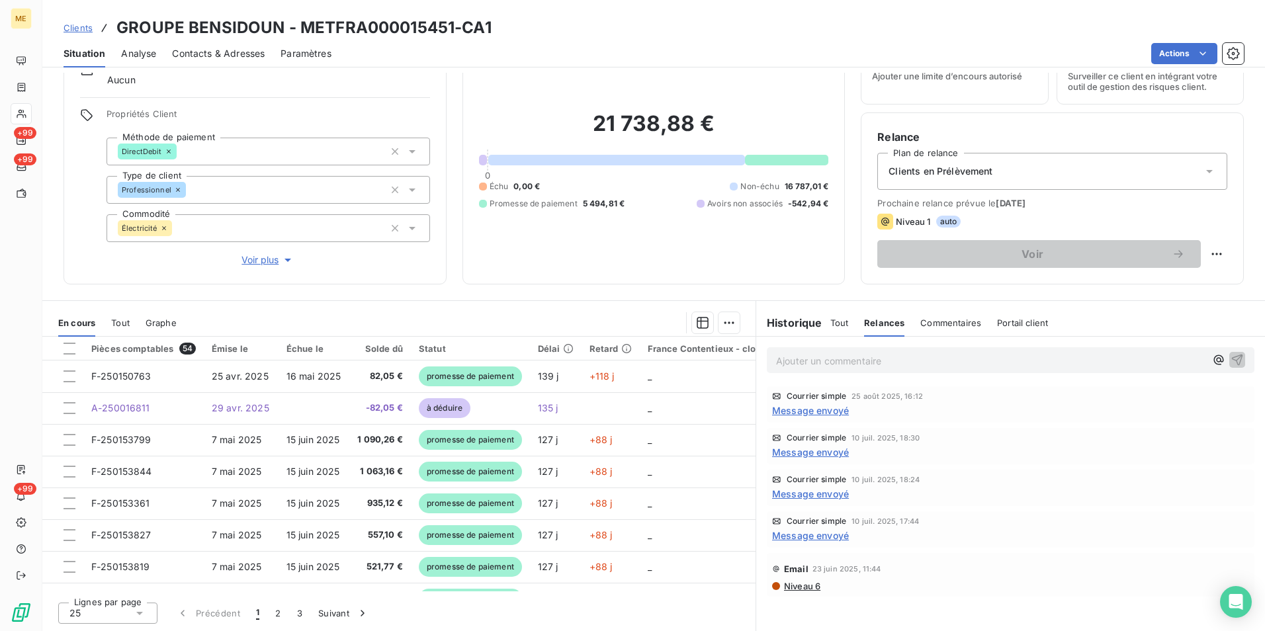
click at [799, 535] on span "Message envoyé" at bounding box center [810, 536] width 77 height 14
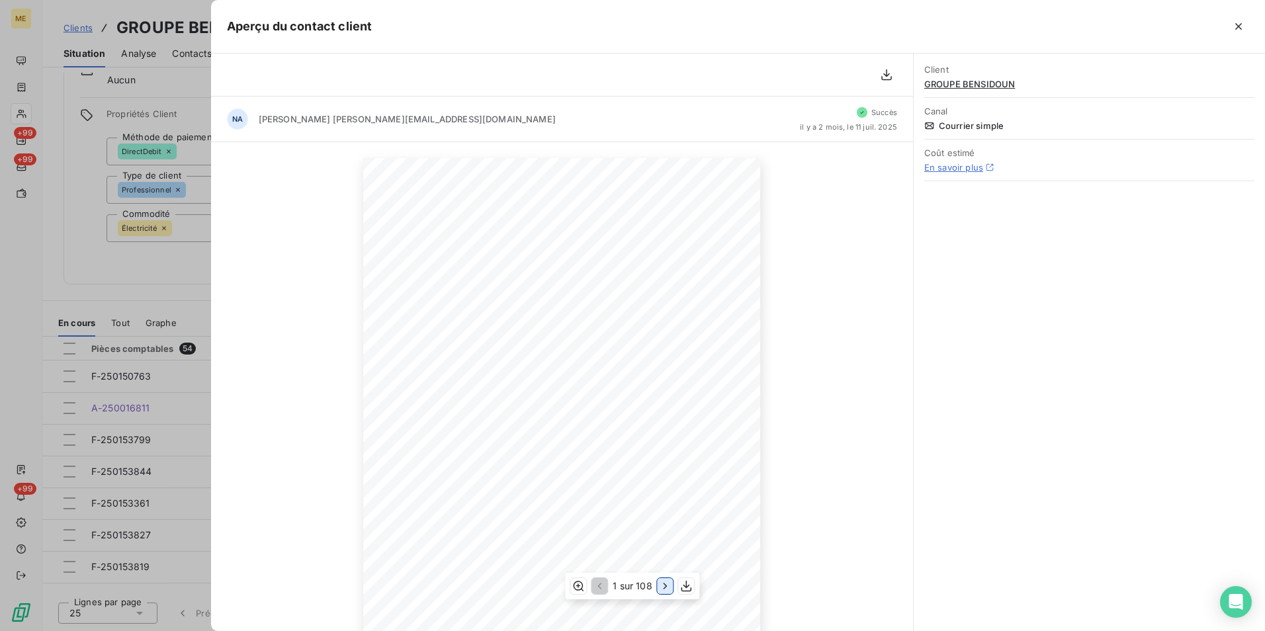
click at [663, 589] on icon "button" at bounding box center [665, 586] width 13 height 13
click at [668, 592] on icon "button" at bounding box center [666, 586] width 13 height 13
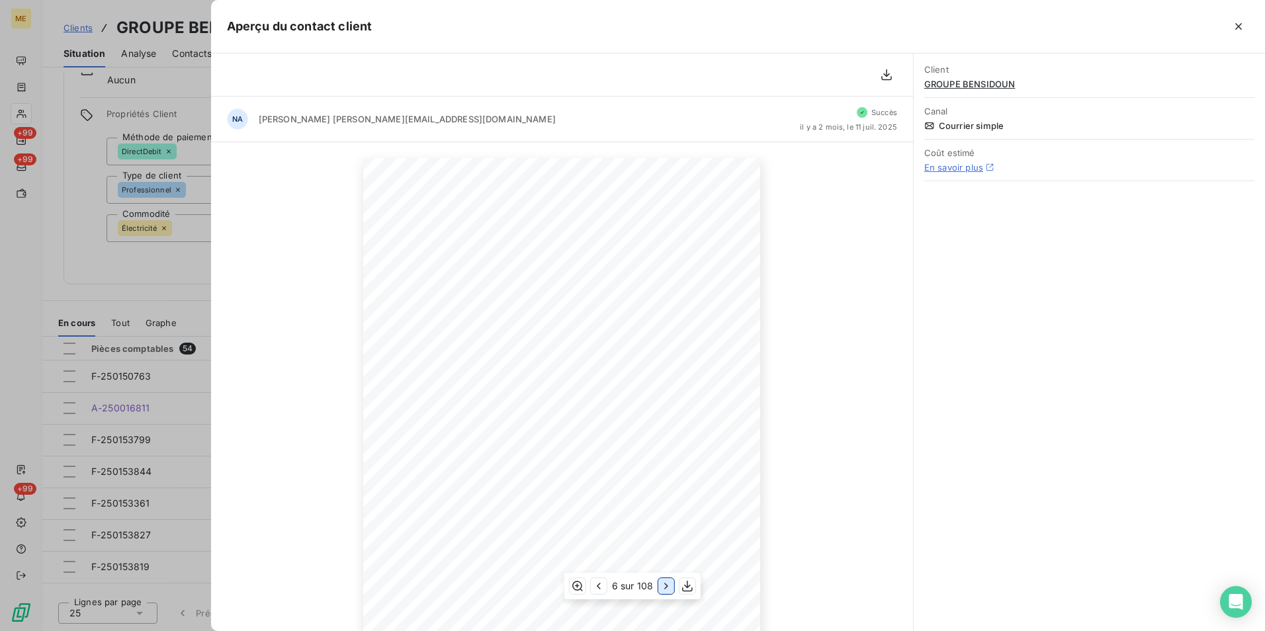
click at [668, 592] on icon "button" at bounding box center [666, 586] width 13 height 13
click at [668, 592] on icon "button" at bounding box center [668, 586] width 13 height 13
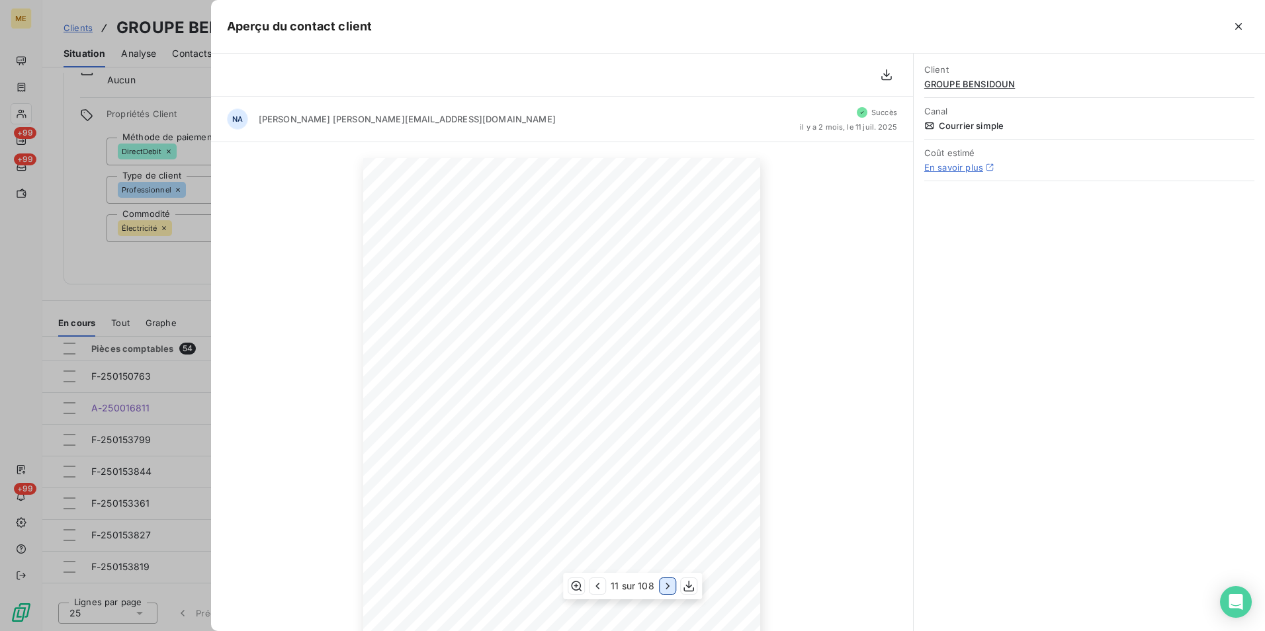
click at [668, 592] on icon "button" at bounding box center [667, 586] width 13 height 13
click at [668, 592] on icon "button" at bounding box center [668, 586] width 13 height 13
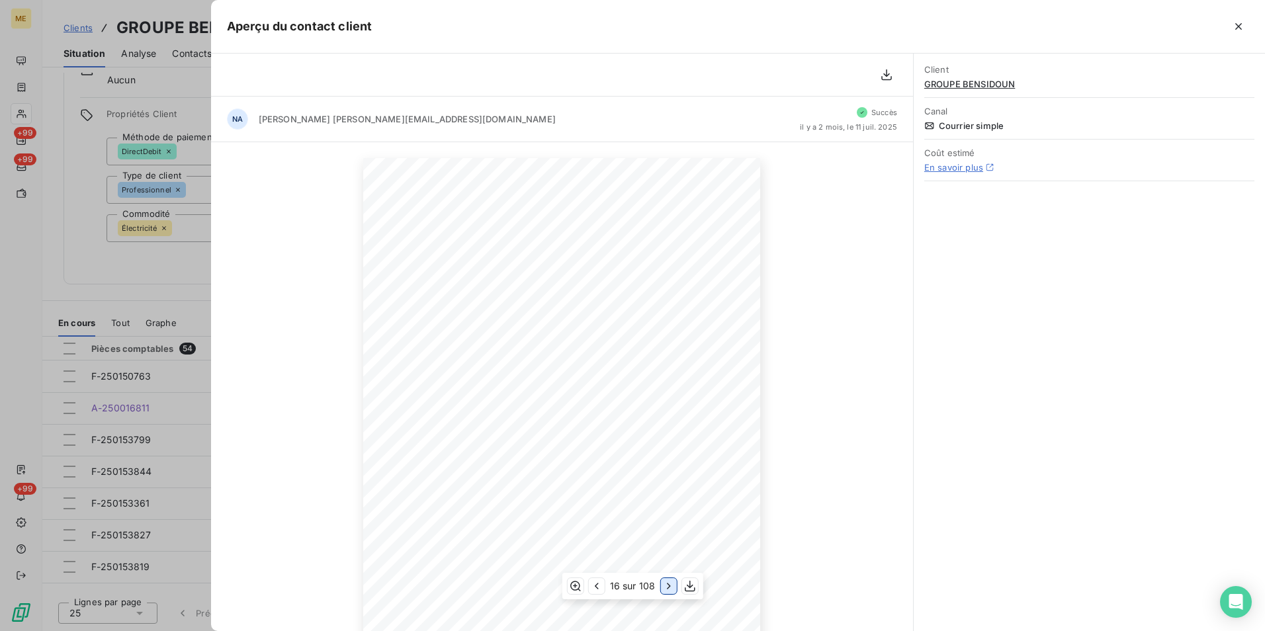
click at [668, 592] on icon "button" at bounding box center [668, 586] width 13 height 13
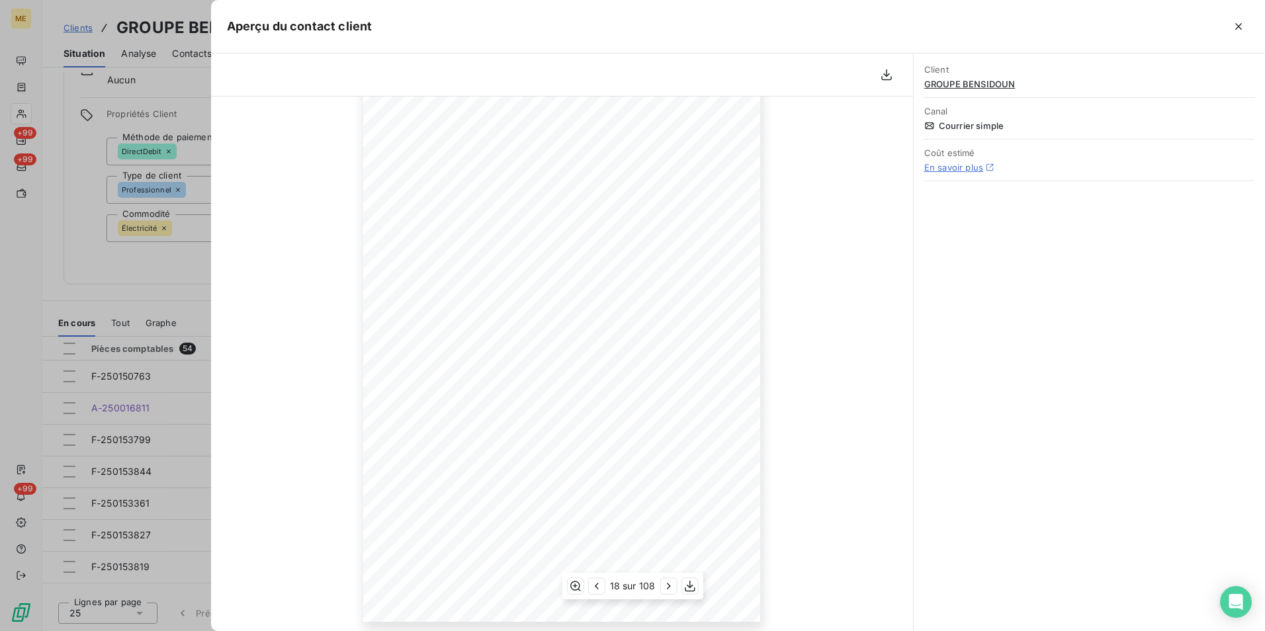
scroll to position [105, 0]
click at [668, 588] on icon "button" at bounding box center [668, 586] width 3 height 6
click at [668, 588] on icon "button" at bounding box center [669, 586] width 13 height 13
click at [668, 588] on icon "button" at bounding box center [668, 586] width 3 height 6
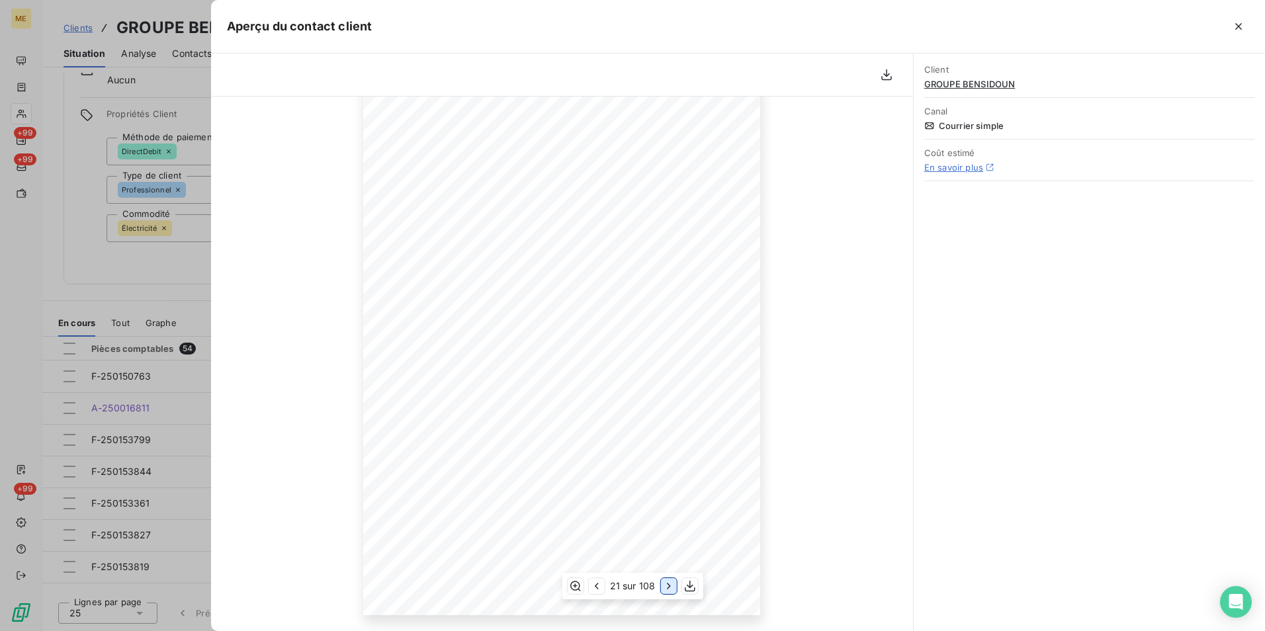
click at [668, 588] on icon "button" at bounding box center [668, 586] width 13 height 13
click at [668, 588] on icon "button" at bounding box center [669, 586] width 13 height 13
click at [668, 588] on icon "button" at bounding box center [668, 586] width 13 height 13
click at [668, 588] on icon "button" at bounding box center [669, 586] width 13 height 13
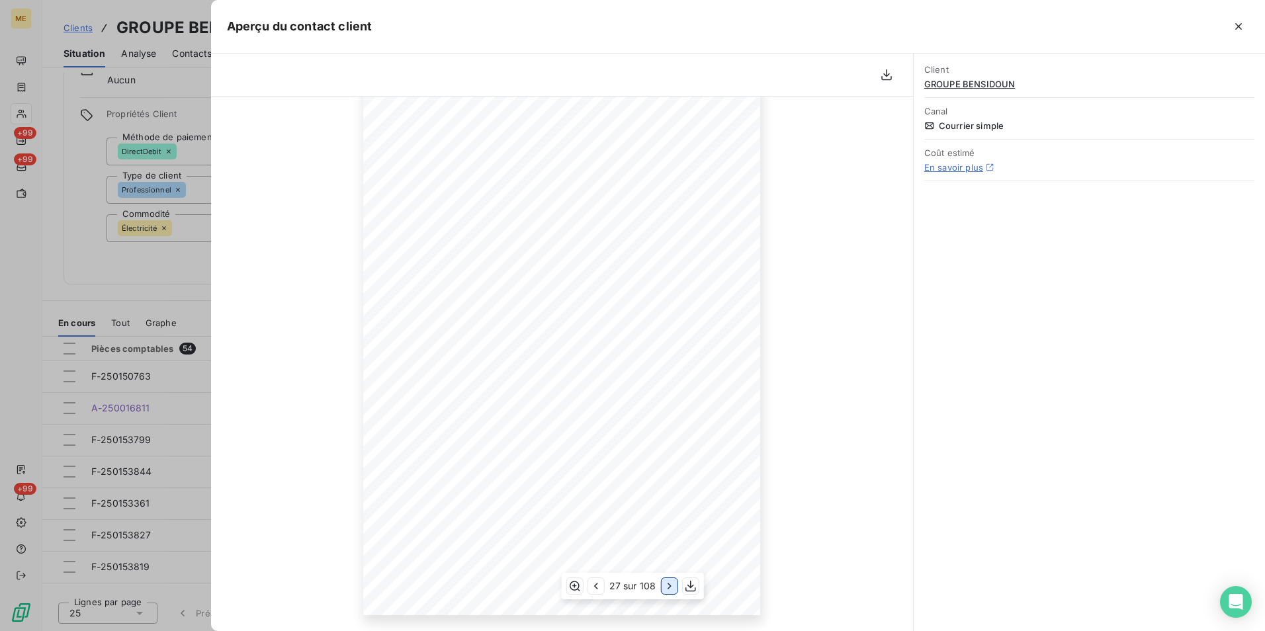
click at [668, 588] on icon "button" at bounding box center [668, 586] width 13 height 13
click at [668, 588] on icon "button" at bounding box center [669, 586] width 13 height 13
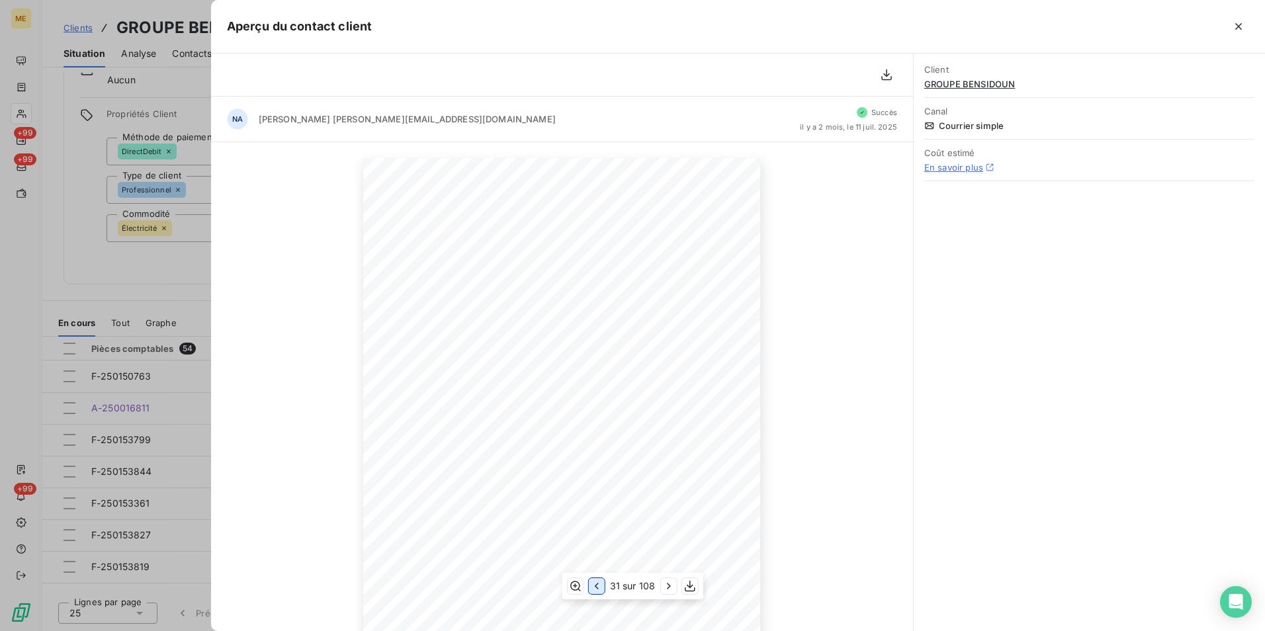
click at [598, 588] on icon "button" at bounding box center [596, 586] width 13 height 13
click at [598, 588] on icon "button" at bounding box center [595, 586] width 13 height 13
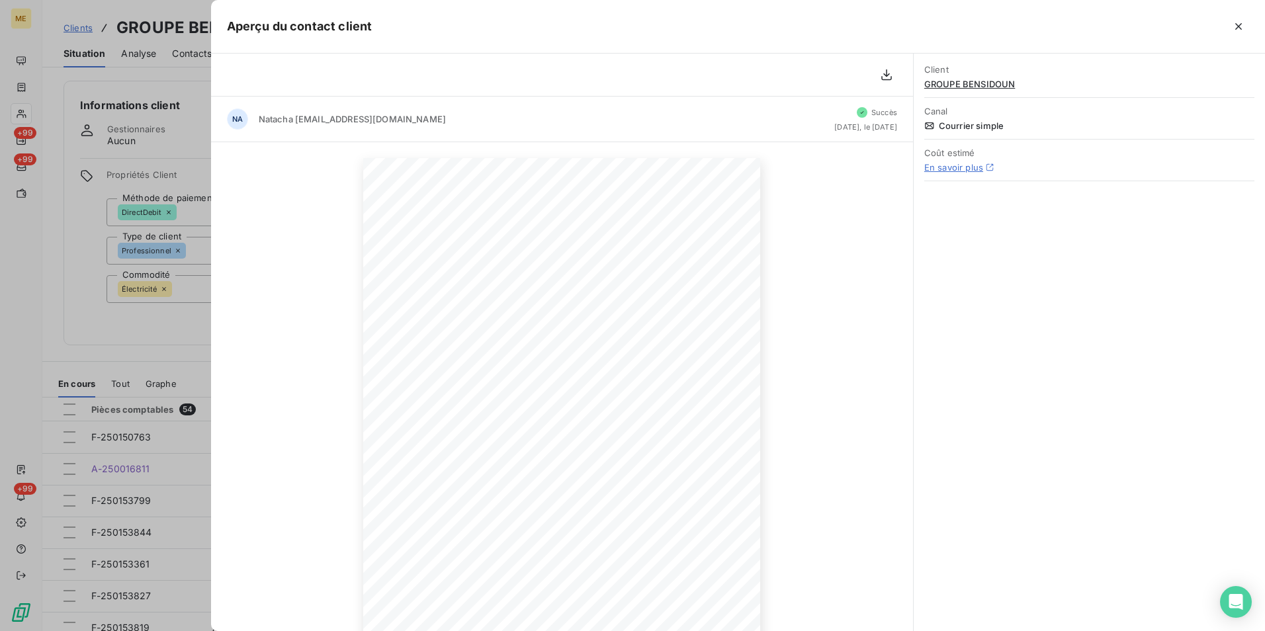
scroll to position [61, 0]
